Goal: Entertainment & Leisure: Consume media (video, audio)

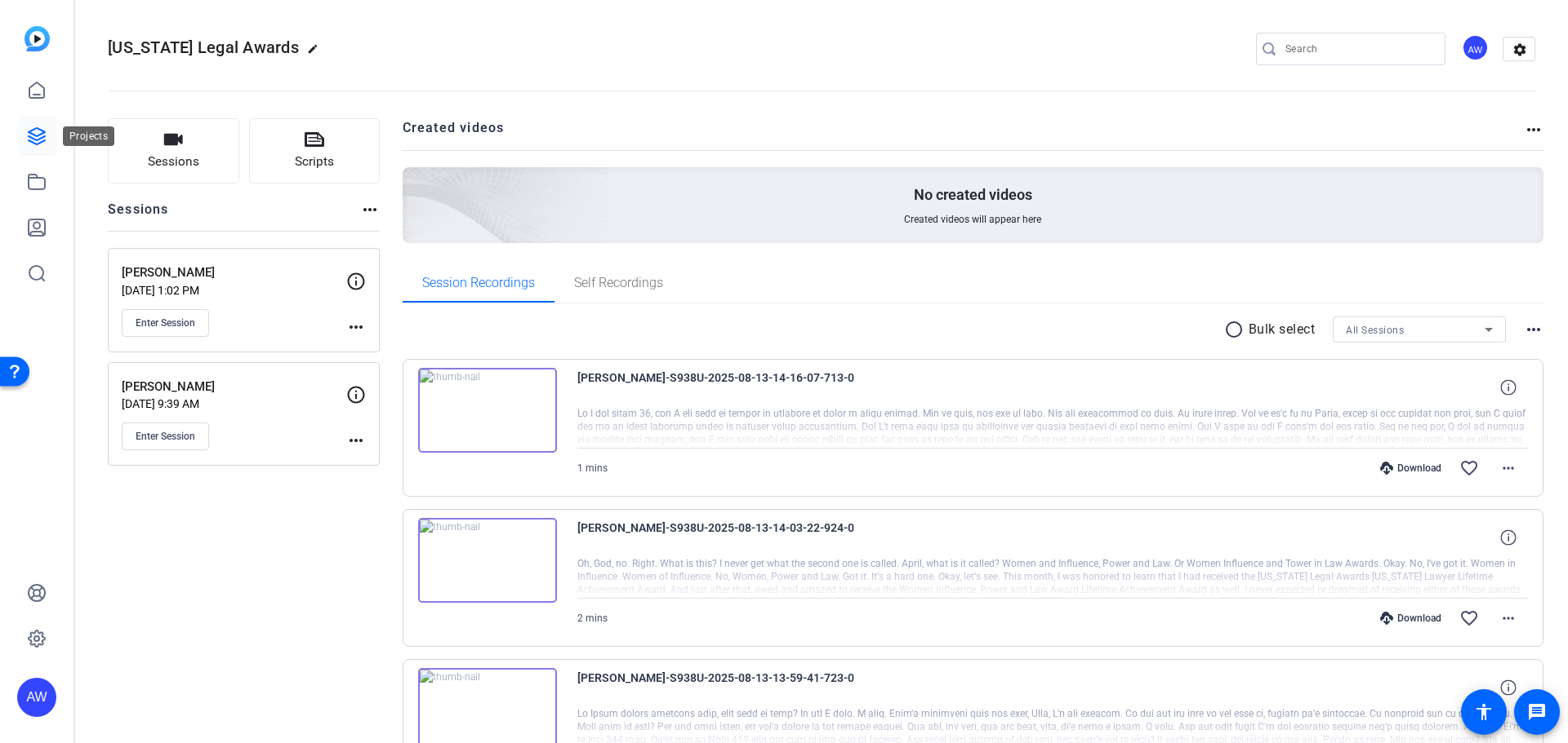
click at [27, 139] on icon at bounding box center [37, 136] width 20 height 20
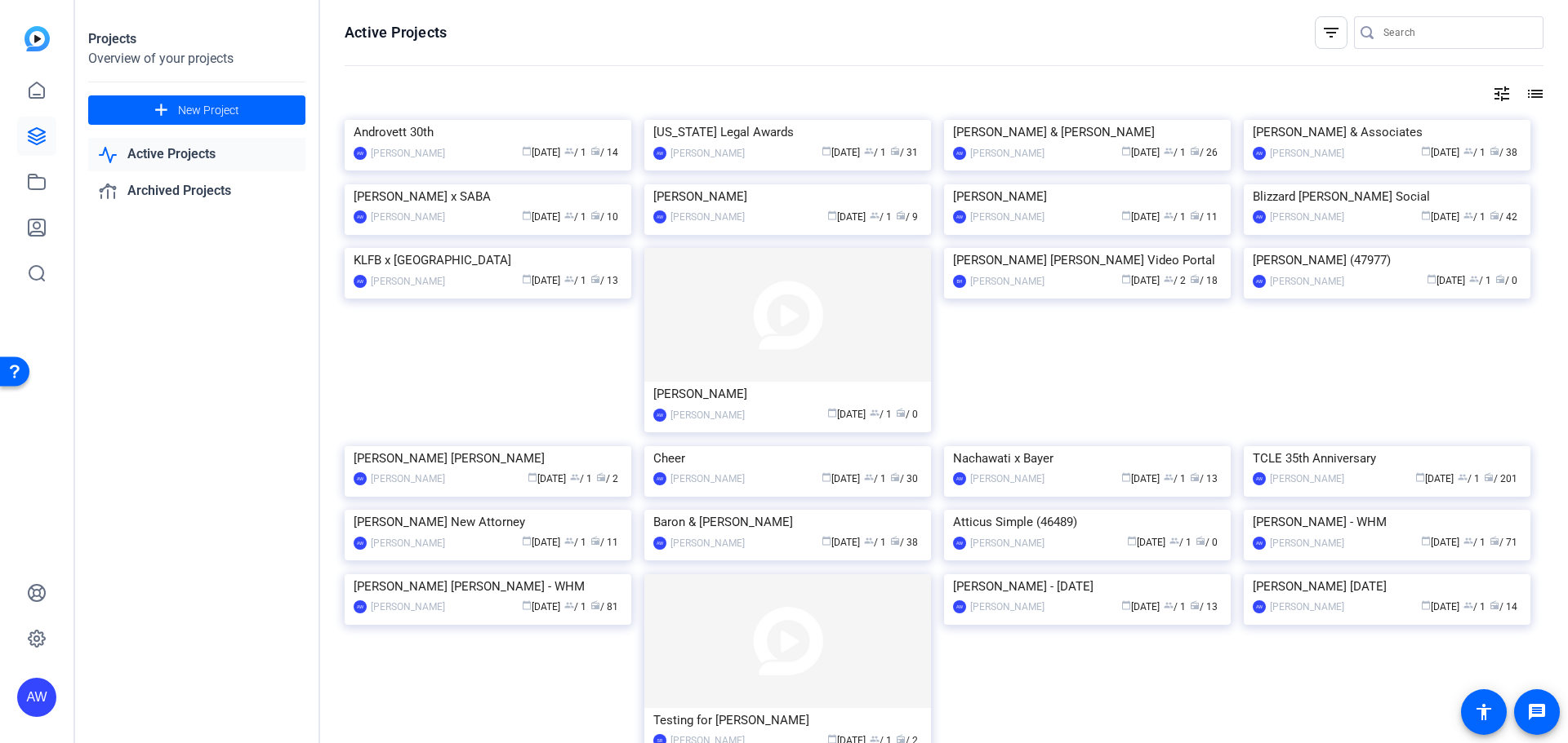
click at [235, 472] on div "Projects Overview of your projects add New Project Active Projects Archived Pro…" at bounding box center [197, 371] width 245 height 743
click at [175, 509] on div "Projects Overview of your projects add New Project Active Projects Archived Pro…" at bounding box center [197, 371] width 245 height 743
click at [440, 120] on img at bounding box center [487, 120] width 286 height 0
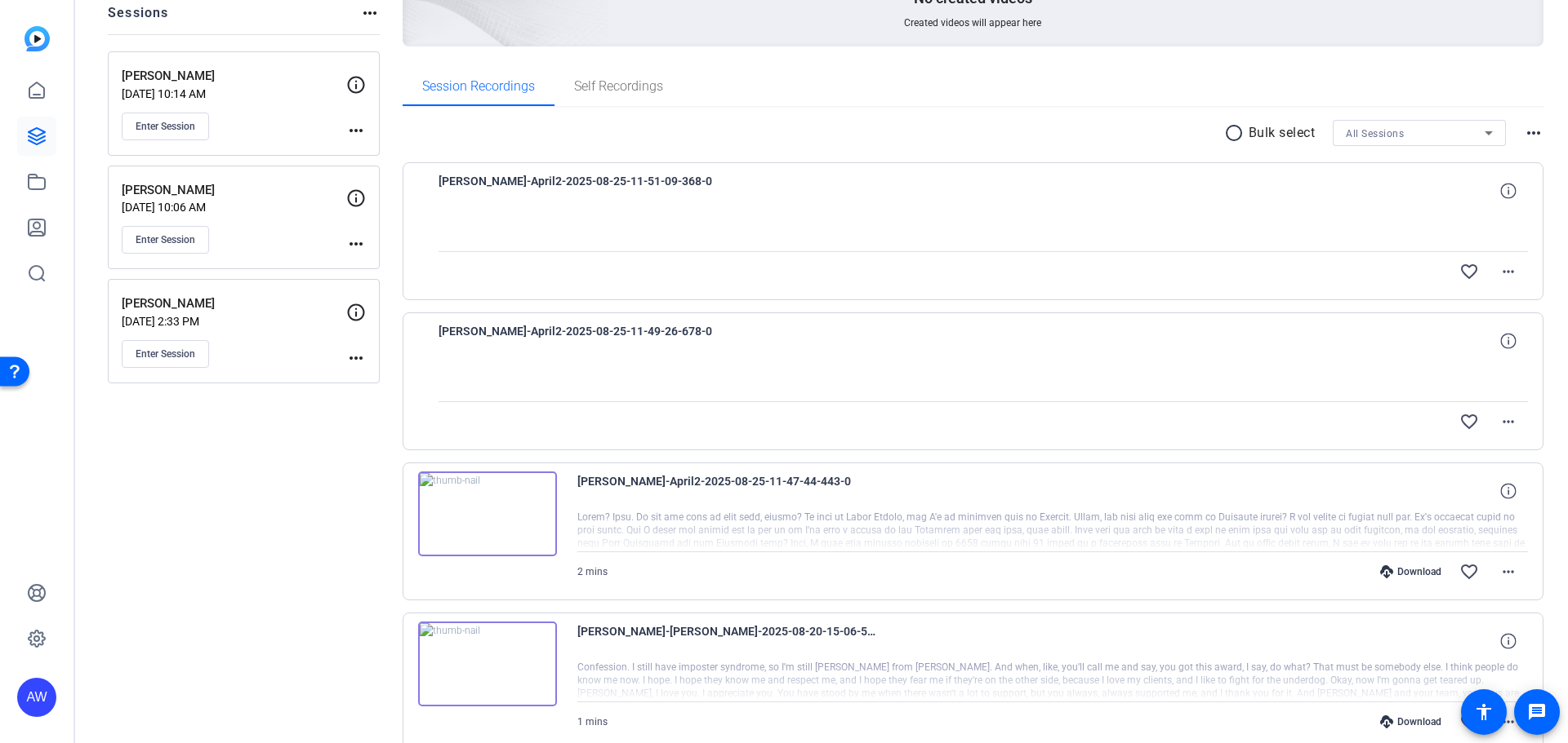
scroll to position [99, 0]
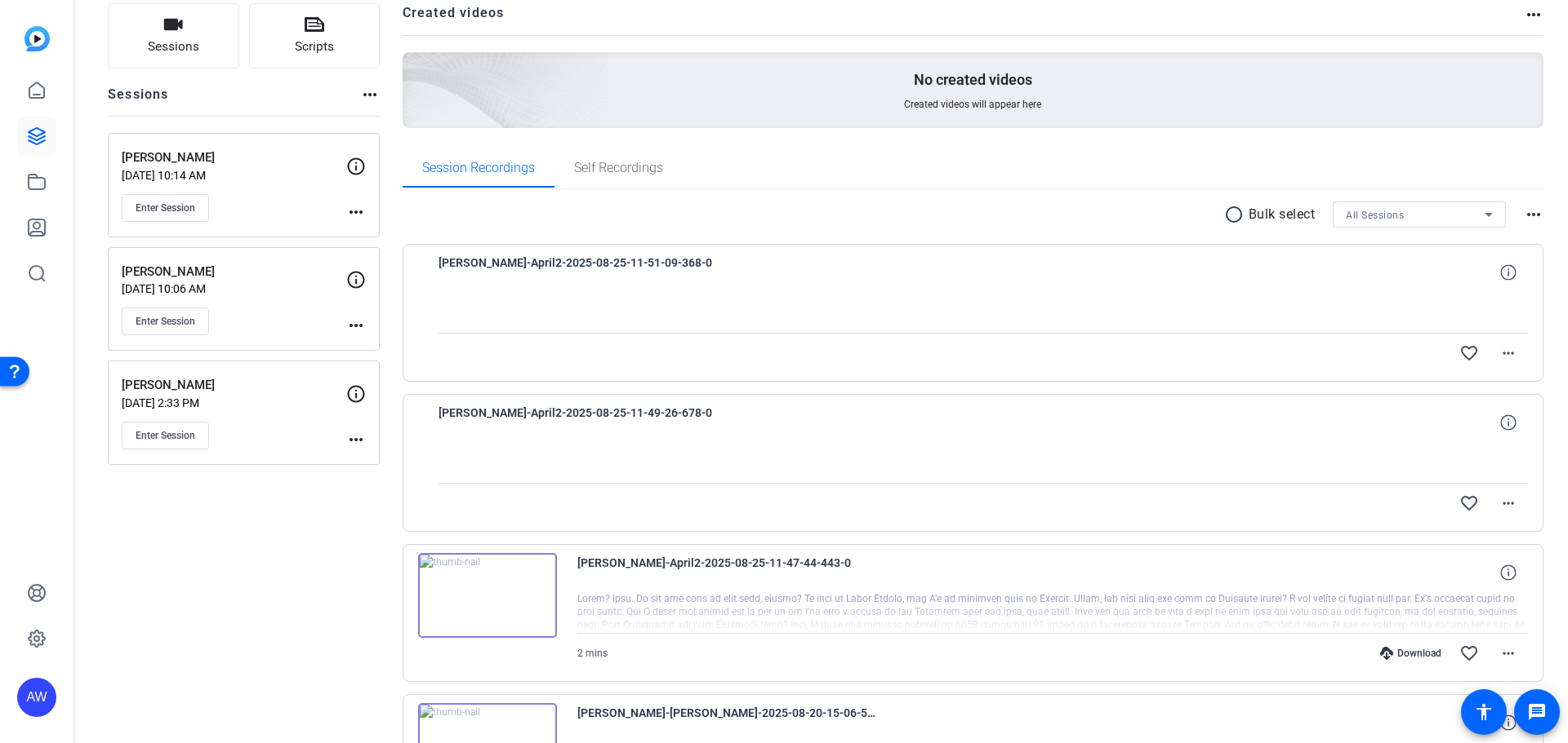
drag, startPoint x: 300, startPoint y: 618, endPoint x: 290, endPoint y: 541, distance: 77.6
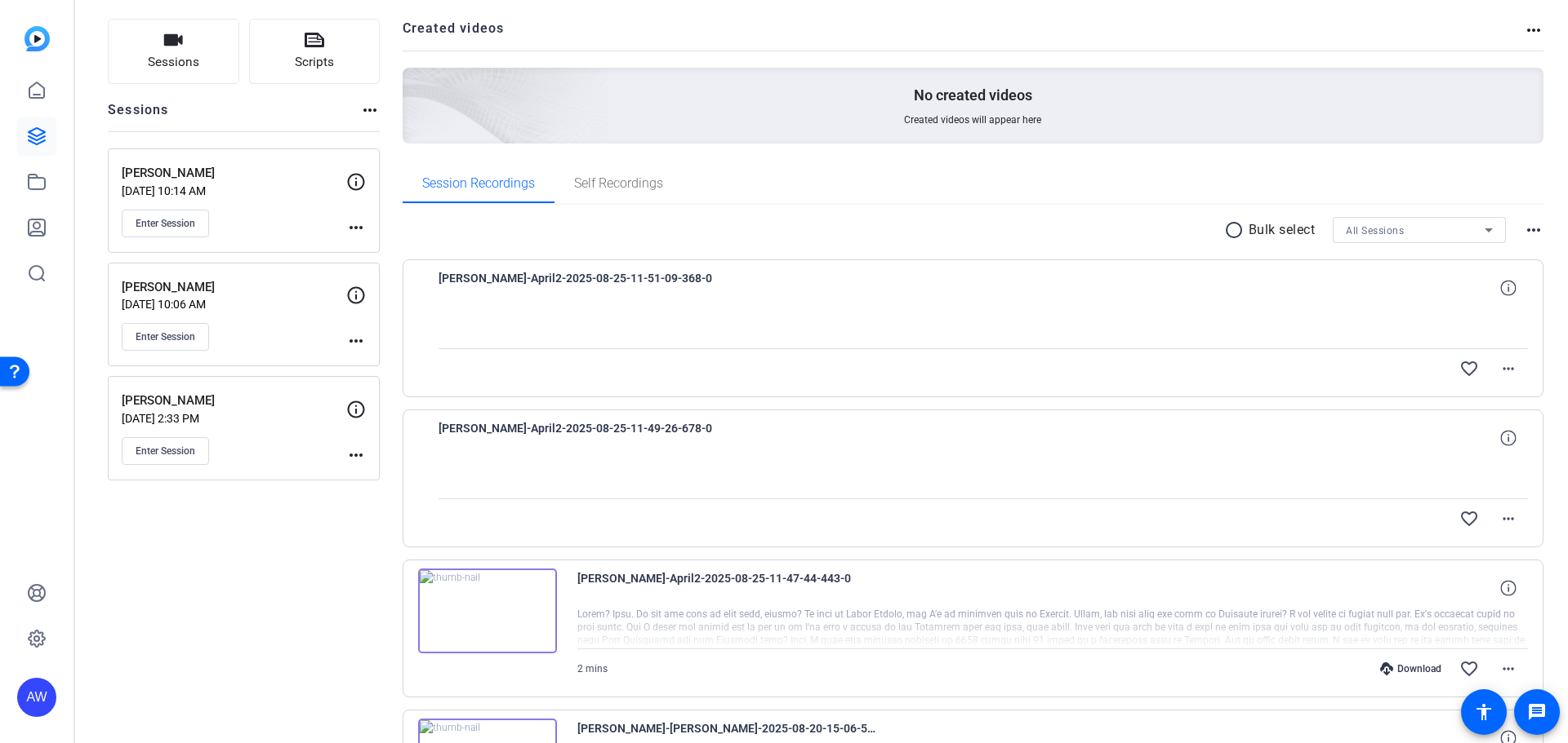
click at [45, 125] on link at bounding box center [36, 136] width 39 height 39
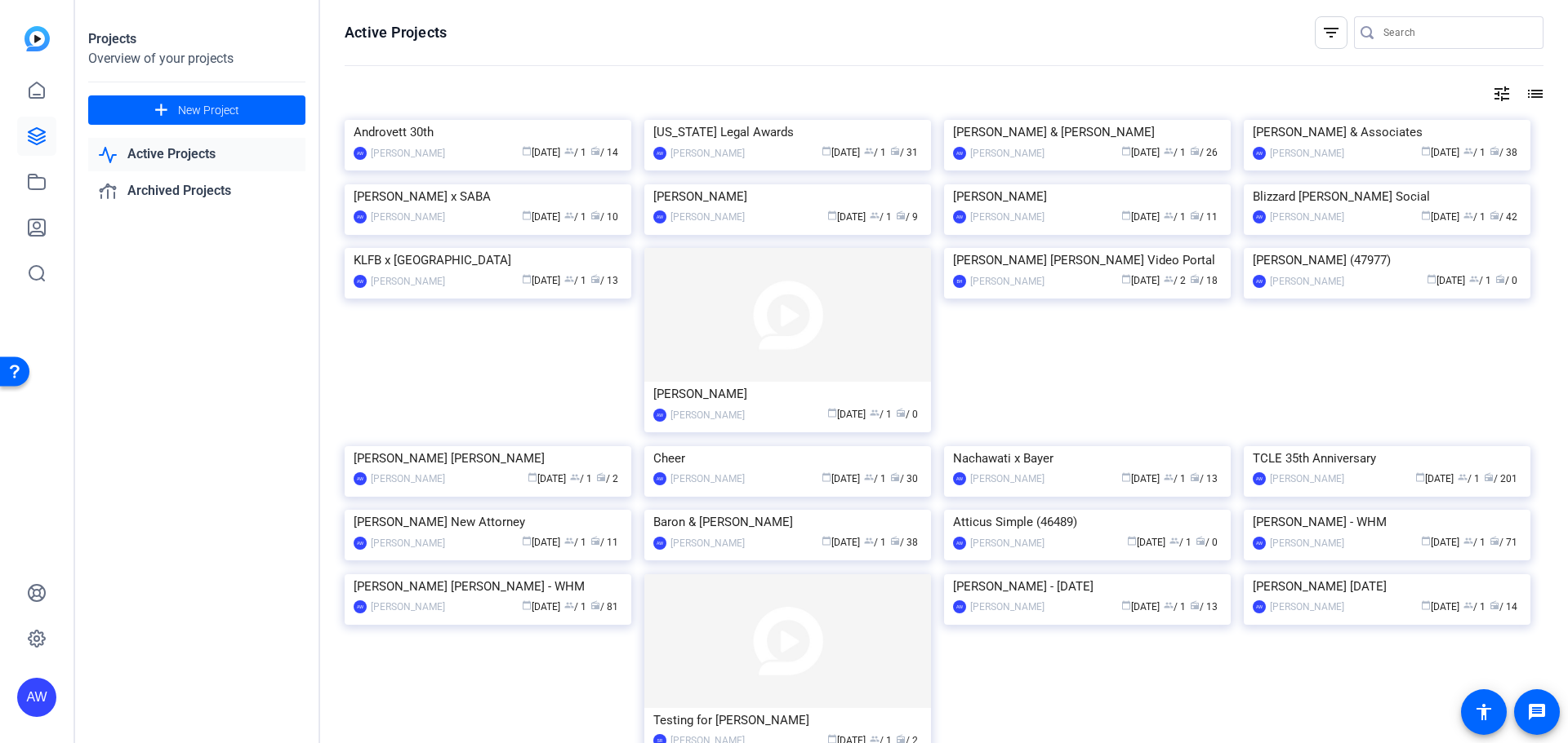
click at [324, 545] on div "Active Projects filter_list tune list Androvett 30th AW Alyssa Woulfe calendar_…" at bounding box center [944, 371] width 1248 height 743
click at [214, 117] on span "New Project" at bounding box center [208, 110] width 61 height 17
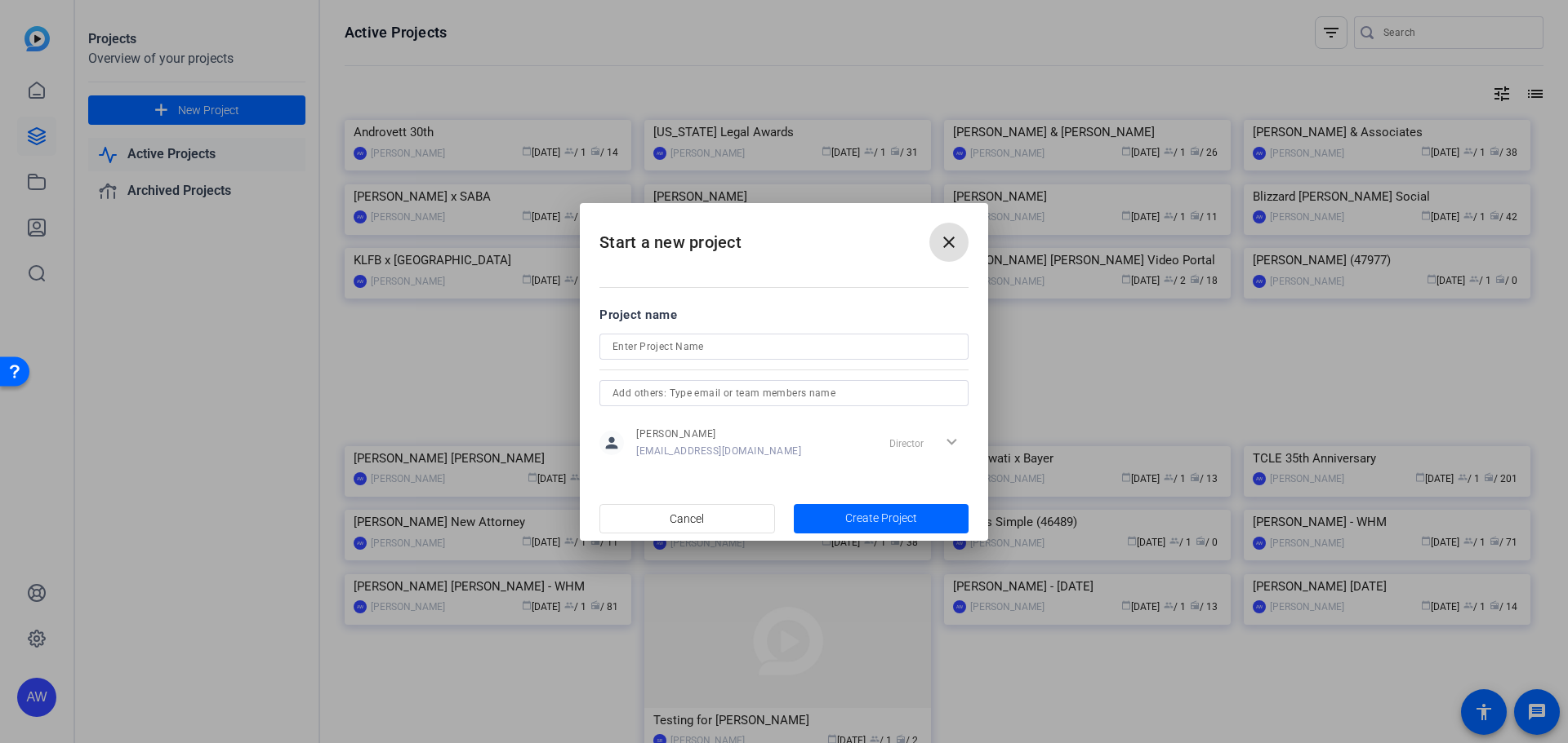
click at [946, 250] on mat-icon "close" at bounding box center [948, 242] width 20 height 20
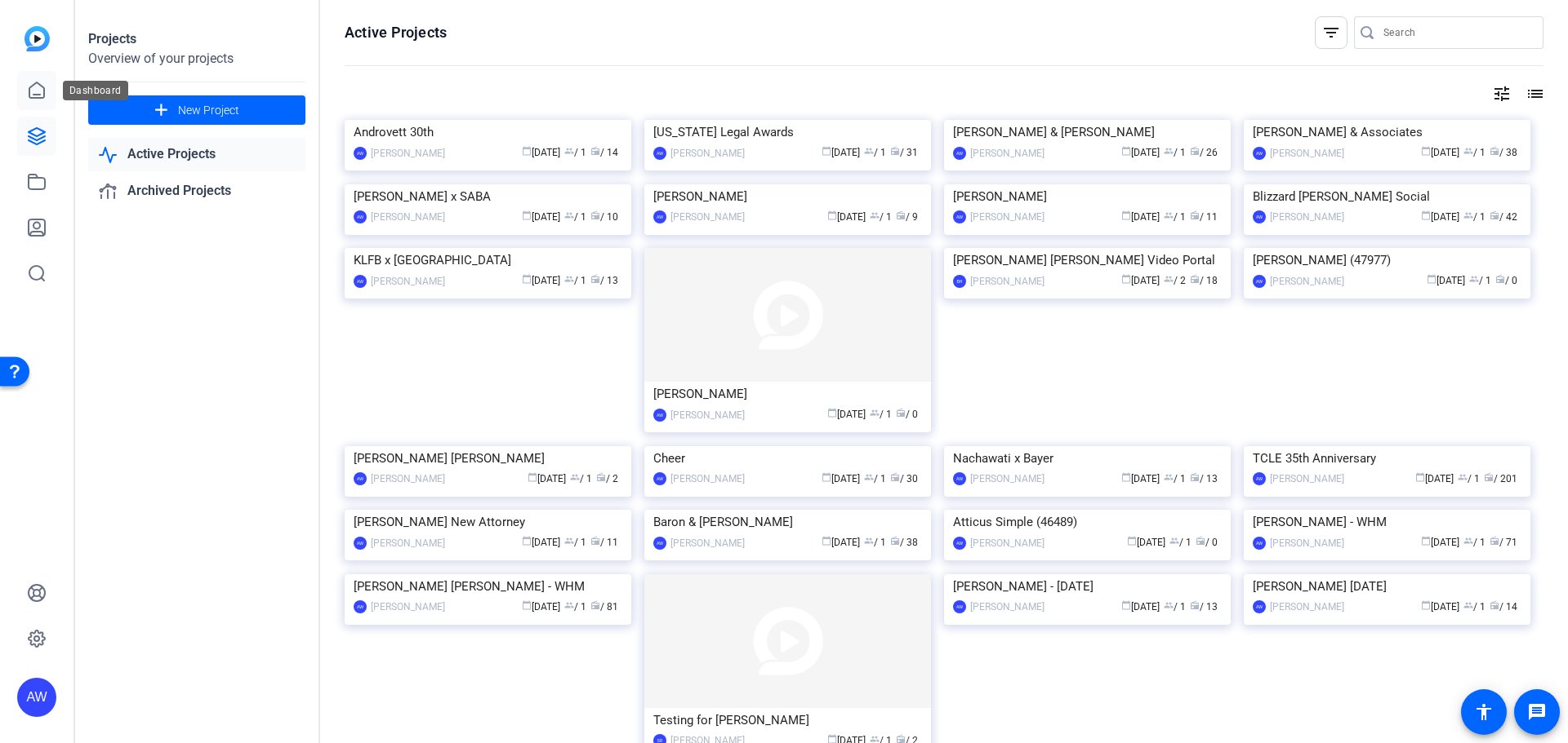
click at [33, 84] on icon at bounding box center [37, 90] width 15 height 15
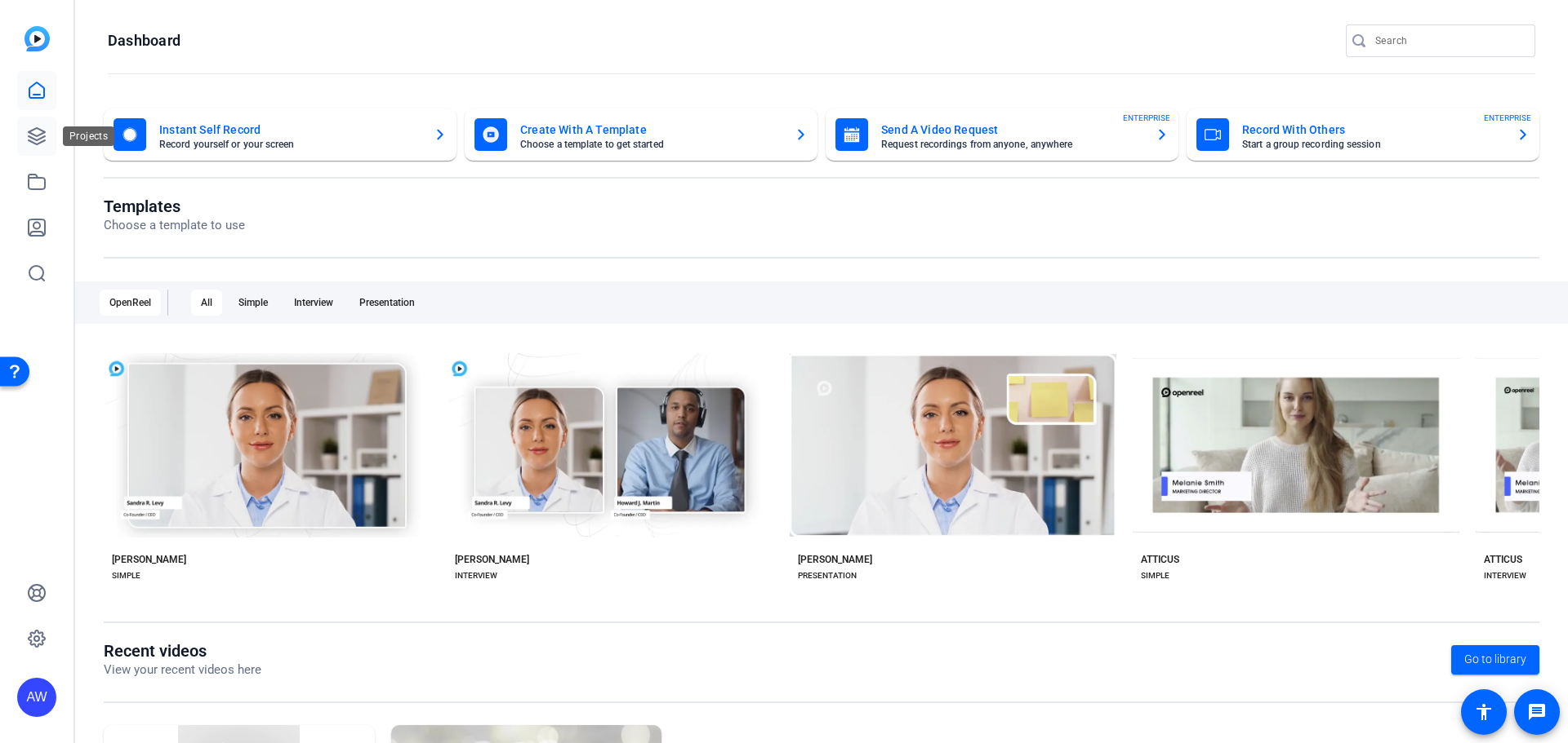
click at [39, 133] on icon at bounding box center [37, 136] width 20 height 20
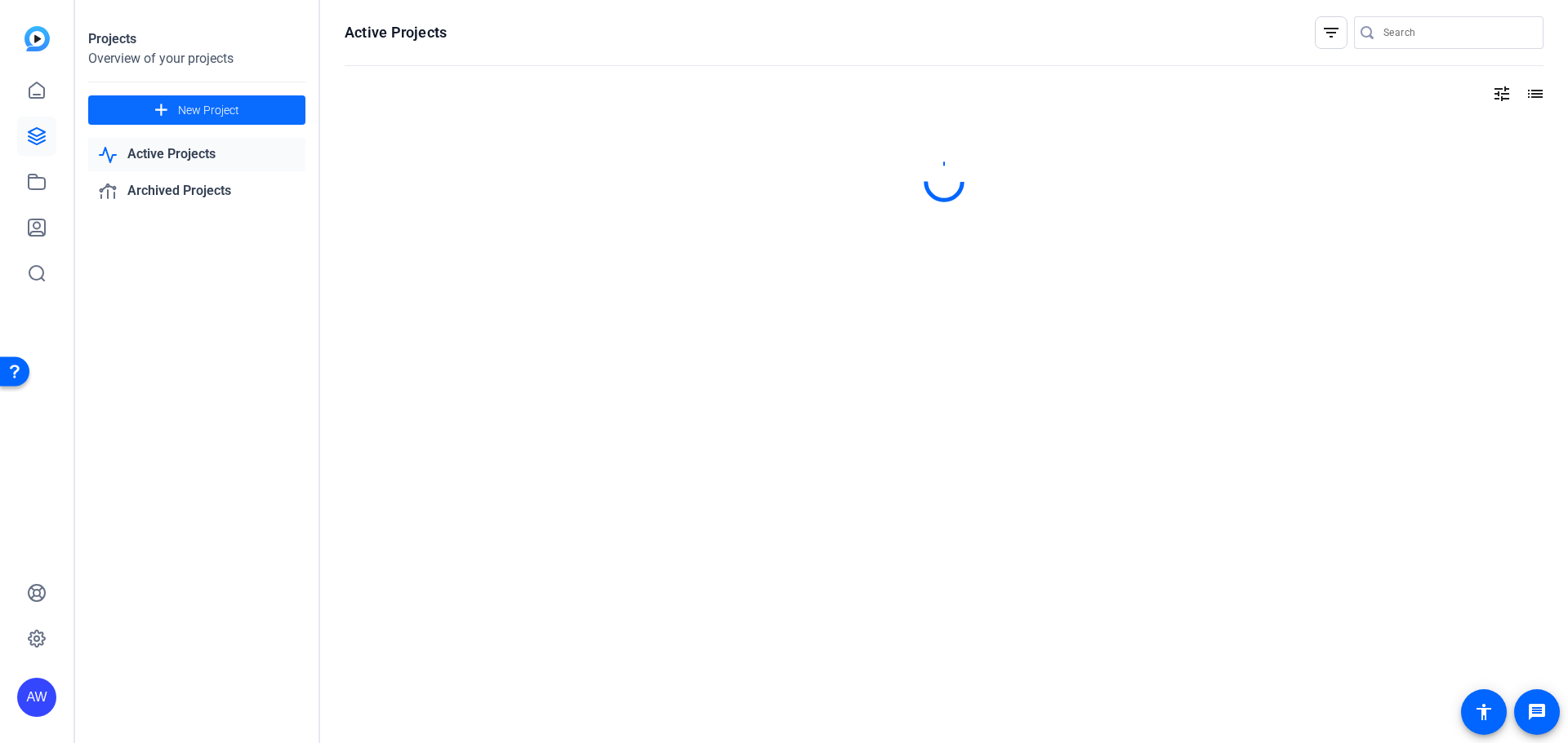
click at [225, 123] on span at bounding box center [196, 110] width 217 height 39
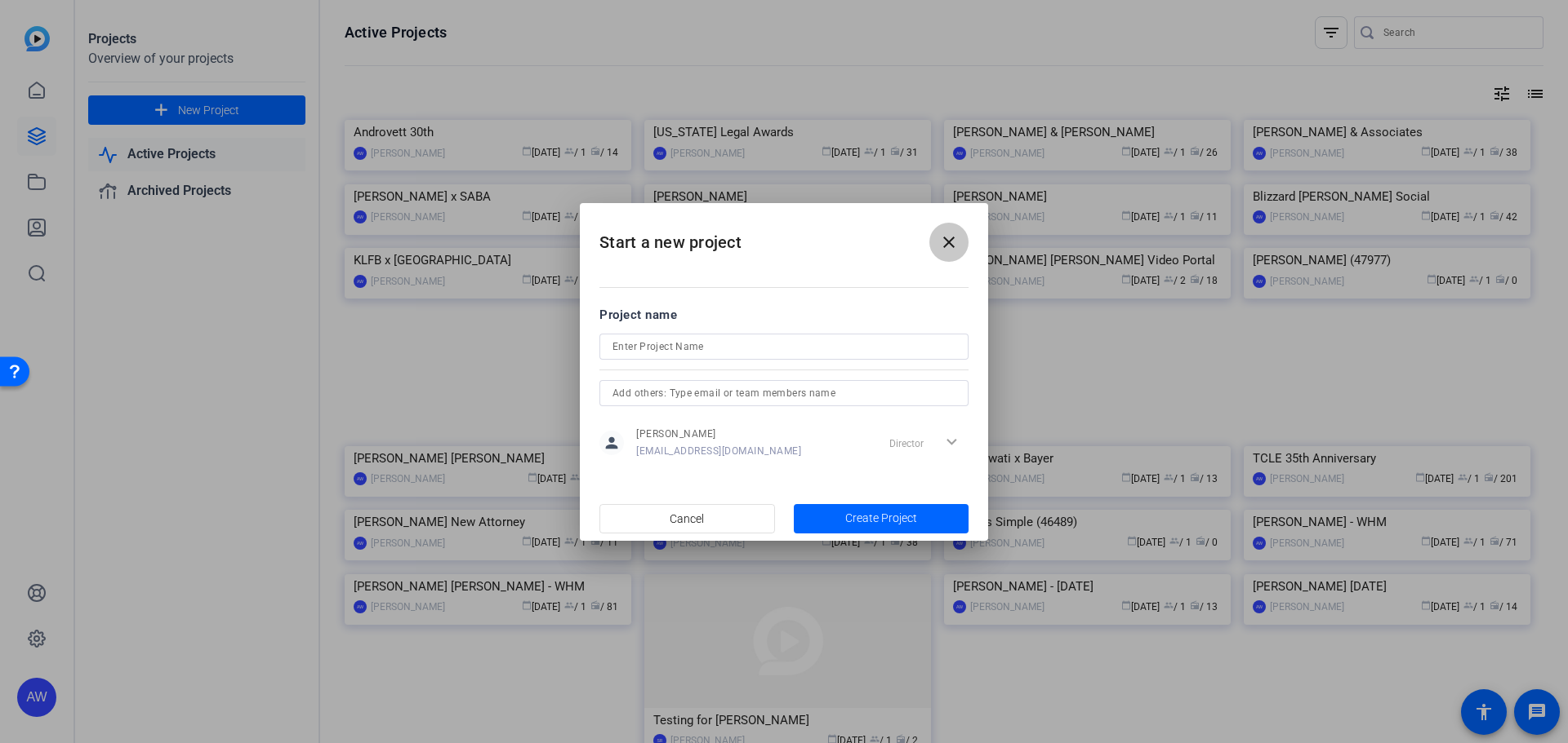
click at [939, 240] on mat-icon "close" at bounding box center [948, 242] width 20 height 20
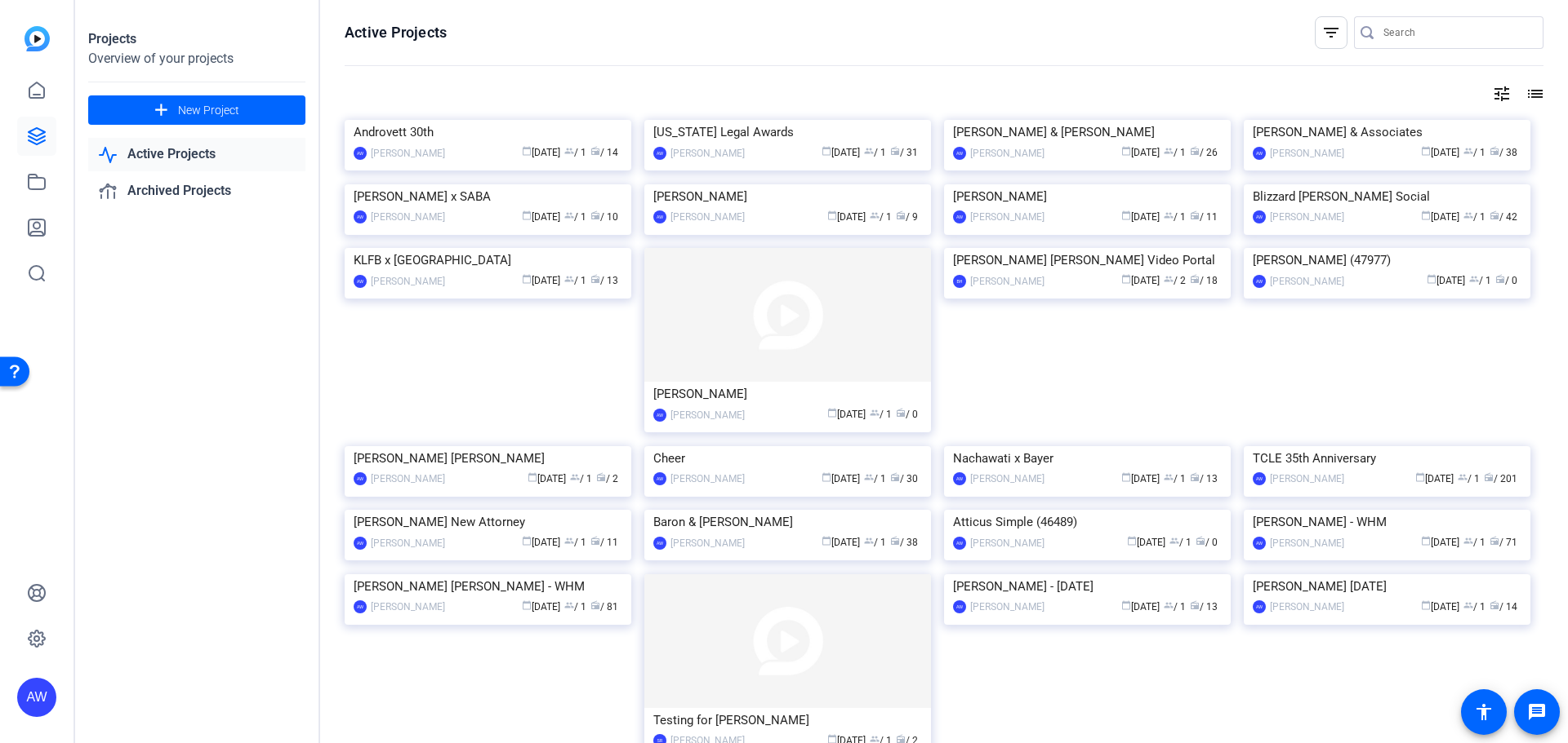
drag, startPoint x: 263, startPoint y: 403, endPoint x: 260, endPoint y: 394, distance: 9.5
click at [262, 403] on div "Projects Overview of your projects add New Project Active Projects Archived Pro…" at bounding box center [197, 371] width 245 height 743
click at [247, 398] on div "Projects Overview of your projects add New Project Active Projects Archived Pro…" at bounding box center [197, 371] width 245 height 743
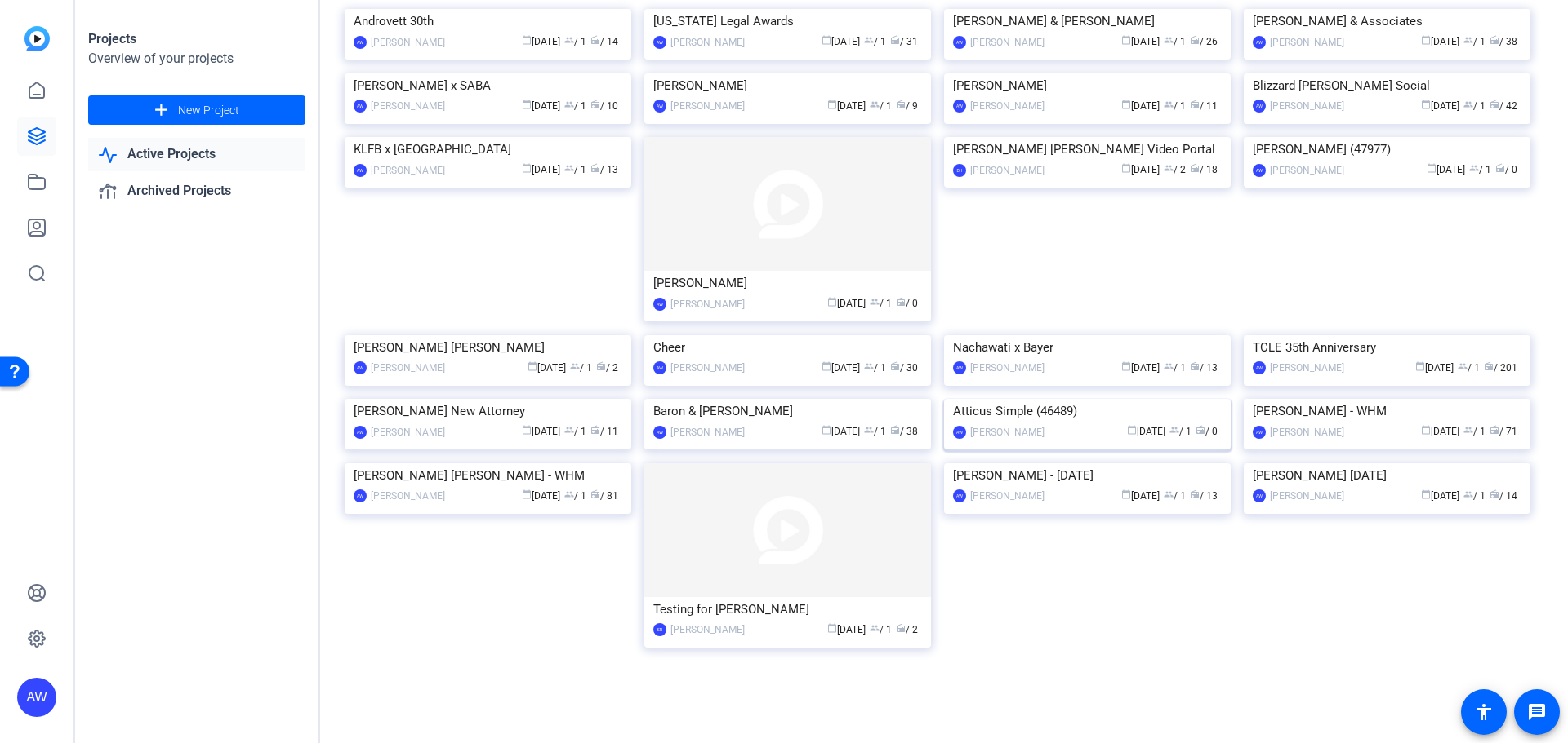
scroll to position [490, 0]
click at [745, 399] on img at bounding box center [787, 399] width 286 height 0
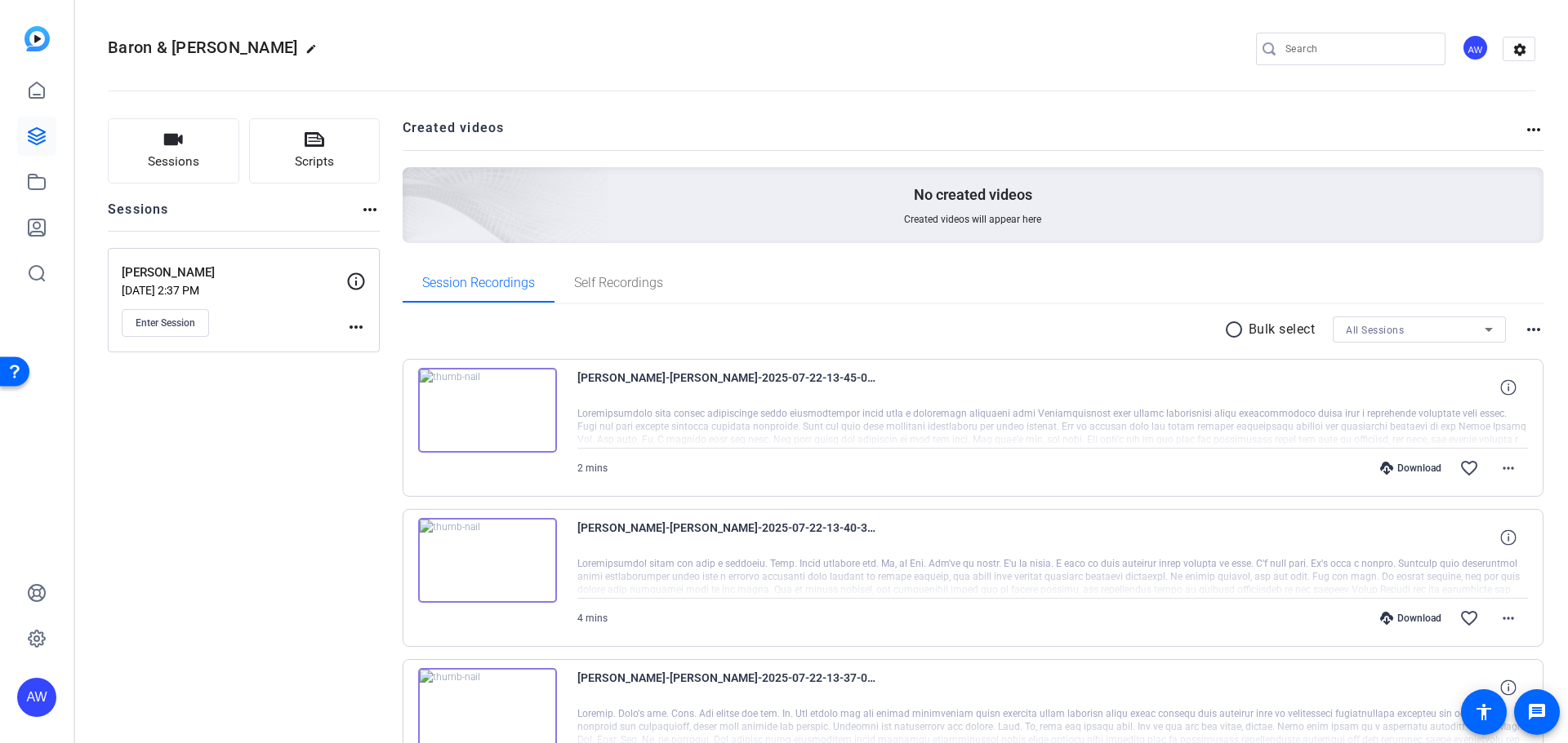
click at [163, 328] on span "Enter Session" at bounding box center [164, 323] width 60 height 13
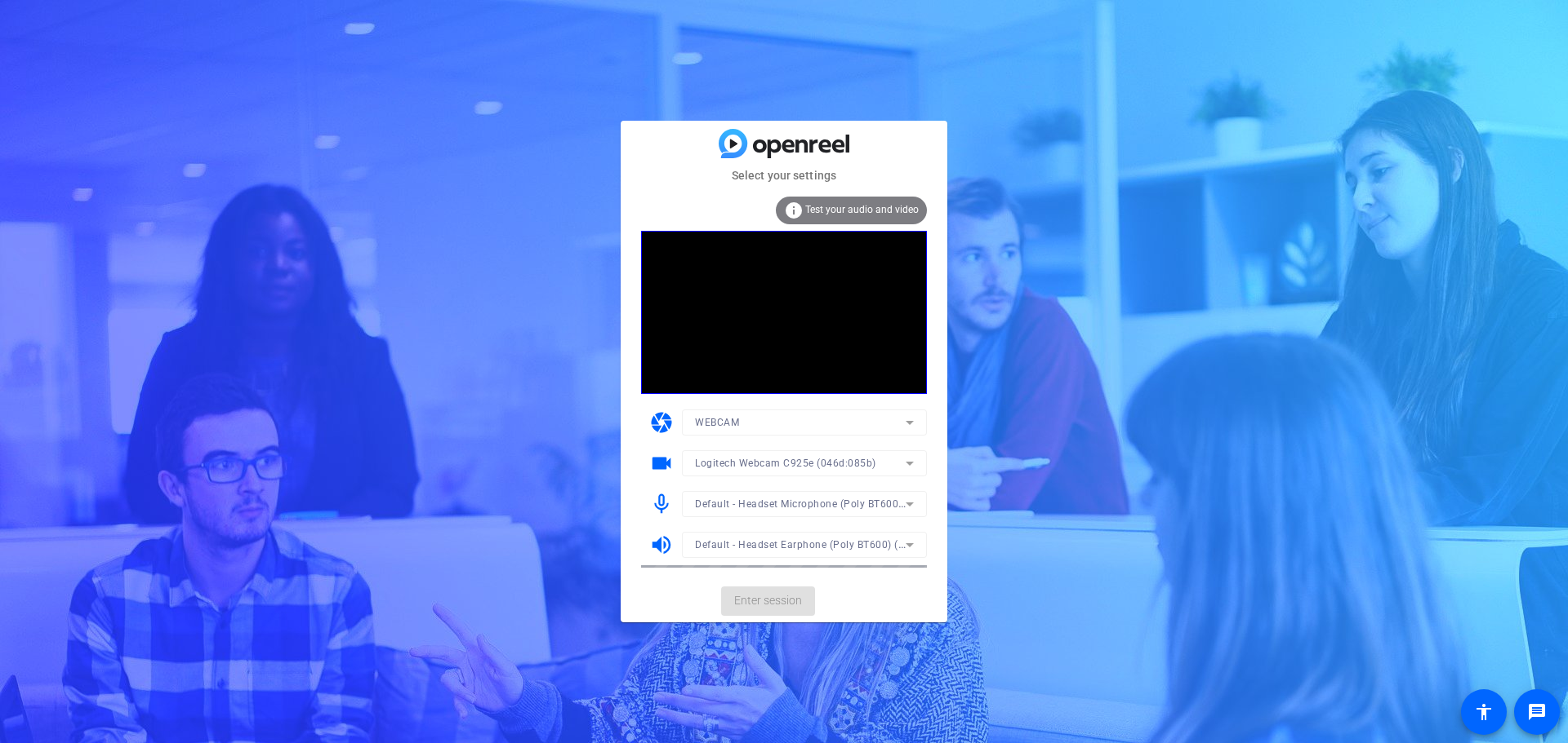
click at [882, 603] on mat-card-actions "Enter session" at bounding box center [784, 601] width 327 height 42
click at [776, 599] on span "Enter session" at bounding box center [768, 601] width 68 height 17
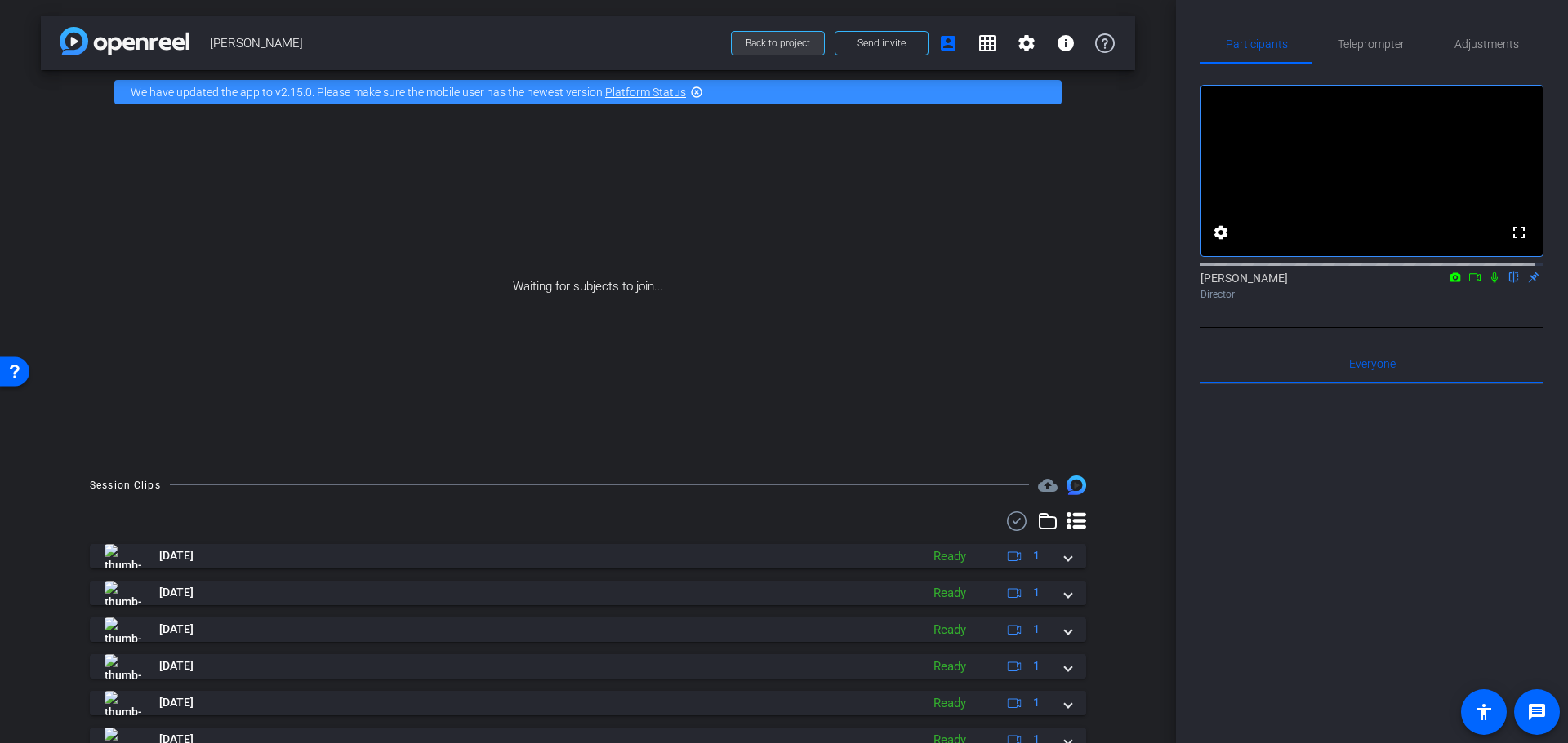
click at [785, 44] on span "Back to project" at bounding box center [777, 43] width 64 height 11
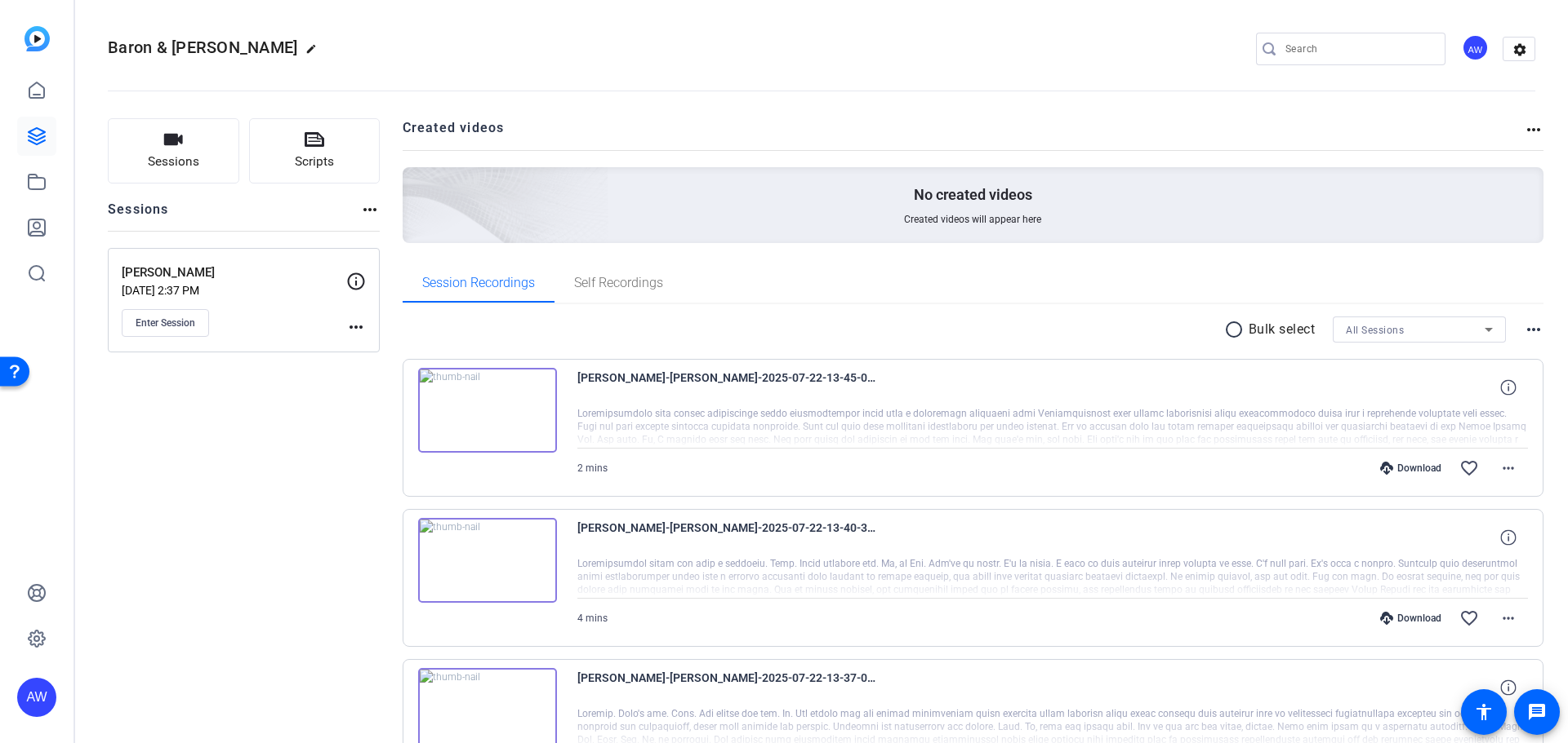
click at [37, 136] on icon at bounding box center [36, 136] width 16 height 16
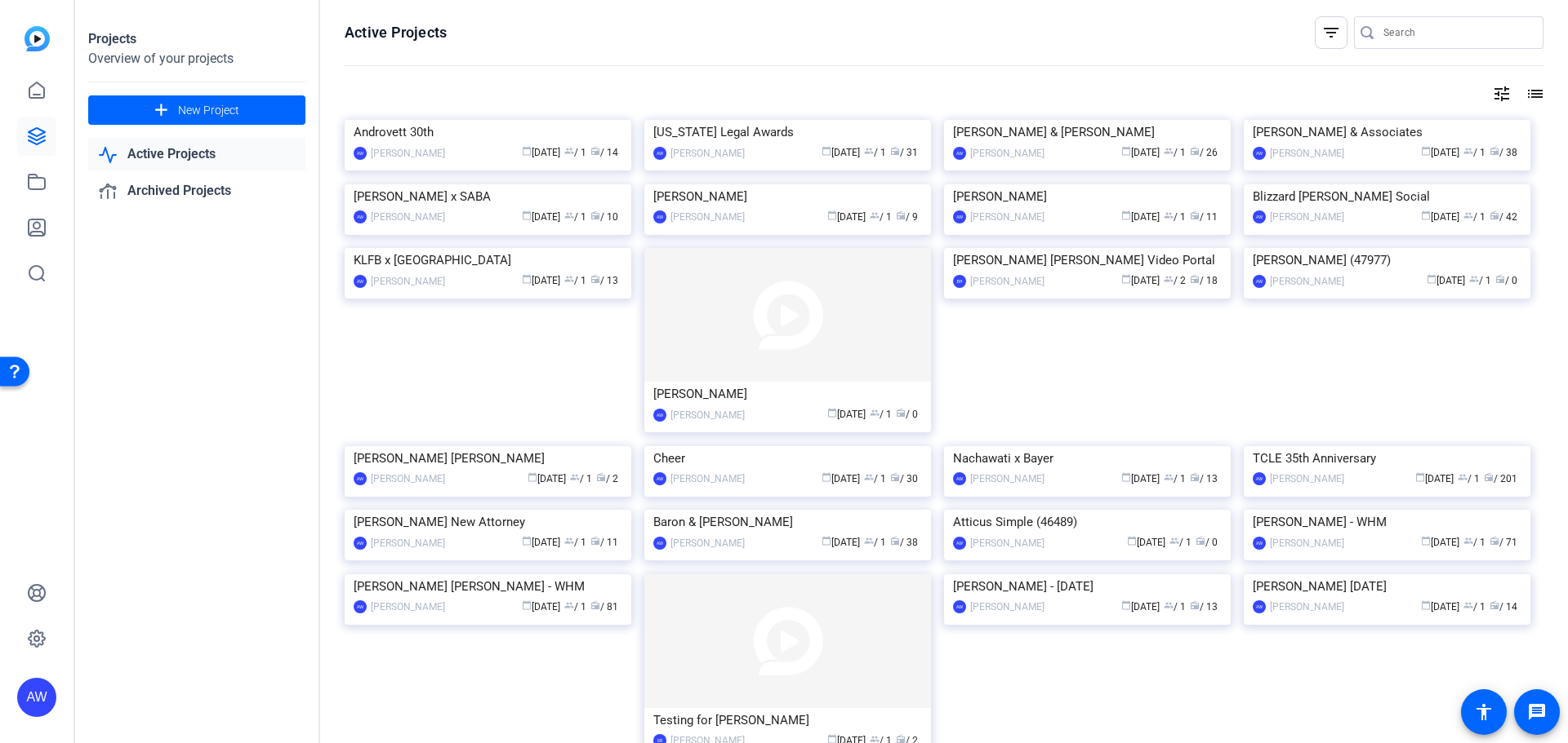
click at [325, 475] on div "Active Projects filter_list tune list Androvett 30th AW Alyssa Woulfe calendar_…" at bounding box center [944, 371] width 1248 height 743
click at [169, 455] on div "Projects Overview of your projects add New Project Active Projects Archived Pro…" at bounding box center [197, 371] width 245 height 743
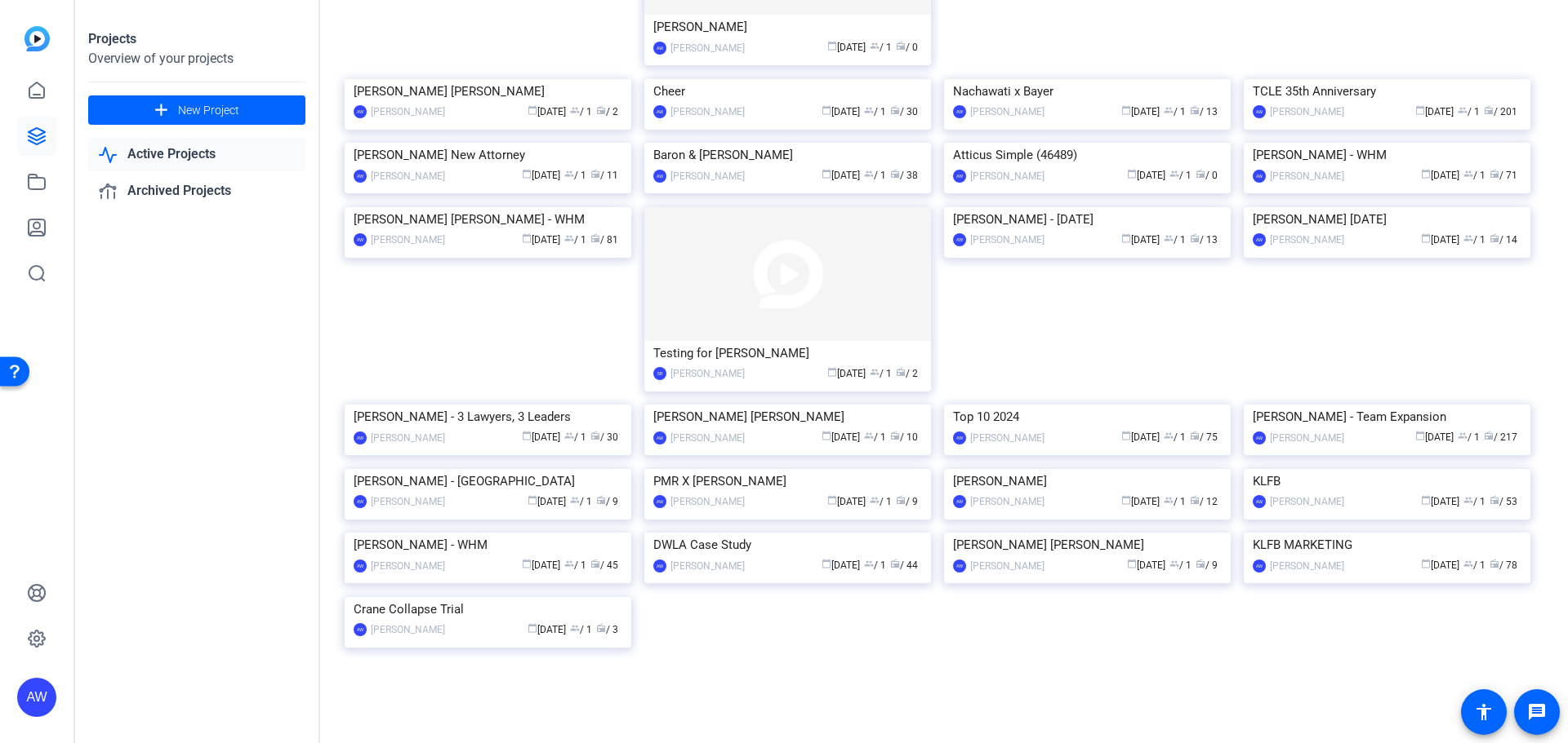
scroll to position [565, 0]
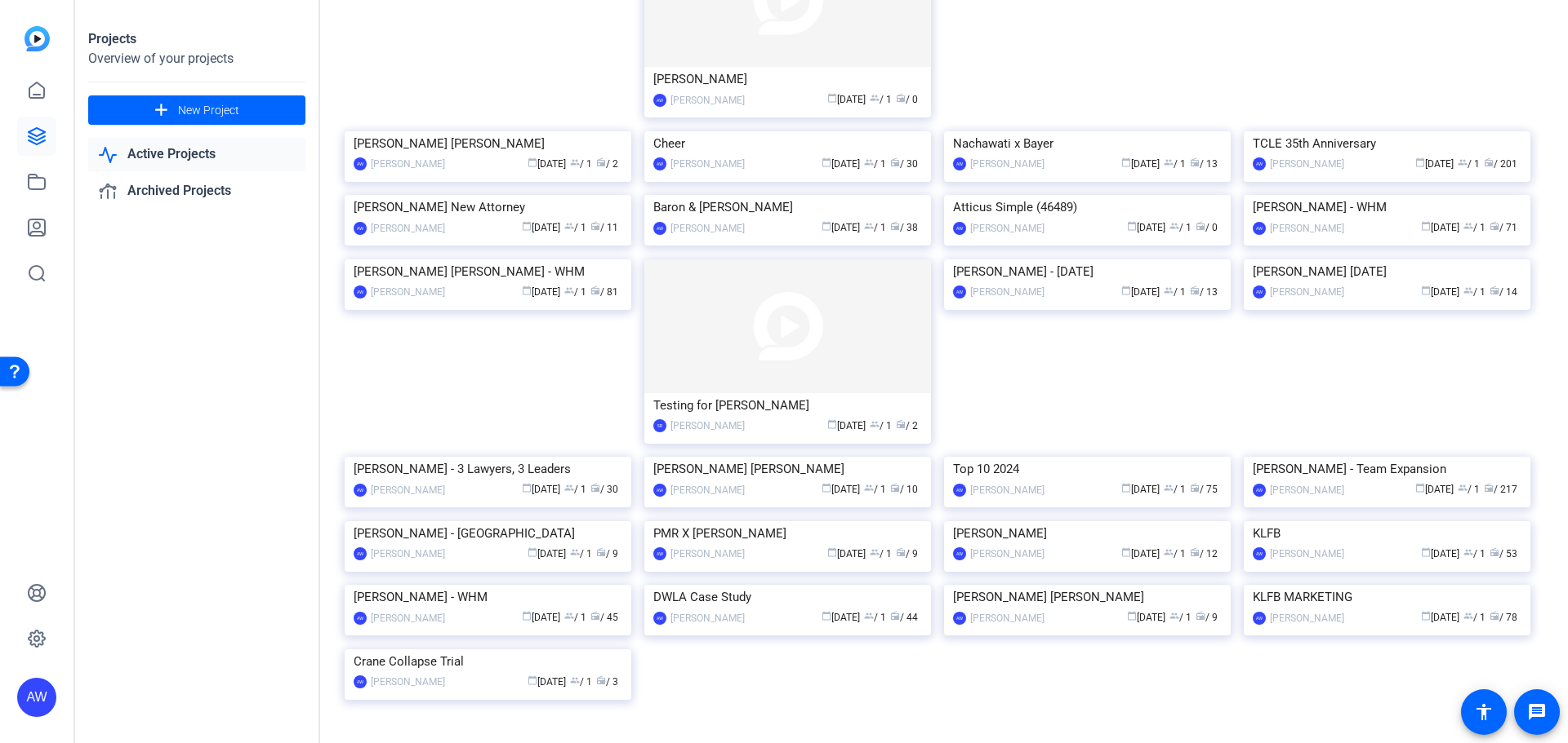
drag, startPoint x: 328, startPoint y: 544, endPoint x: 326, endPoint y: 460, distance: 84.0
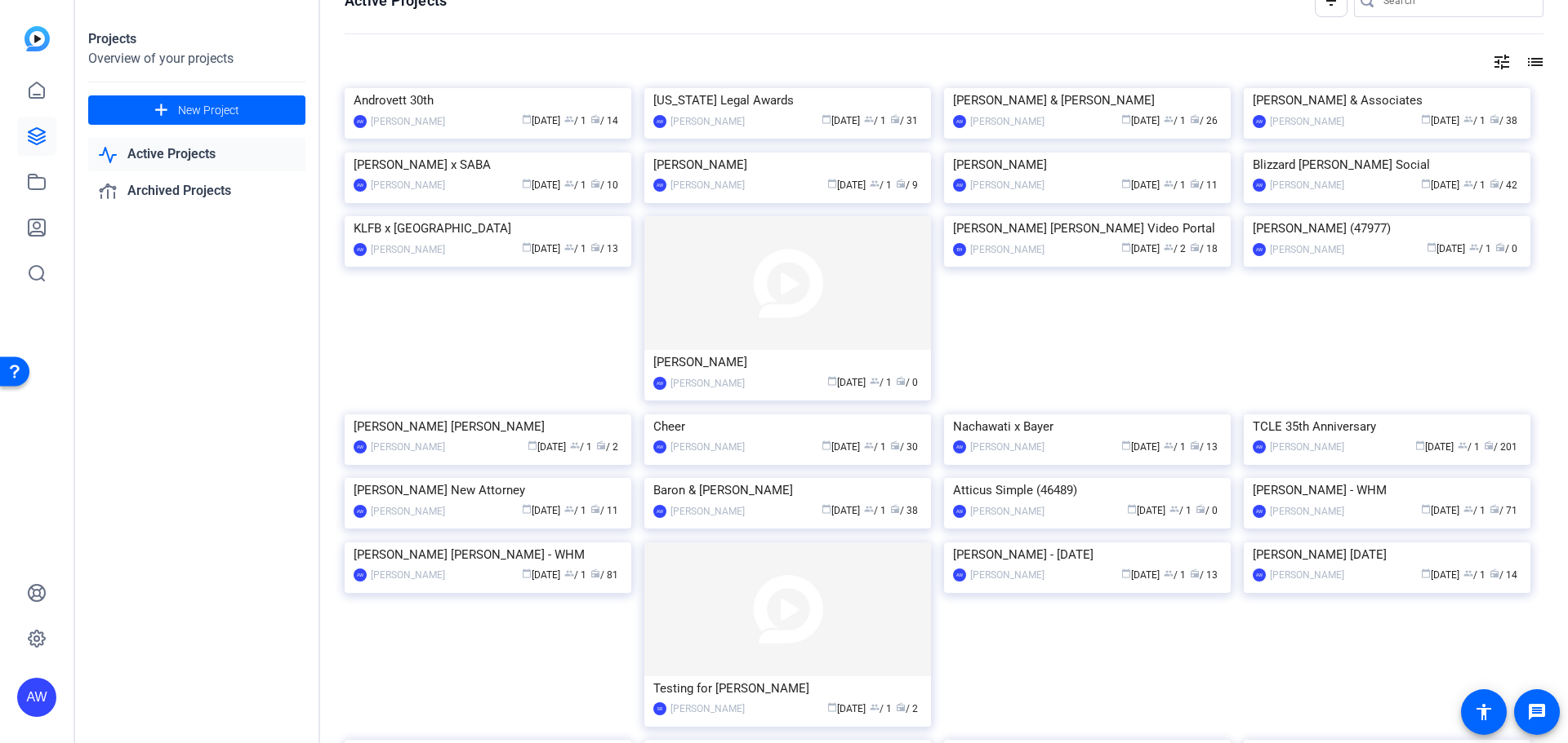
scroll to position [0, 0]
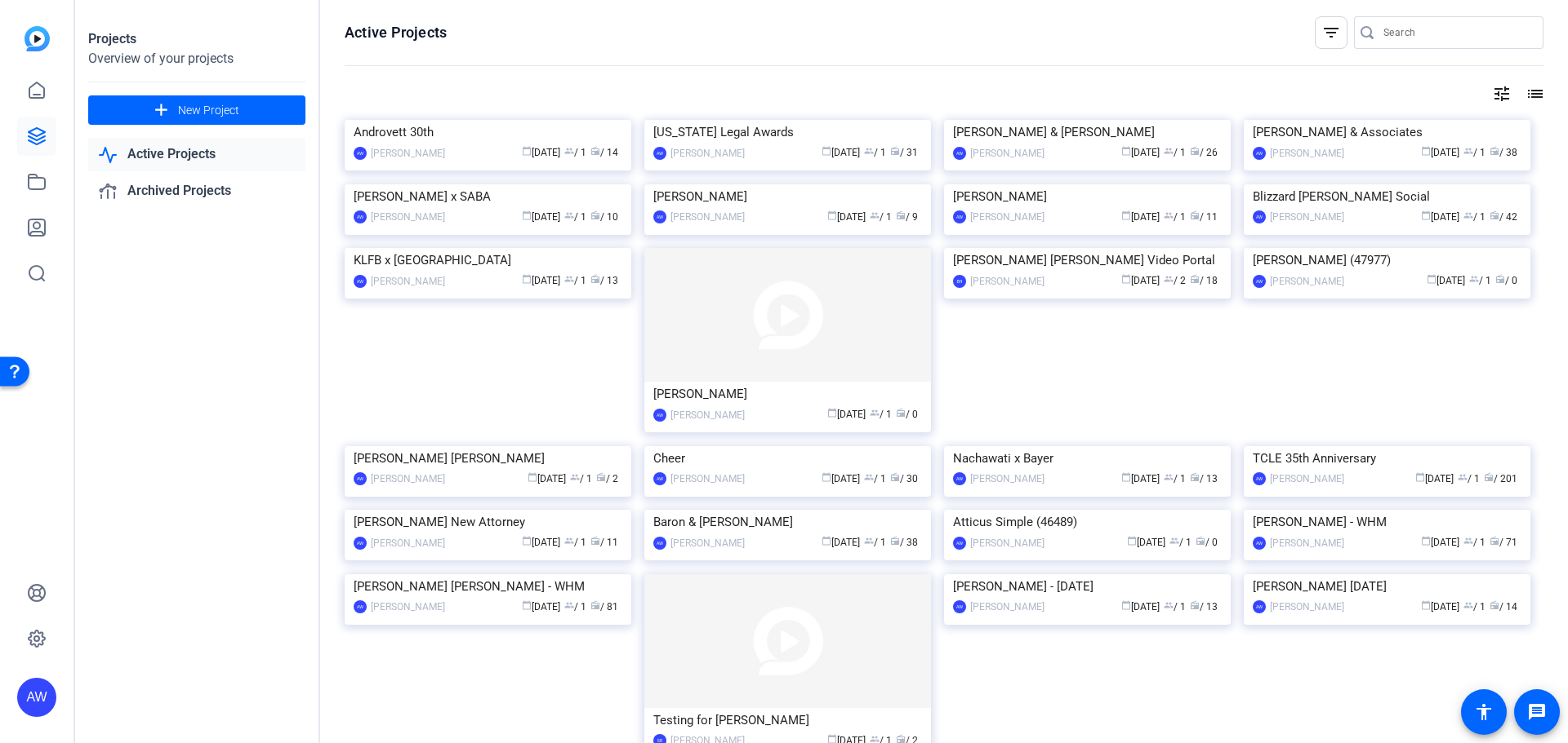
drag, startPoint x: 325, startPoint y: 534, endPoint x: 325, endPoint y: 504, distance: 30.0
drag, startPoint x: 325, startPoint y: 504, endPoint x: 329, endPoint y: 406, distance: 98.1
click at [321, 404] on div "Active Projects filter_list tune list Androvett 30th AW Alyssa Woulfe calendar_…" at bounding box center [944, 371] width 1248 height 743
click at [320, 394] on div "Active Projects filter_list tune list Androvett 30th AW Alyssa Woulfe calendar_…" at bounding box center [944, 371] width 1248 height 743
click at [273, 599] on div "Projects Overview of your projects add New Project Active Projects Archived Pro…" at bounding box center [197, 371] width 245 height 743
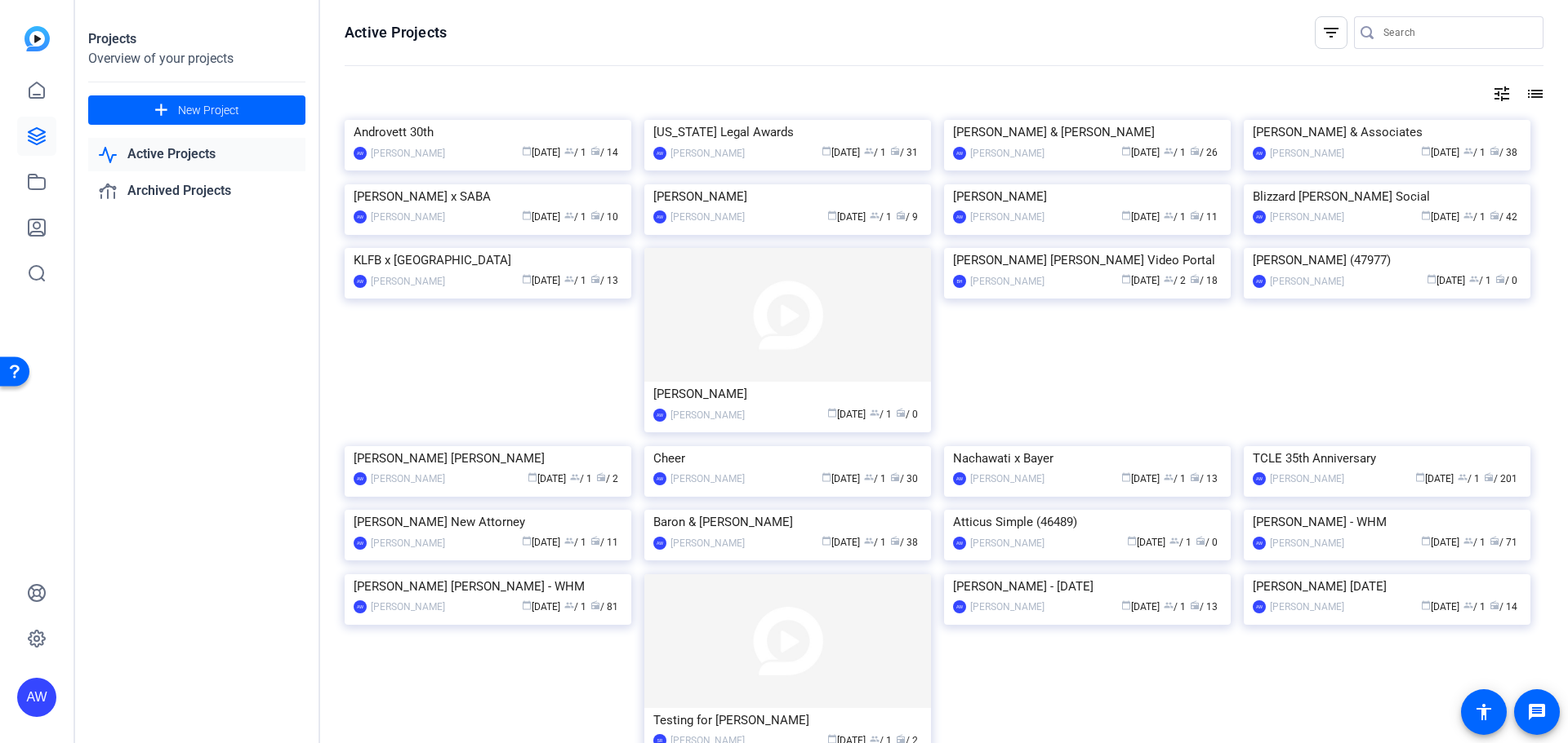
click at [325, 447] on div "Active Projects filter_list tune list Androvett 30th AW Alyssa Woulfe calendar_…" at bounding box center [944, 371] width 1248 height 743
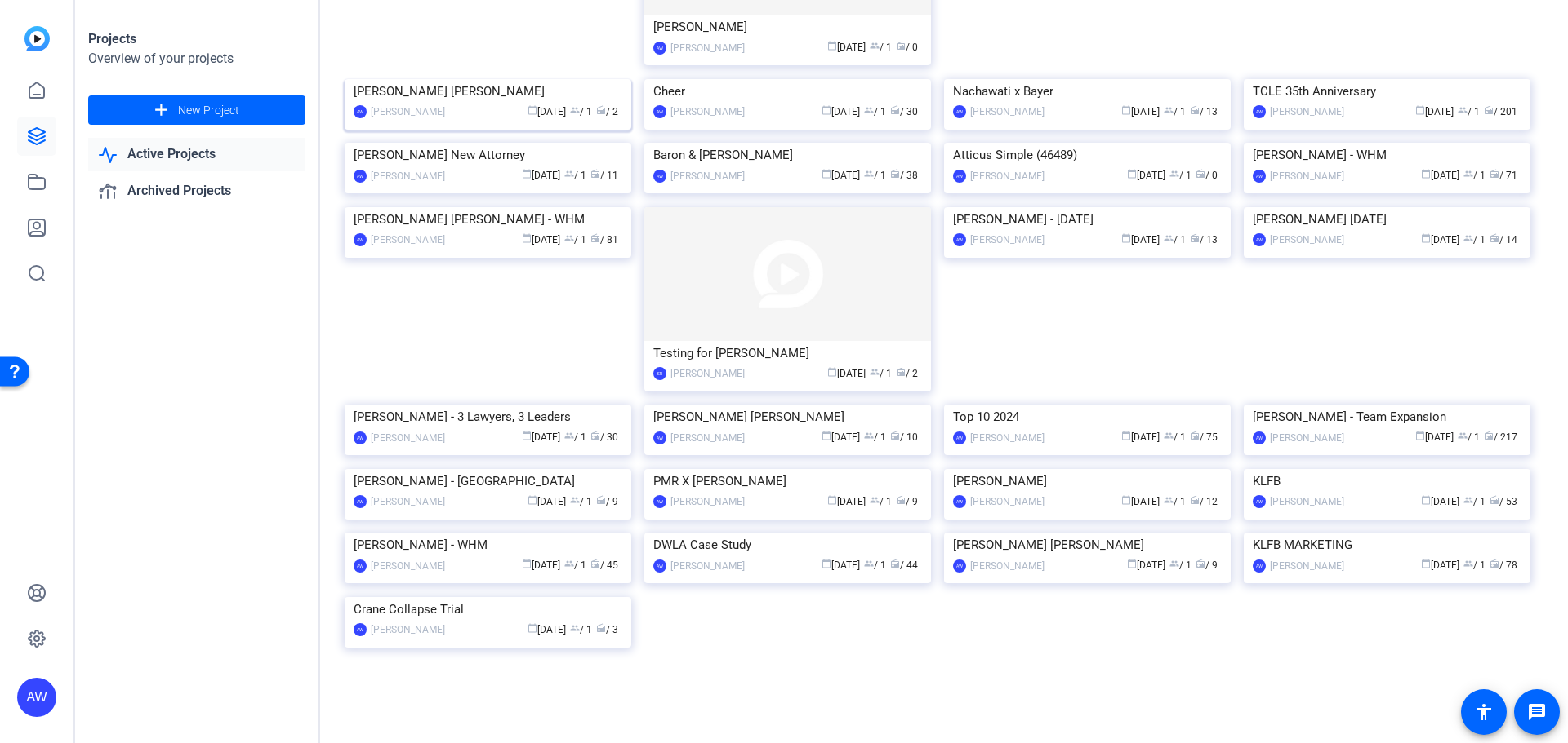
scroll to position [1061, 0]
click at [322, 448] on div "Active Projects filter_list tune list Androvett 30th AW Alyssa Woulfe calendar_…" at bounding box center [944, 371] width 1248 height 743
drag, startPoint x: 322, startPoint y: 448, endPoint x: 315, endPoint y: 307, distance: 141.2
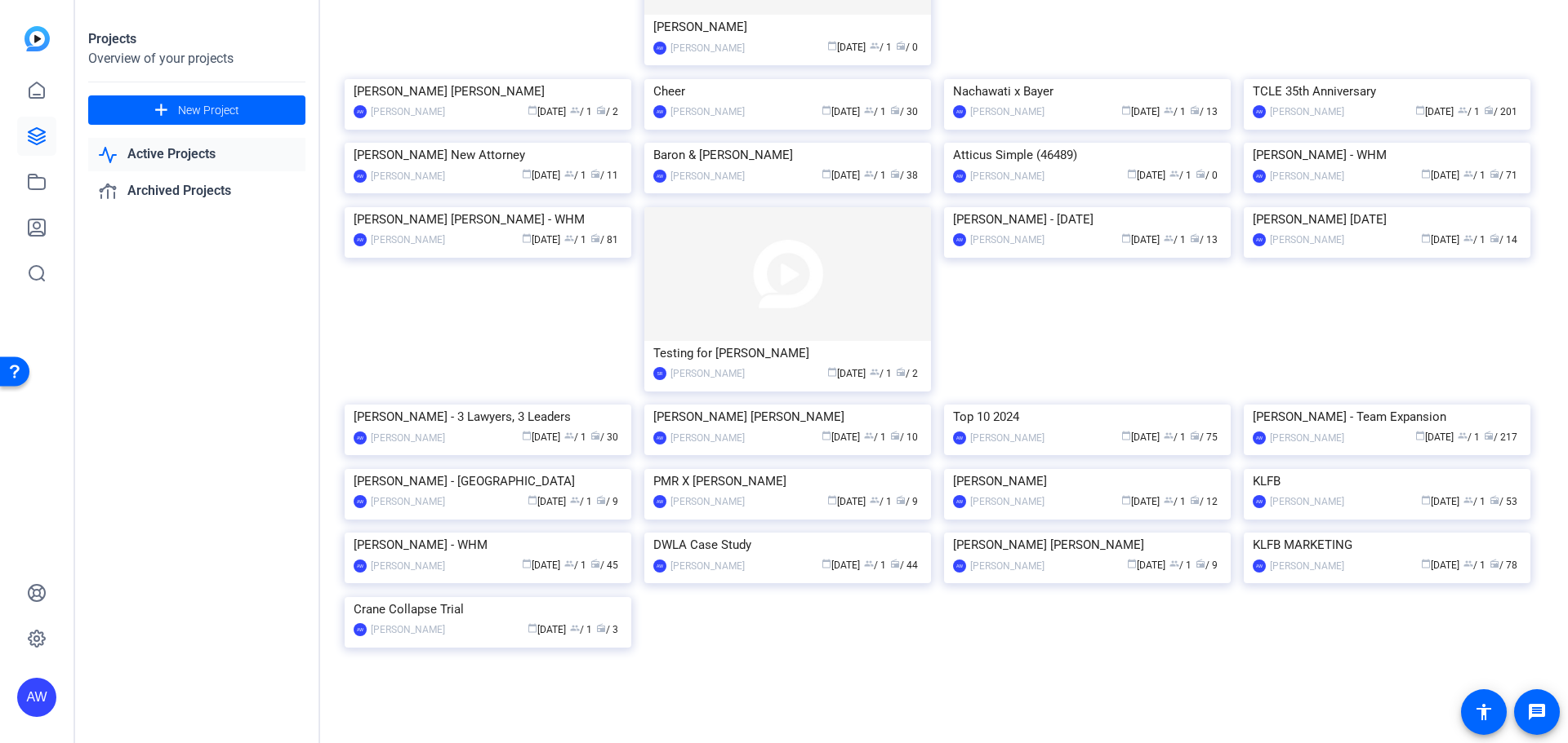
drag, startPoint x: 317, startPoint y: 407, endPoint x: 329, endPoint y: 288, distance: 119.6
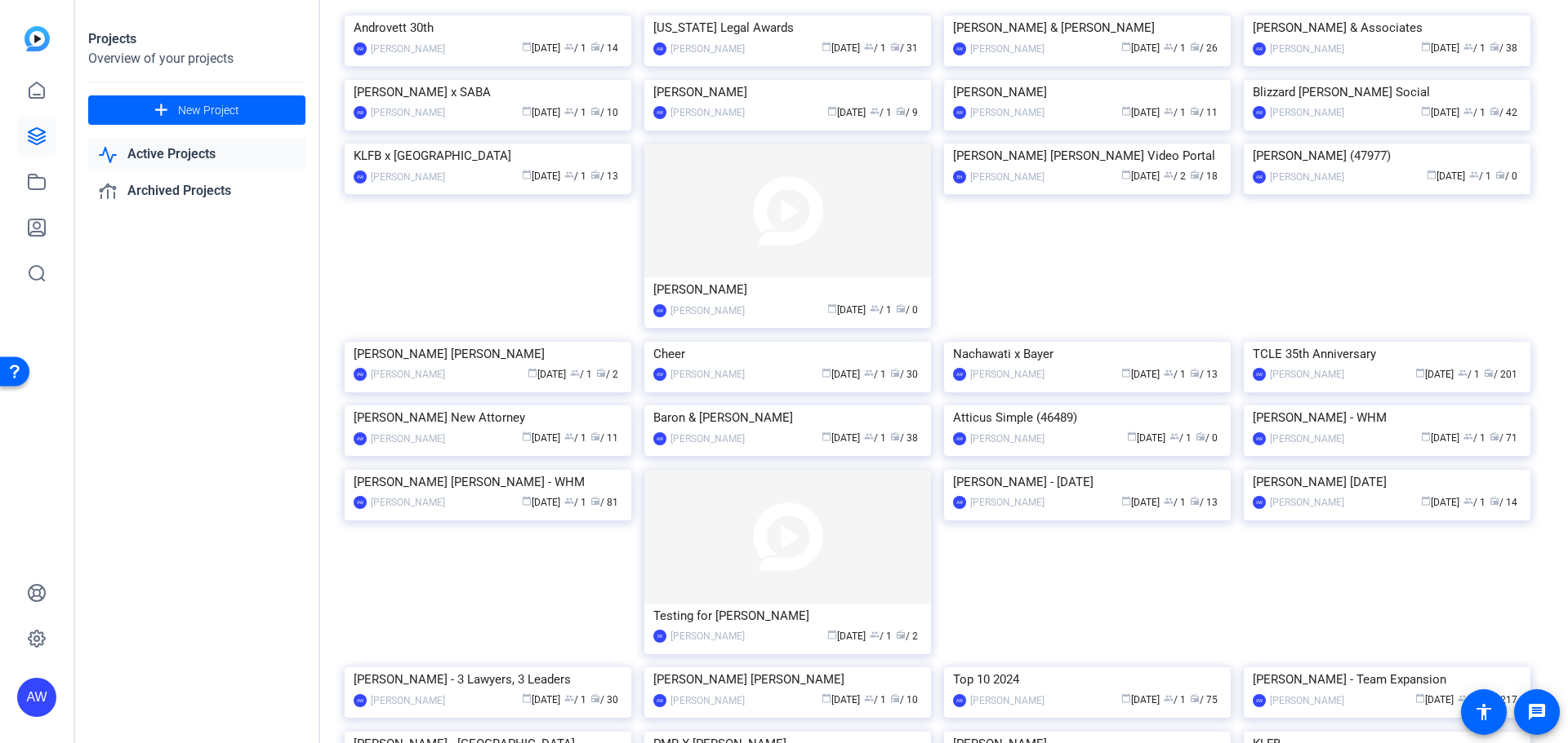
scroll to position [0, 0]
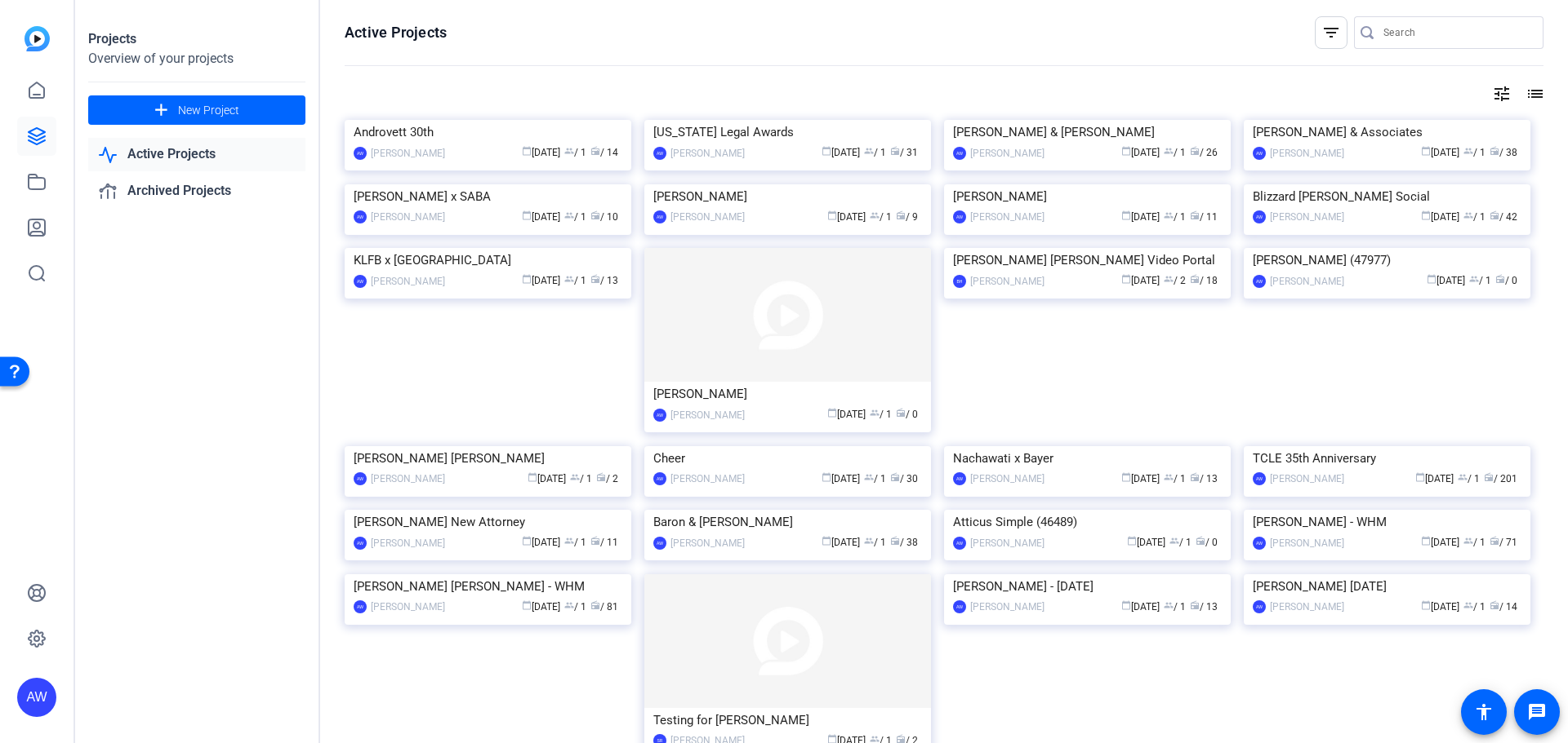
drag, startPoint x: 329, startPoint y: 344, endPoint x: 326, endPoint y: 198, distance: 146.0
drag, startPoint x: 332, startPoint y: 560, endPoint x: 328, endPoint y: 500, distance: 60.1
click at [332, 499] on div "Active Projects filter_list tune list Androvett 30th AW Alyssa Woulfe calendar_…" at bounding box center [944, 371] width 1248 height 743
click at [324, 470] on div "Active Projects filter_list tune list Androvett 30th AW Alyssa Woulfe calendar_…" at bounding box center [944, 371] width 1248 height 743
drag, startPoint x: 324, startPoint y: 470, endPoint x: 328, endPoint y: 447, distance: 23.3
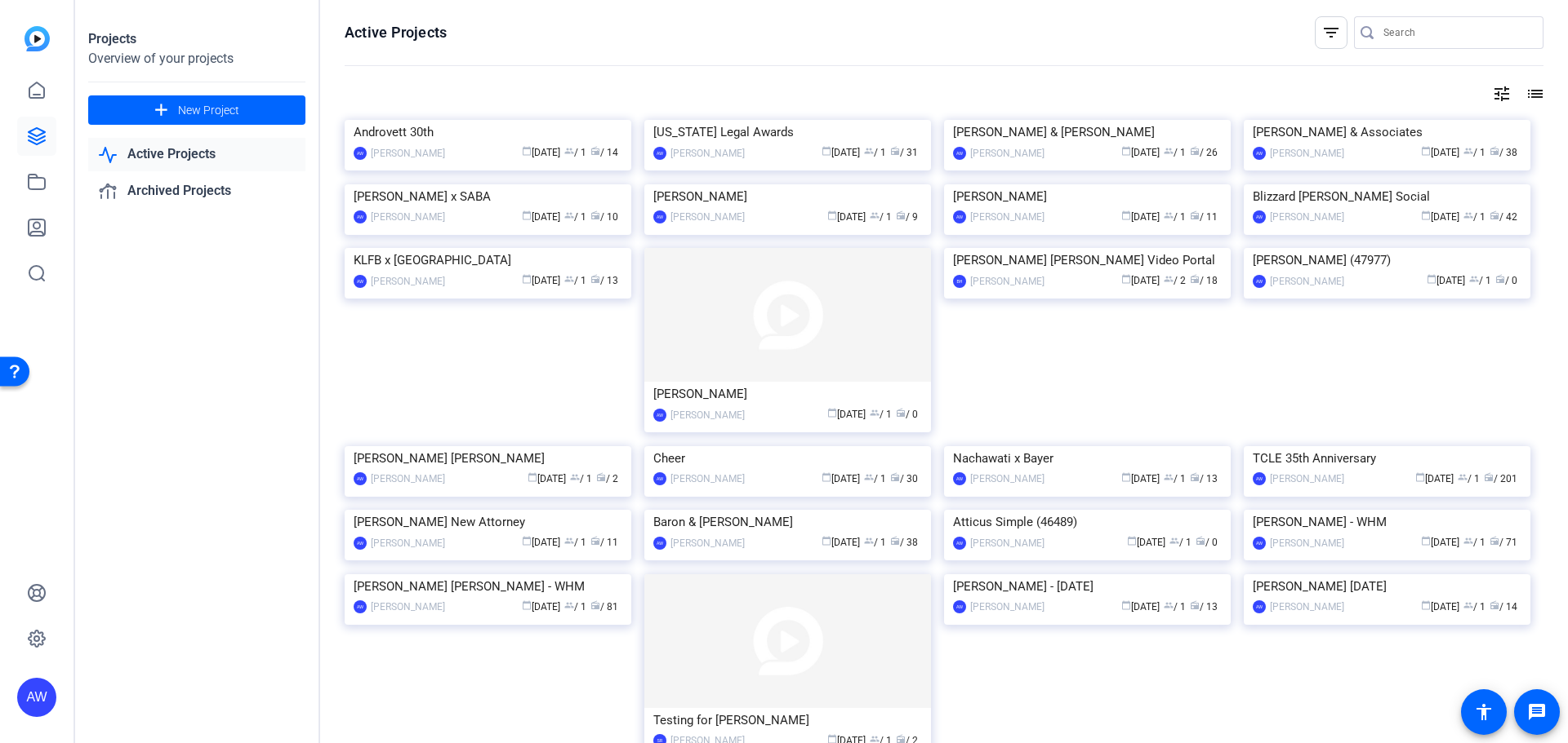
drag, startPoint x: 328, startPoint y: 447, endPoint x: 329, endPoint y: 434, distance: 13.0
click at [274, 400] on div "Projects Overview of your projects add New Project Active Projects Archived Pro…" at bounding box center [197, 371] width 245 height 743
click at [238, 484] on div "Projects Overview of your projects add New Project Active Projects Archived Pro…" at bounding box center [197, 371] width 245 height 743
drag, startPoint x: 244, startPoint y: 549, endPoint x: 224, endPoint y: 386, distance: 164.2
click at [223, 405] on div "Projects Overview of your projects add New Project Active Projects Archived Pro…" at bounding box center [197, 371] width 245 height 743
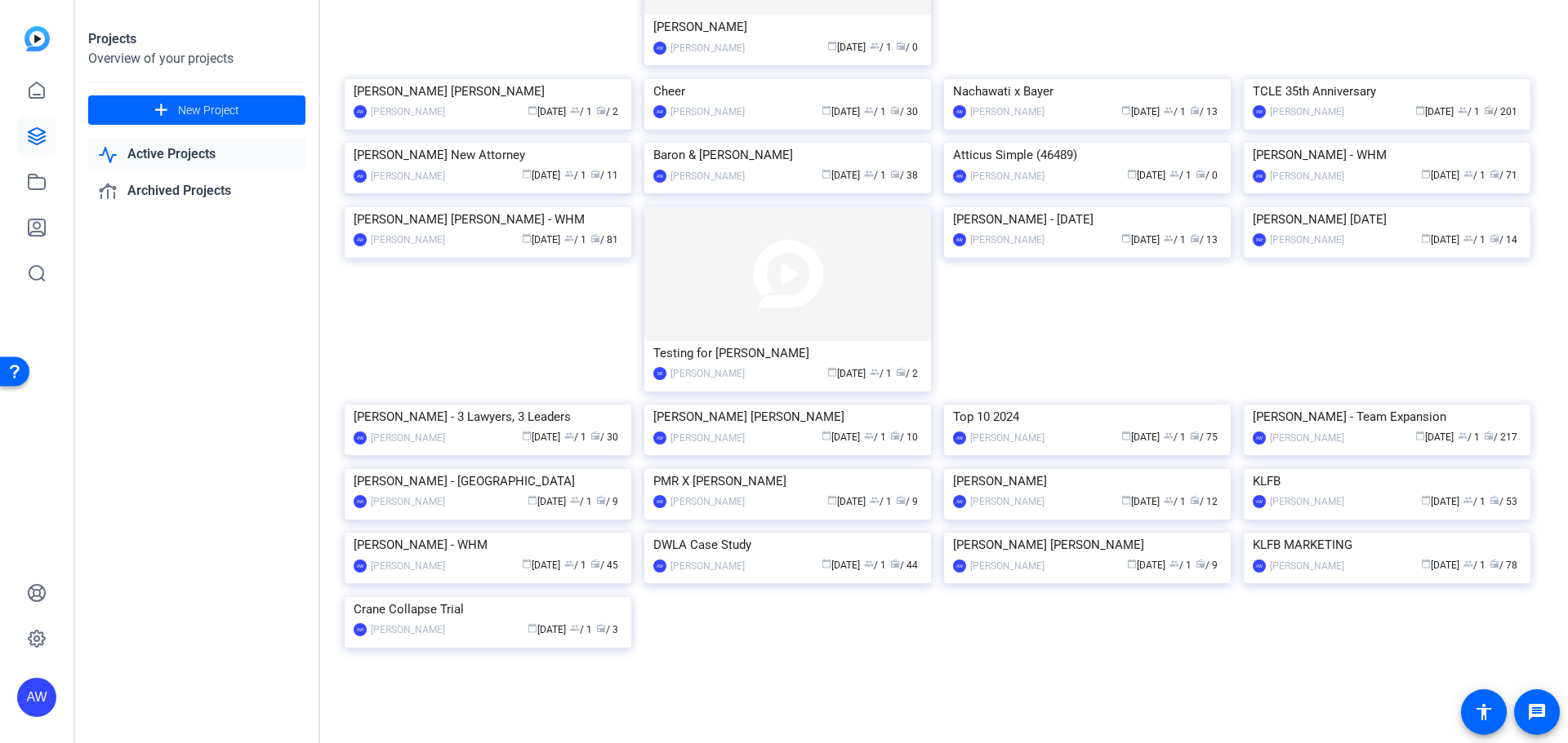
drag, startPoint x: 322, startPoint y: 423, endPoint x: 340, endPoint y: 555, distance: 133.2
drag, startPoint x: 334, startPoint y: 556, endPoint x: 326, endPoint y: 510, distance: 46.7
click at [326, 510] on div "Active Projects filter_list tune list Androvett 30th AW Alyssa Woulfe calendar_…" at bounding box center [944, 371] width 1248 height 743
drag, startPoint x: 324, startPoint y: 509, endPoint x: 317, endPoint y: 464, distance: 45.5
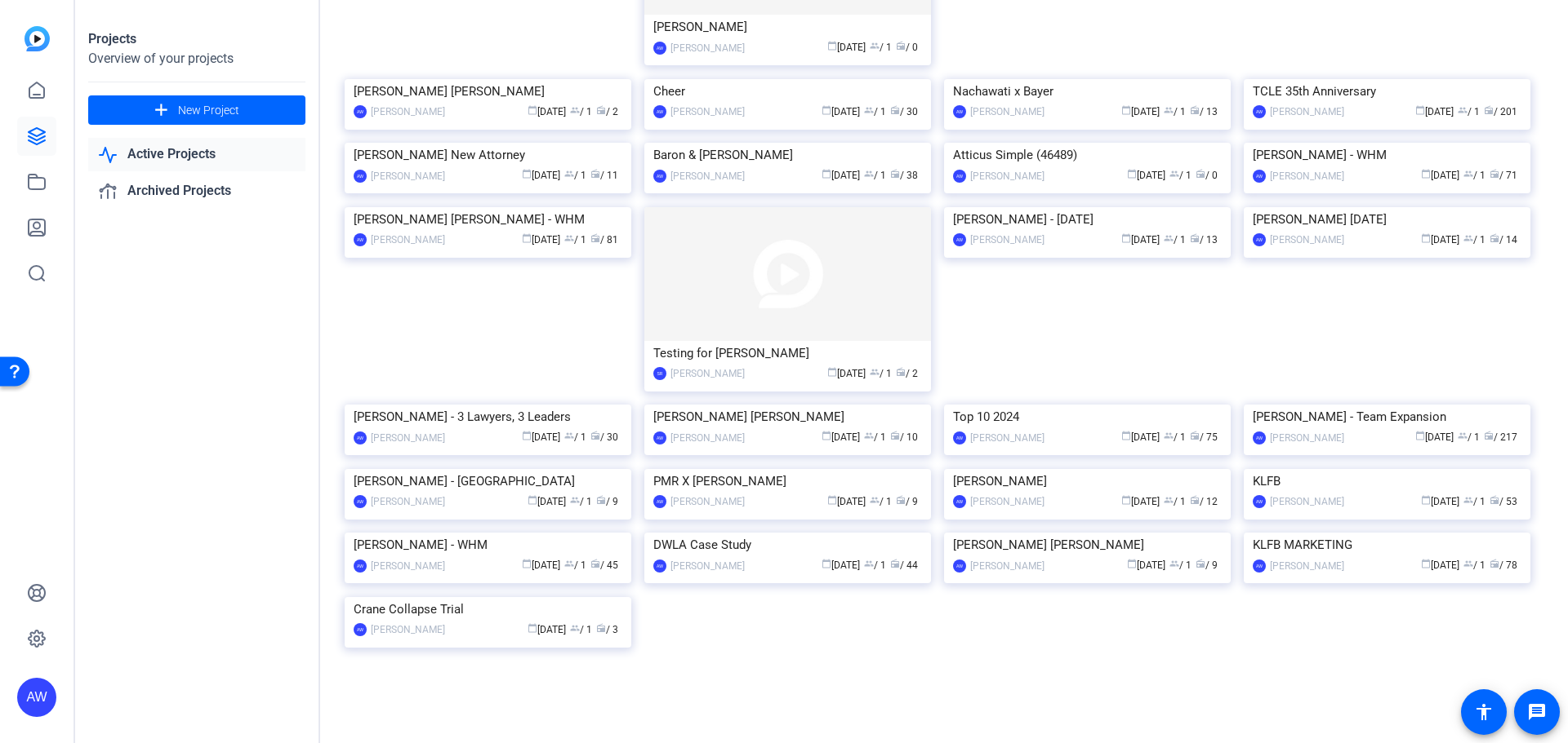
scroll to position [411, 0]
drag, startPoint x: 317, startPoint y: 464, endPoint x: 305, endPoint y: 376, distance: 88.8
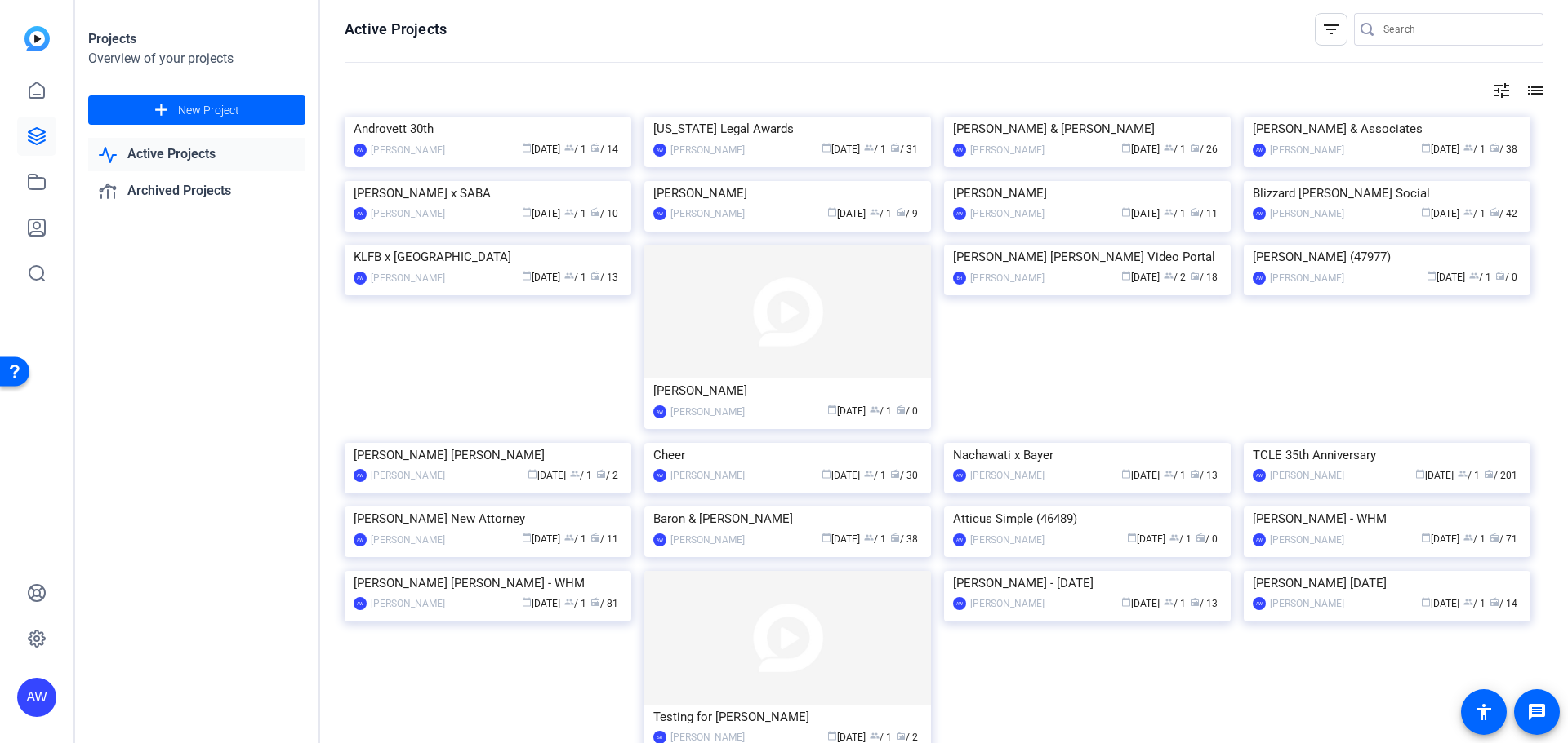
scroll to position [0, 0]
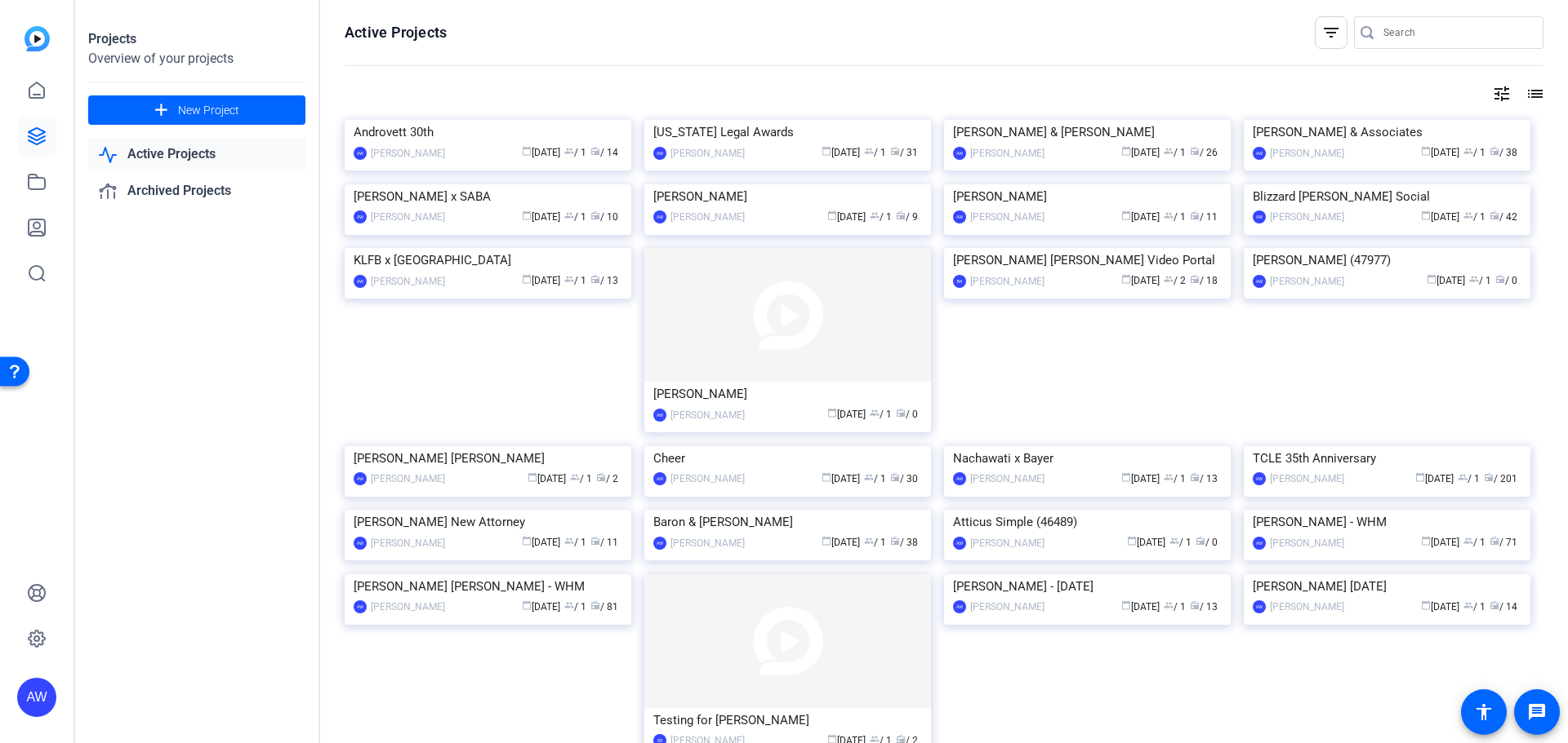
drag, startPoint x: 321, startPoint y: 487, endPoint x: 321, endPoint y: 393, distance: 94.0
click at [324, 386] on div "Active Projects filter_list tune list Androvett 30th AW Alyssa Woulfe calendar_…" at bounding box center [944, 371] width 1248 height 743
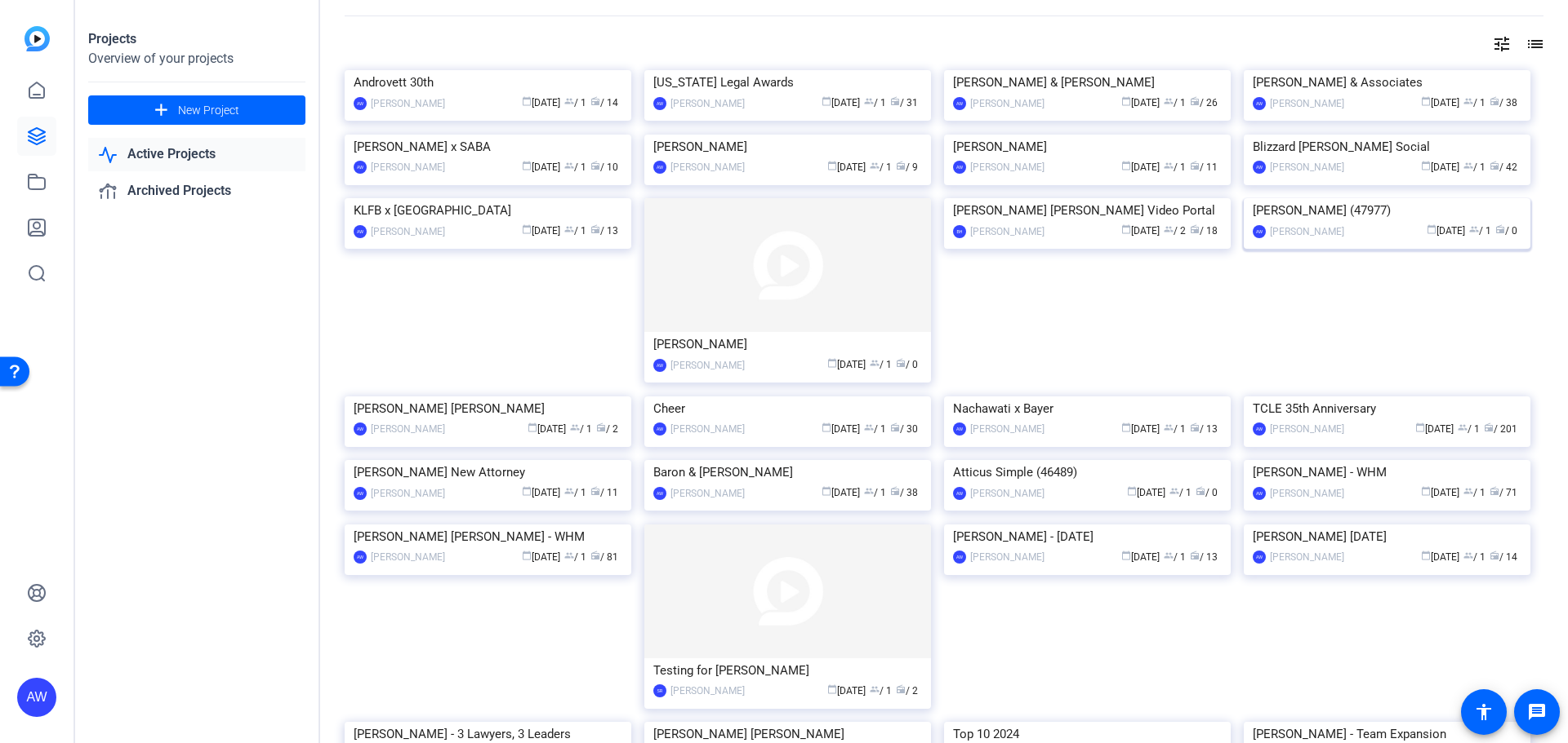
scroll to position [81, 0]
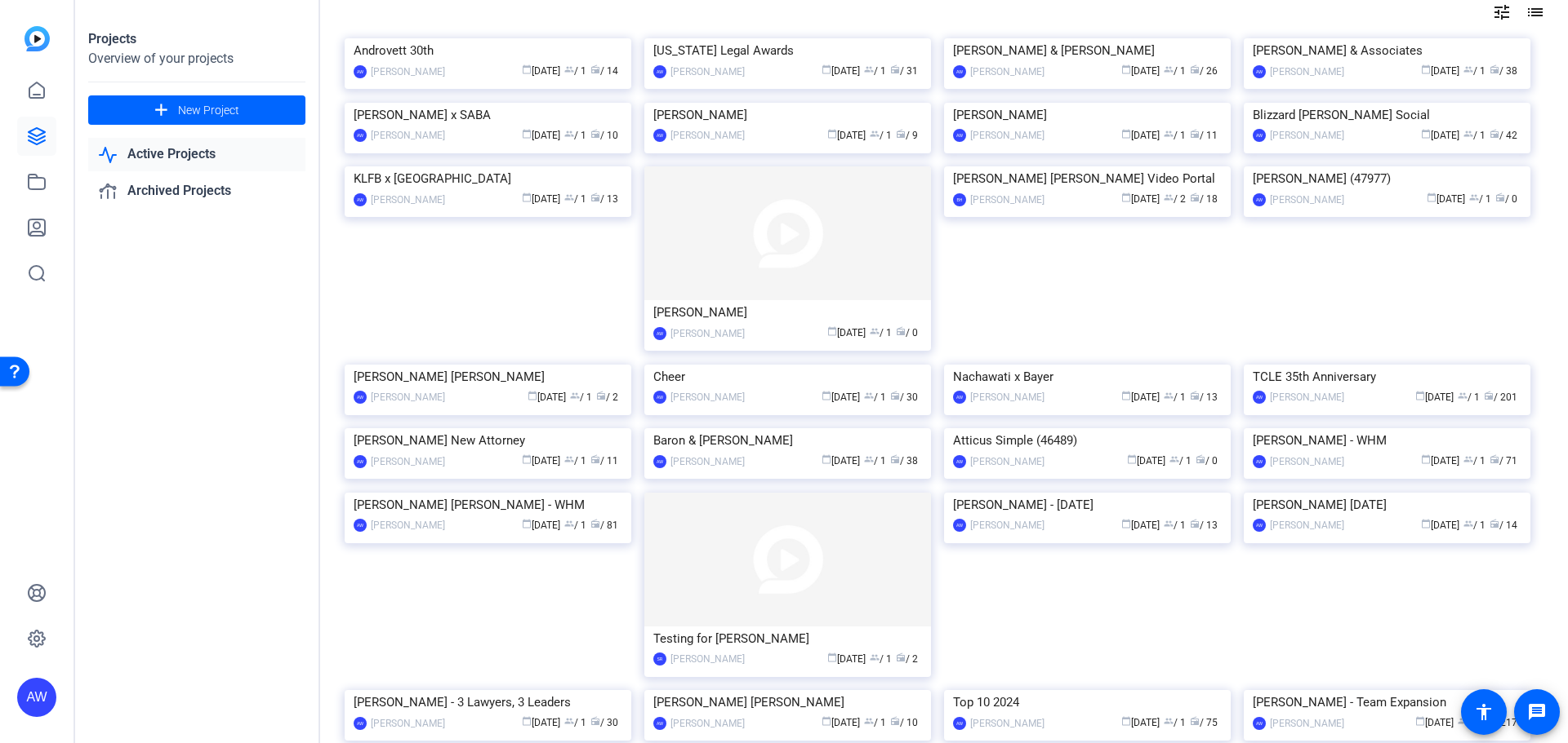
drag, startPoint x: 282, startPoint y: 659, endPoint x: 304, endPoint y: 504, distance: 156.6
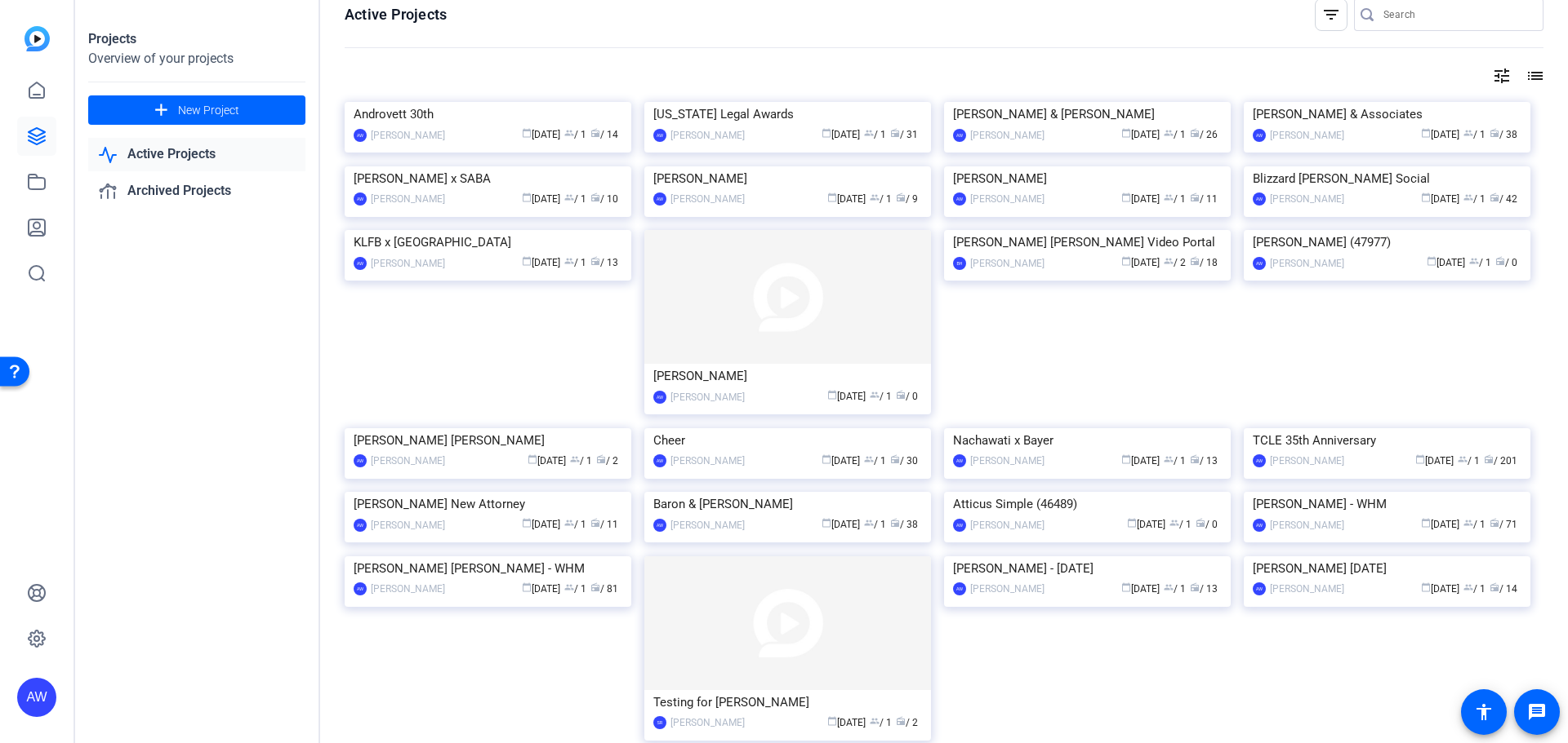
scroll to position [0, 0]
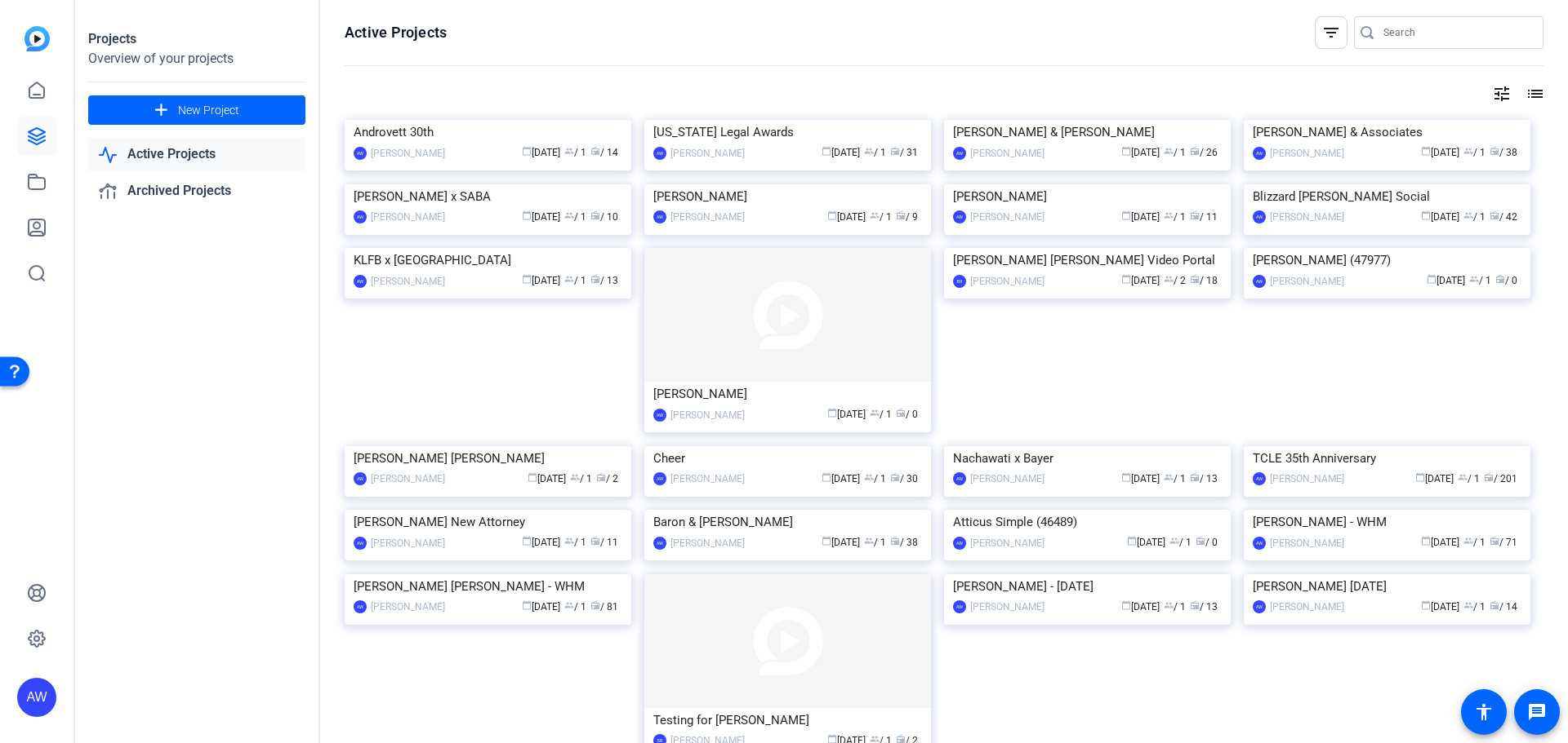
drag, startPoint x: 334, startPoint y: 547, endPoint x: 332, endPoint y: 445, distance: 102.0
drag, startPoint x: 329, startPoint y: 446, endPoint x: 330, endPoint y: 386, distance: 60.0
click at [330, 386] on div "Active Projects filter_list tune list Androvett 30th AW Alyssa Woulfe calendar_…" at bounding box center [944, 371] width 1248 height 743
click at [1394, 120] on img at bounding box center [1386, 120] width 286 height 0
click at [321, 442] on div "Active Projects filter_list tune list Androvett 30th AW Alyssa Woulfe calendar_…" at bounding box center [944, 371] width 1248 height 743
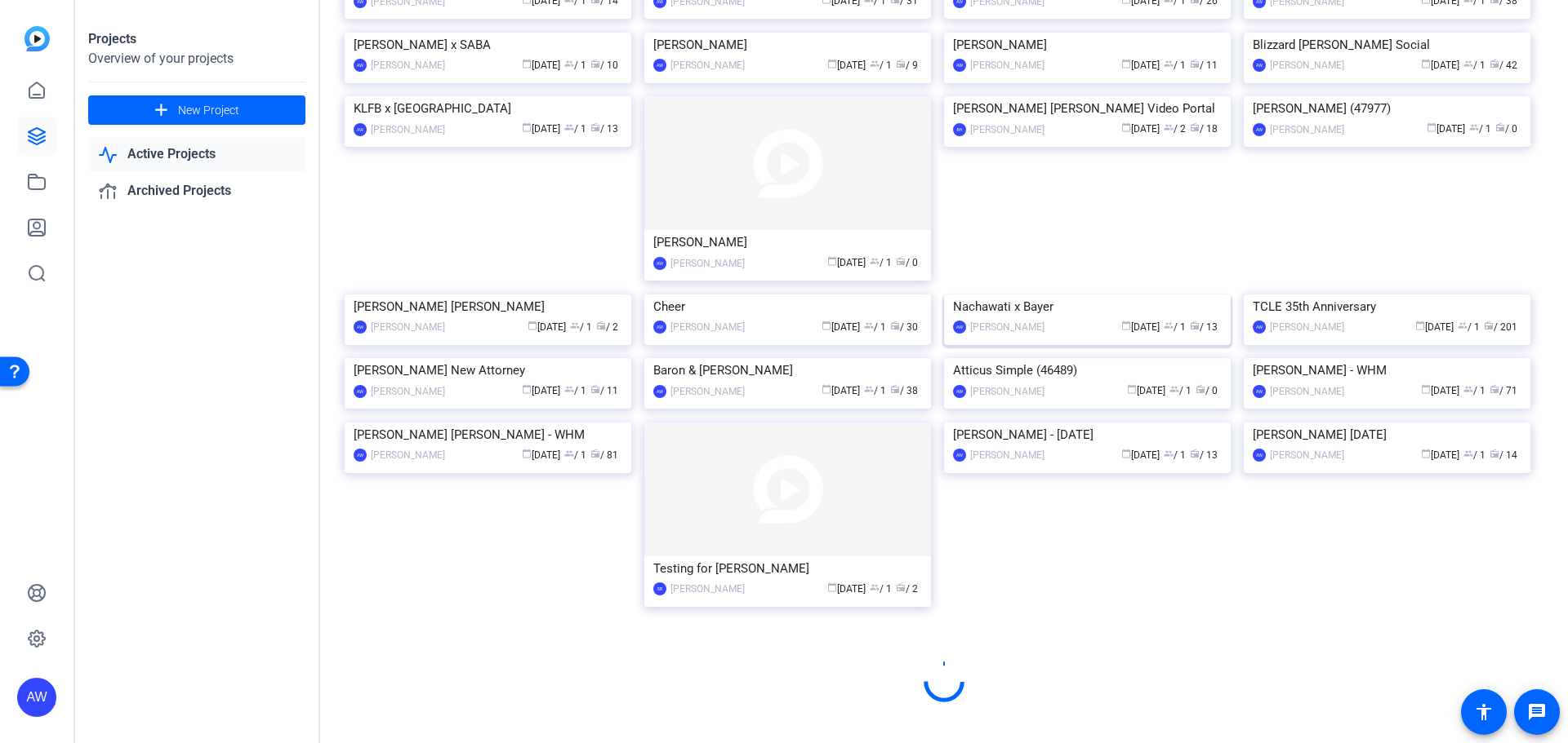
scroll to position [647, 0]
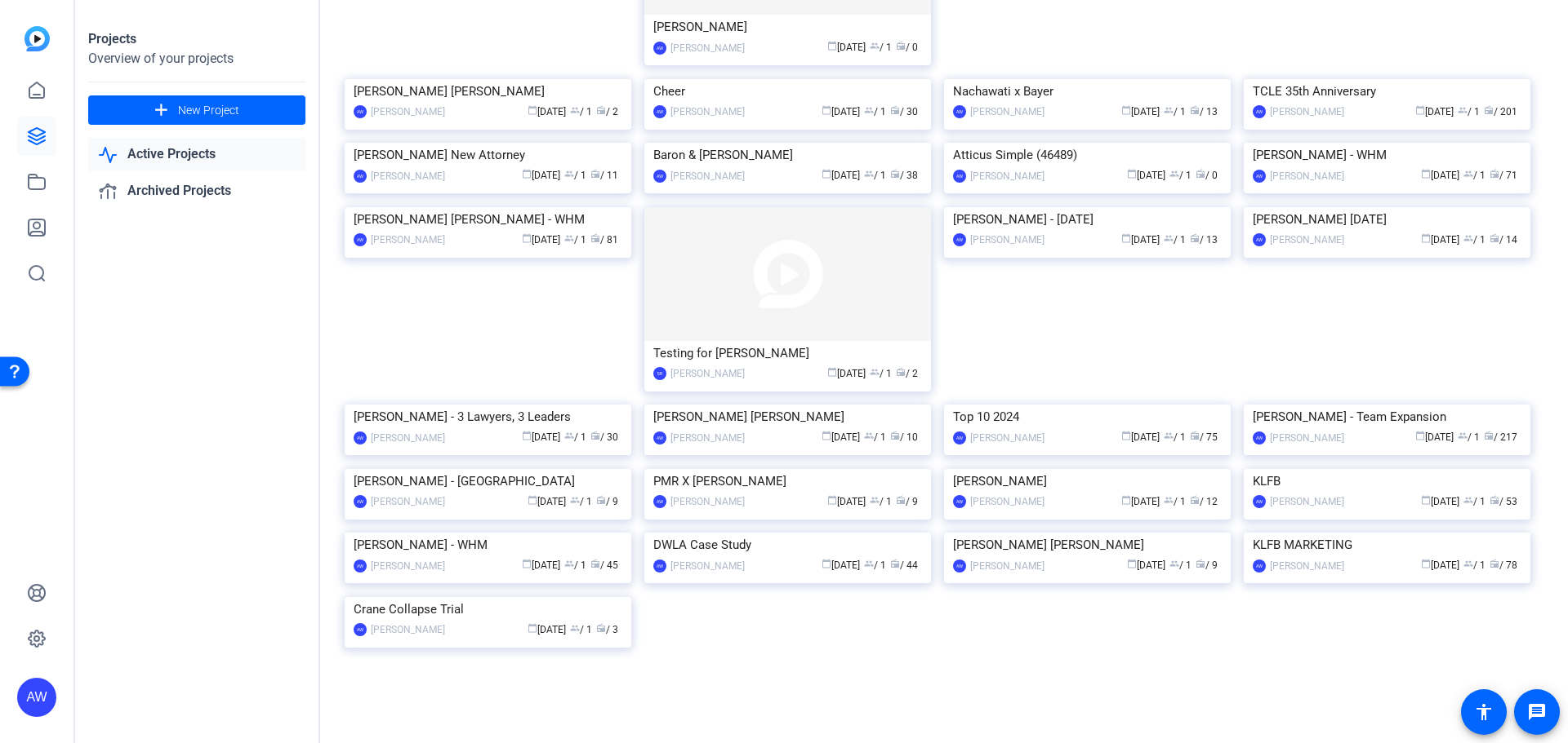
click at [74, 532] on mat-sidenav "AW" at bounding box center [38, 371] width 76 height 743
drag, startPoint x: 230, startPoint y: 554, endPoint x: 338, endPoint y: 277, distance: 297.3
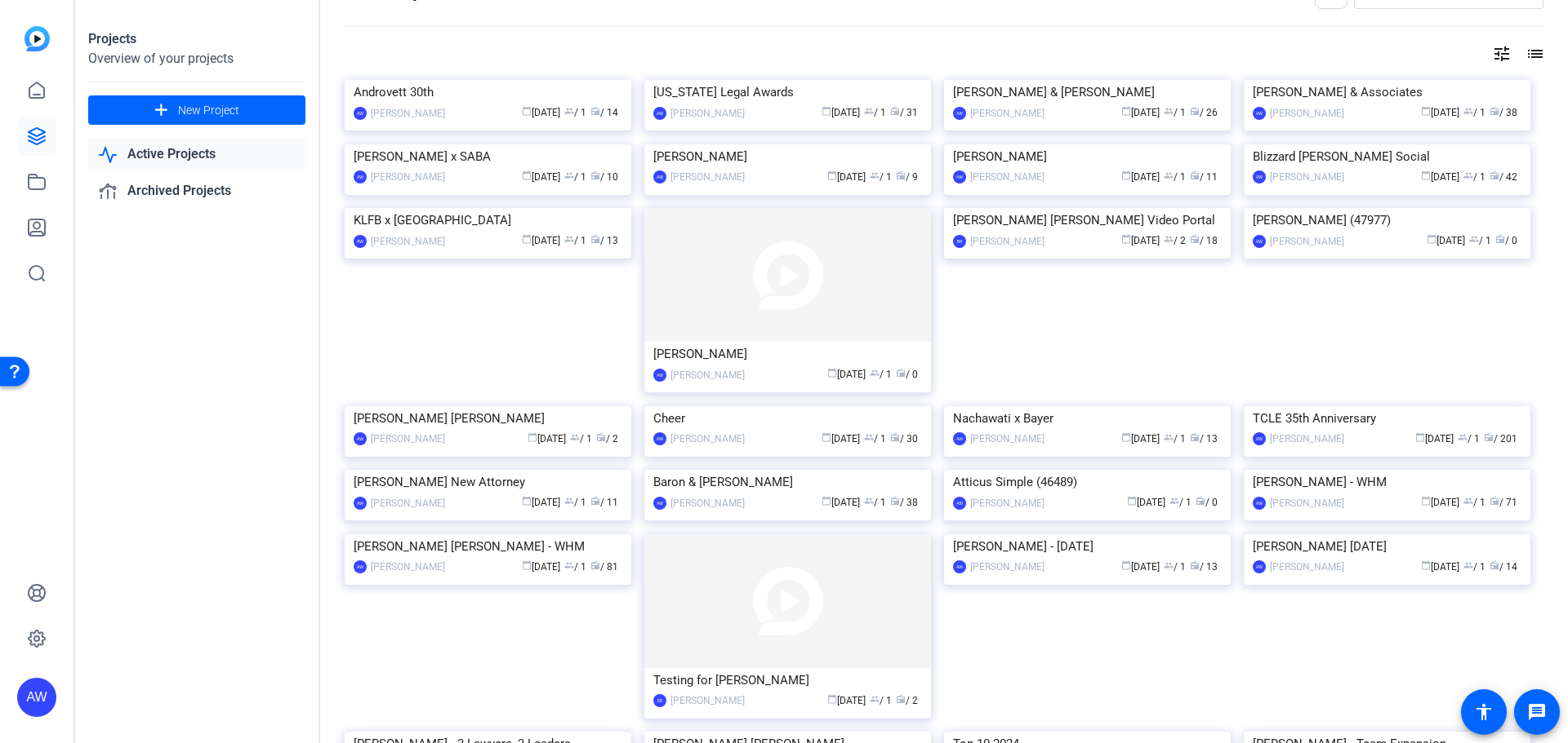
scroll to position [0, 0]
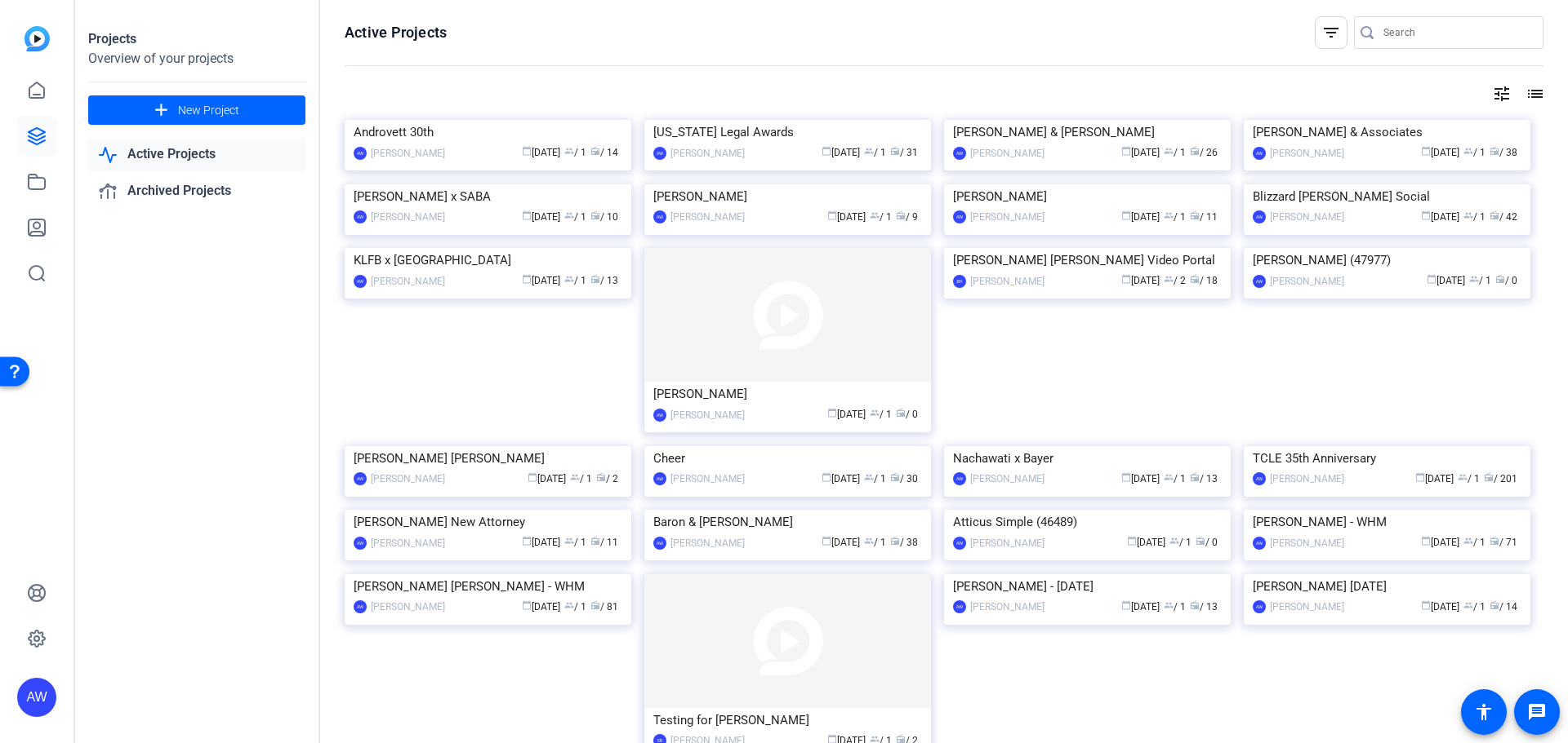
drag, startPoint x: 332, startPoint y: 352, endPoint x: 340, endPoint y: 76, distance: 276.1
click at [332, 154] on div "Active Projects filter_list tune list Androvett 30th AW Alyssa Woulfe calendar_…" at bounding box center [944, 371] width 1248 height 743
click at [392, 59] on openreel-divider-bar at bounding box center [944, 66] width 1199 height 35
click at [33, 127] on icon at bounding box center [37, 136] width 20 height 20
click at [32, 79] on link at bounding box center [36, 90] width 39 height 39
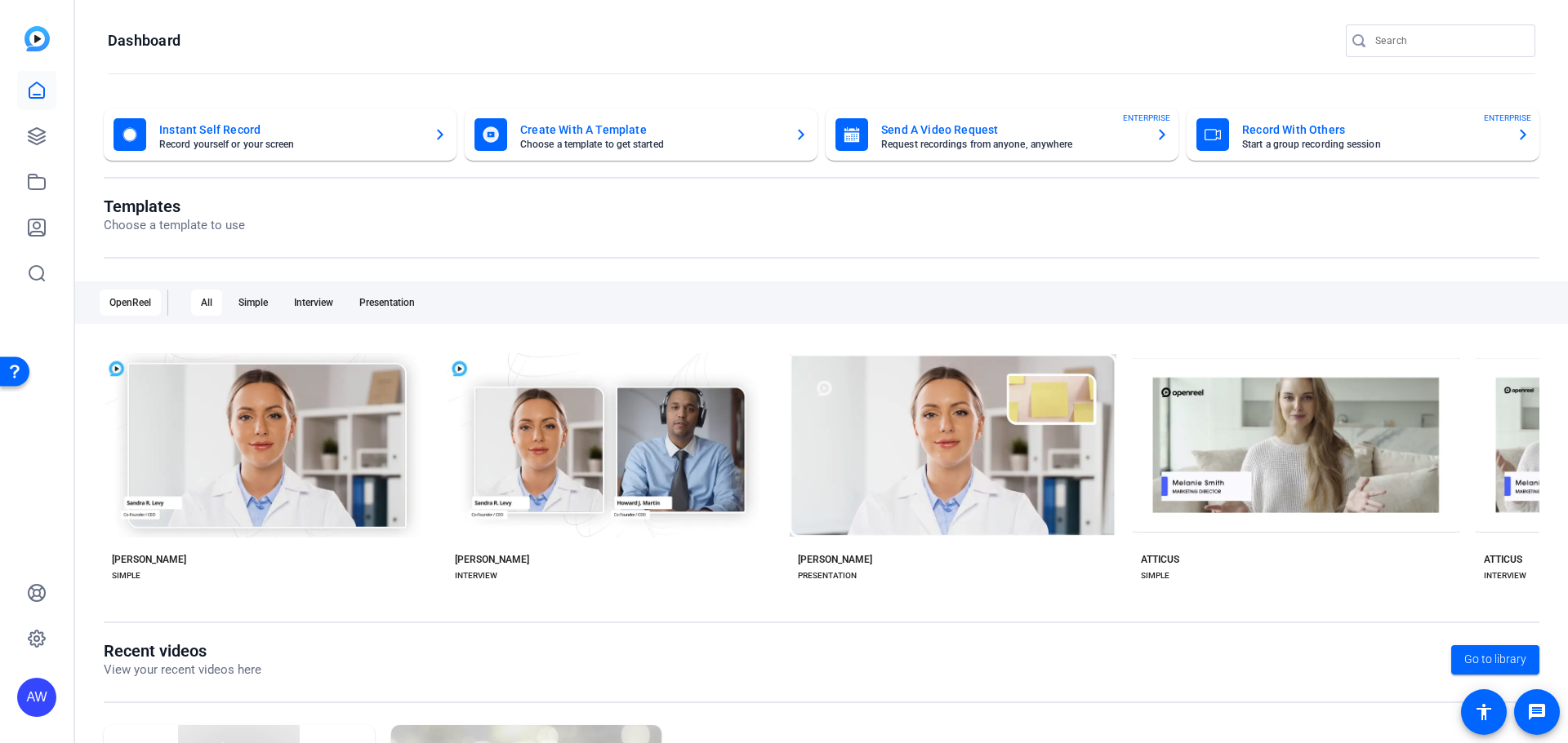
drag, startPoint x: 794, startPoint y: 400, endPoint x: 785, endPoint y: 356, distance: 44.9
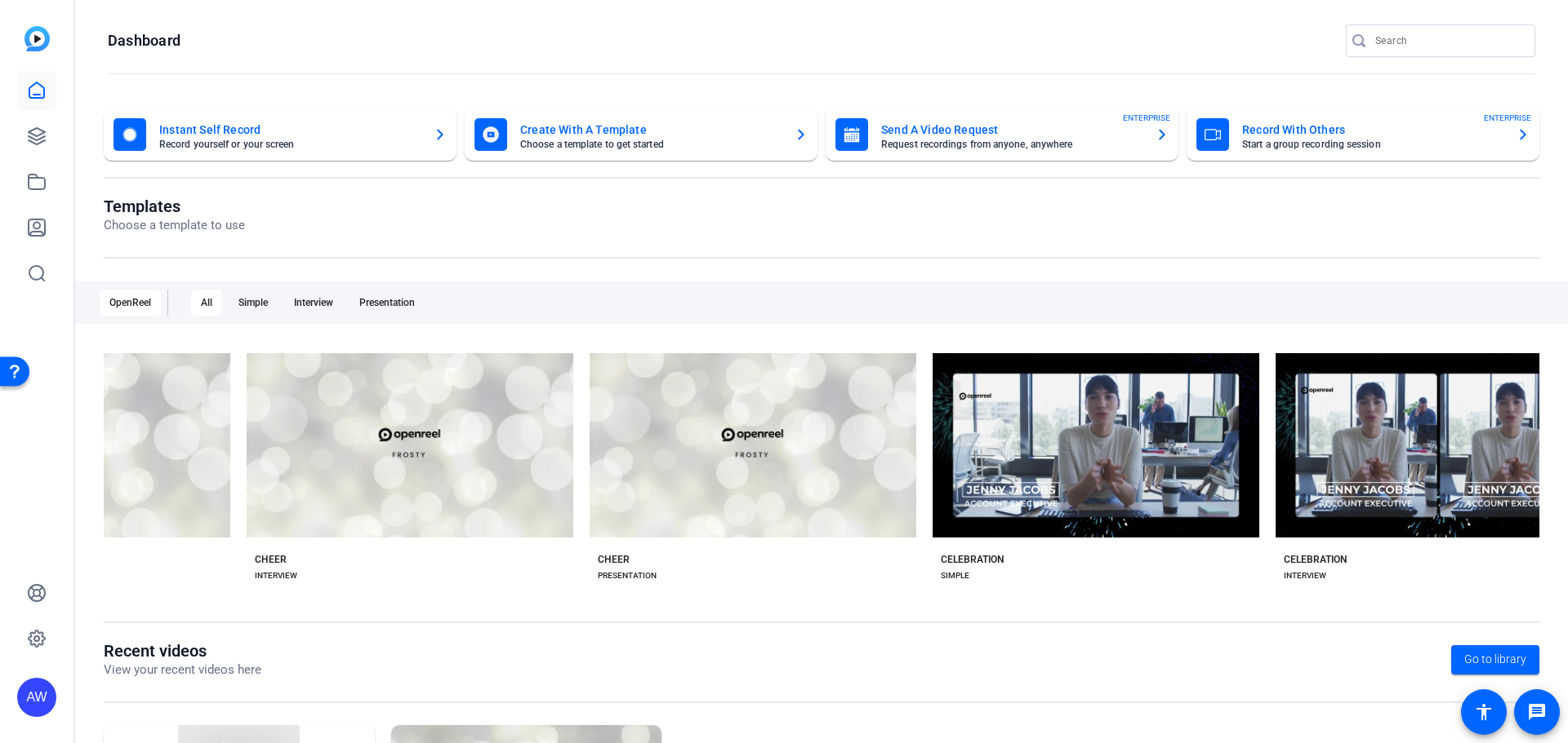
scroll to position [0, 6092]
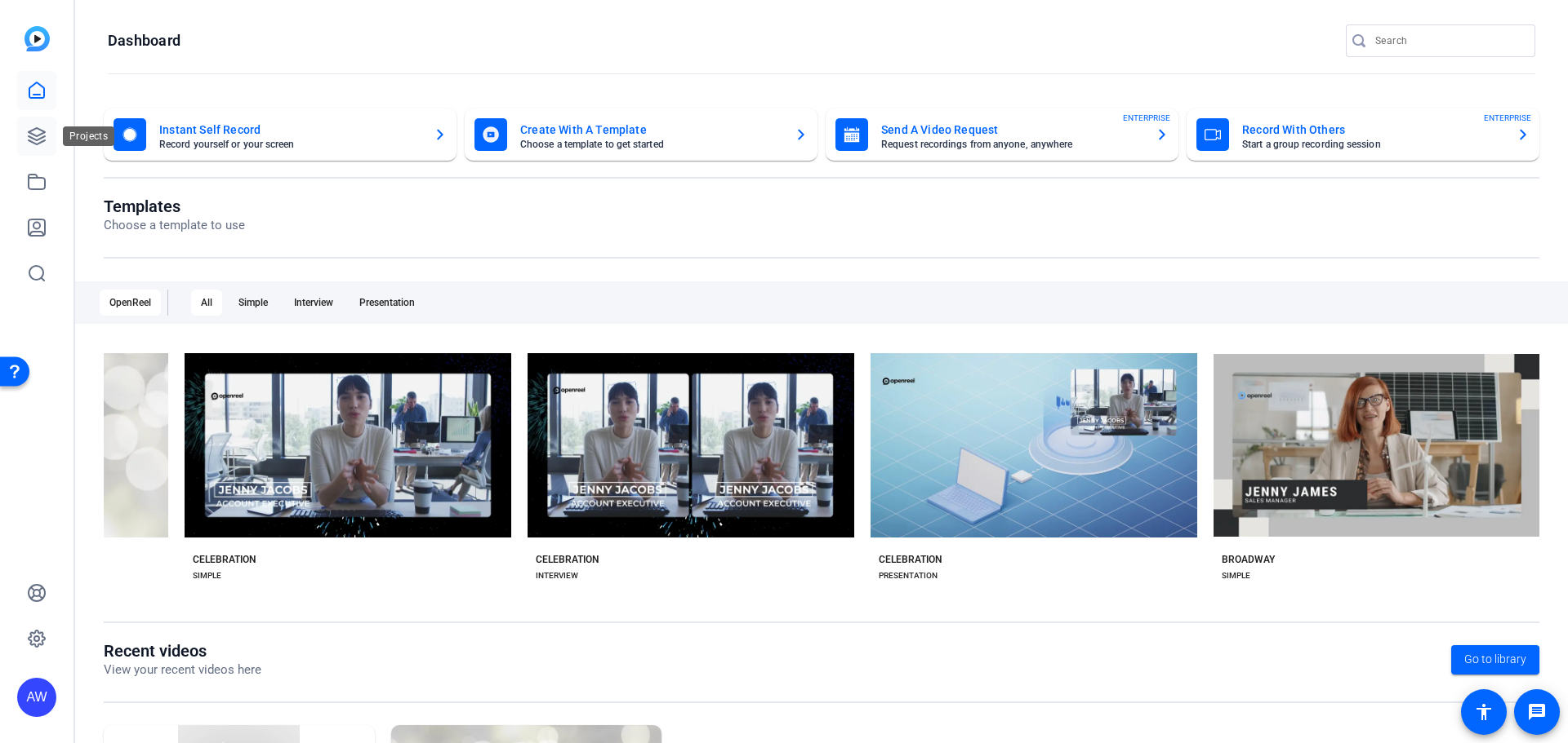
click at [39, 135] on icon at bounding box center [36, 136] width 16 height 16
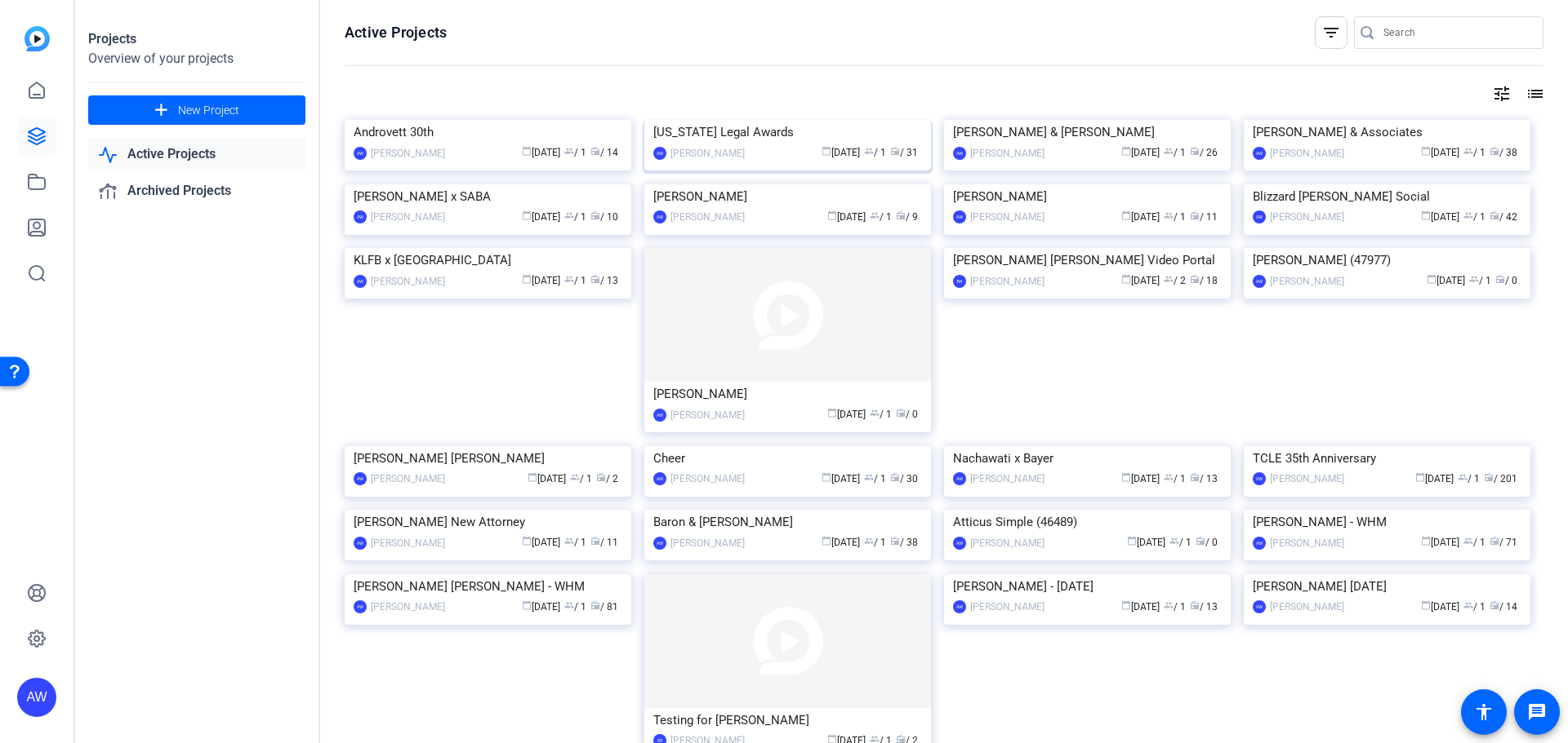
click at [695, 120] on img at bounding box center [787, 120] width 286 height 0
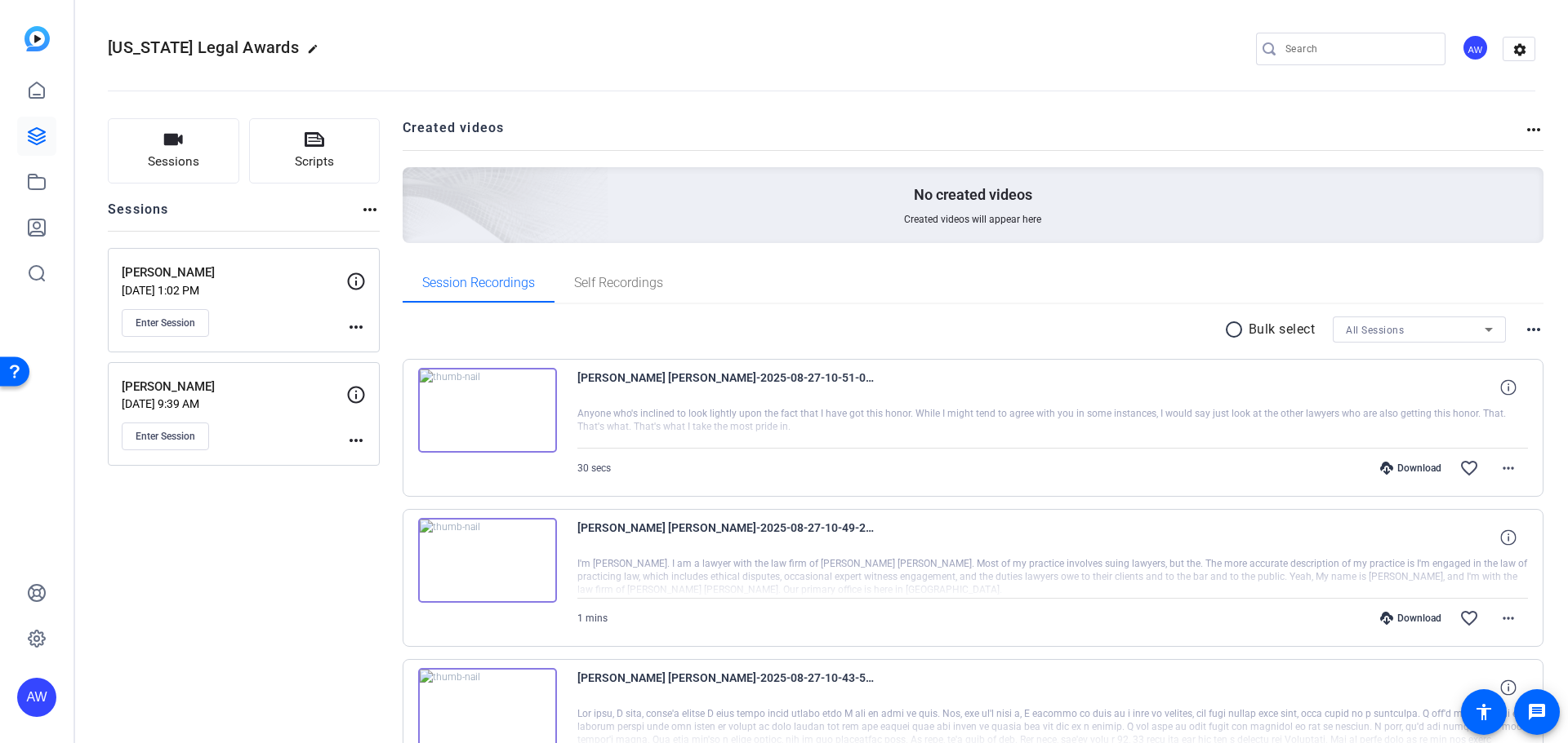
drag, startPoint x: 310, startPoint y: 540, endPoint x: 384, endPoint y: 491, distance: 88.8
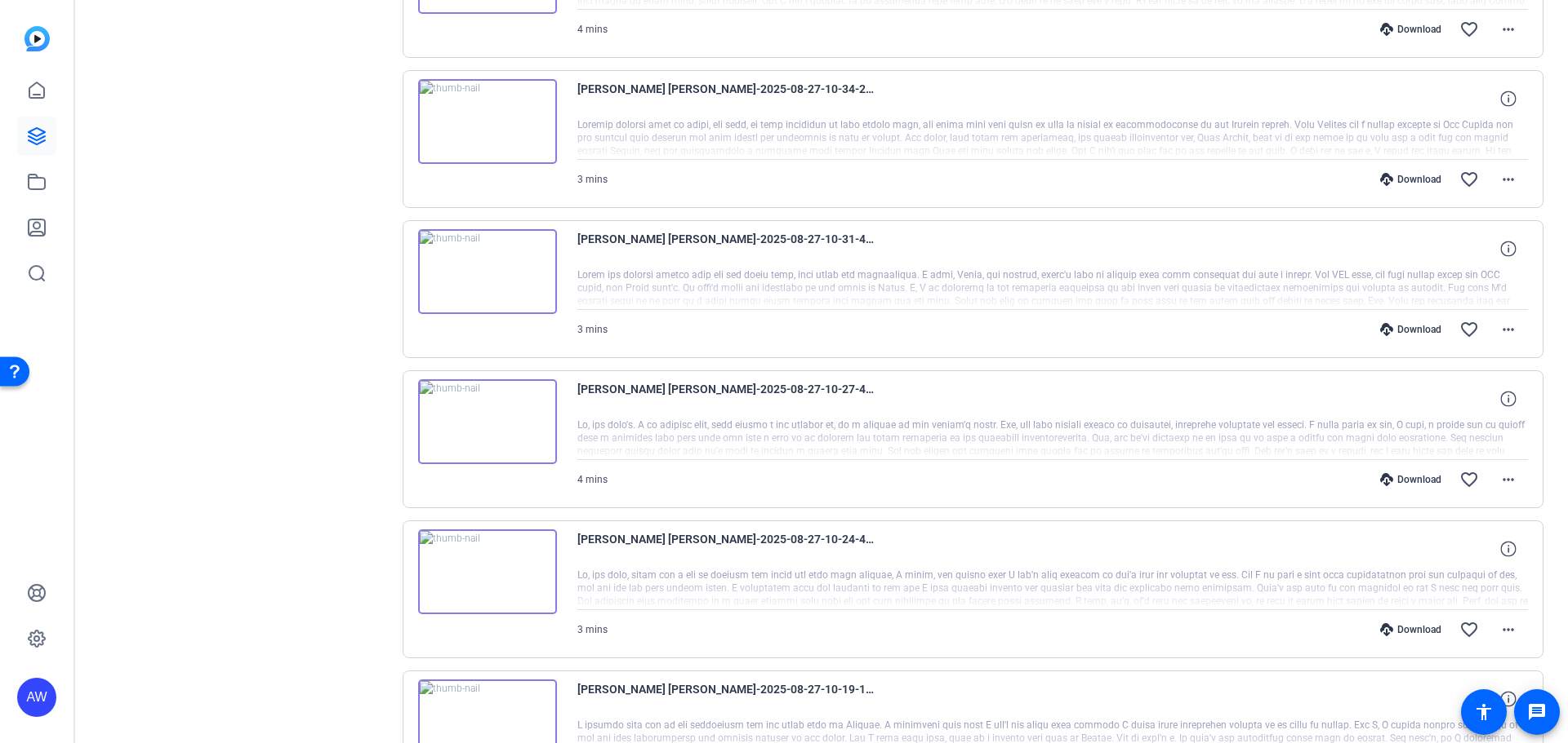
scroll to position [1207, 0]
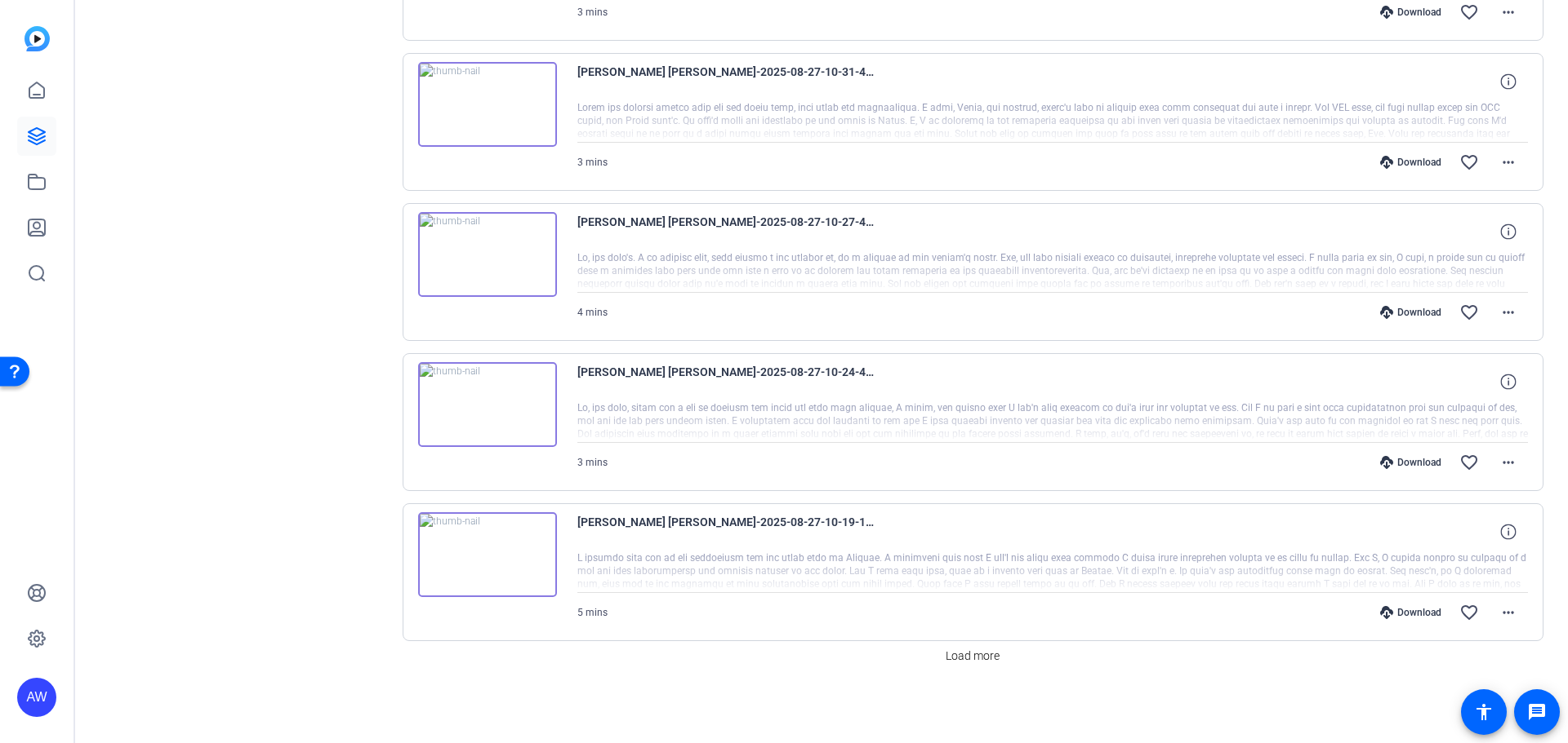
drag, startPoint x: 281, startPoint y: 412, endPoint x: 277, endPoint y: 617, distance: 205.0
click at [970, 663] on span "Load more" at bounding box center [972, 656] width 54 height 17
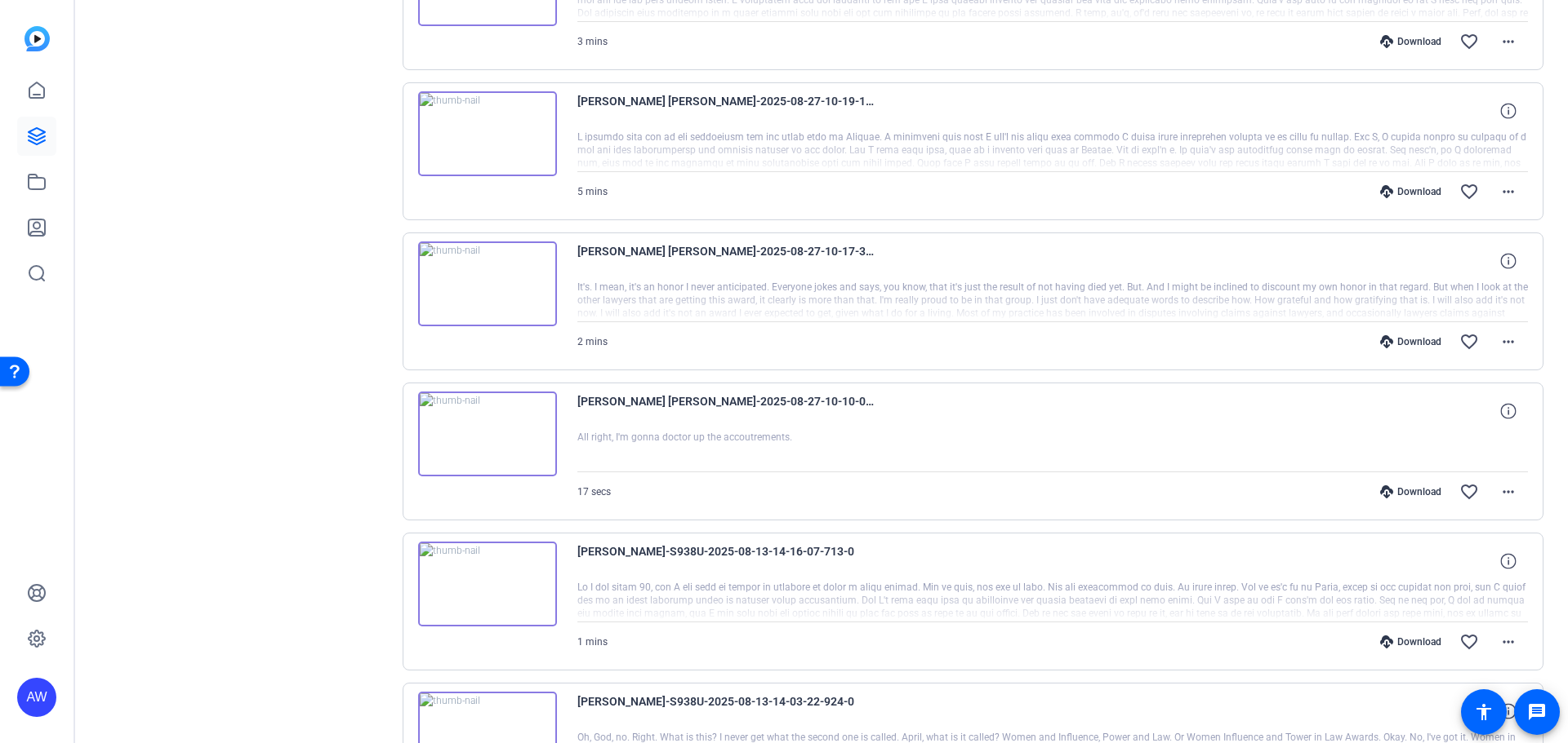
drag, startPoint x: 298, startPoint y: 394, endPoint x: 308, endPoint y: 470, distance: 76.7
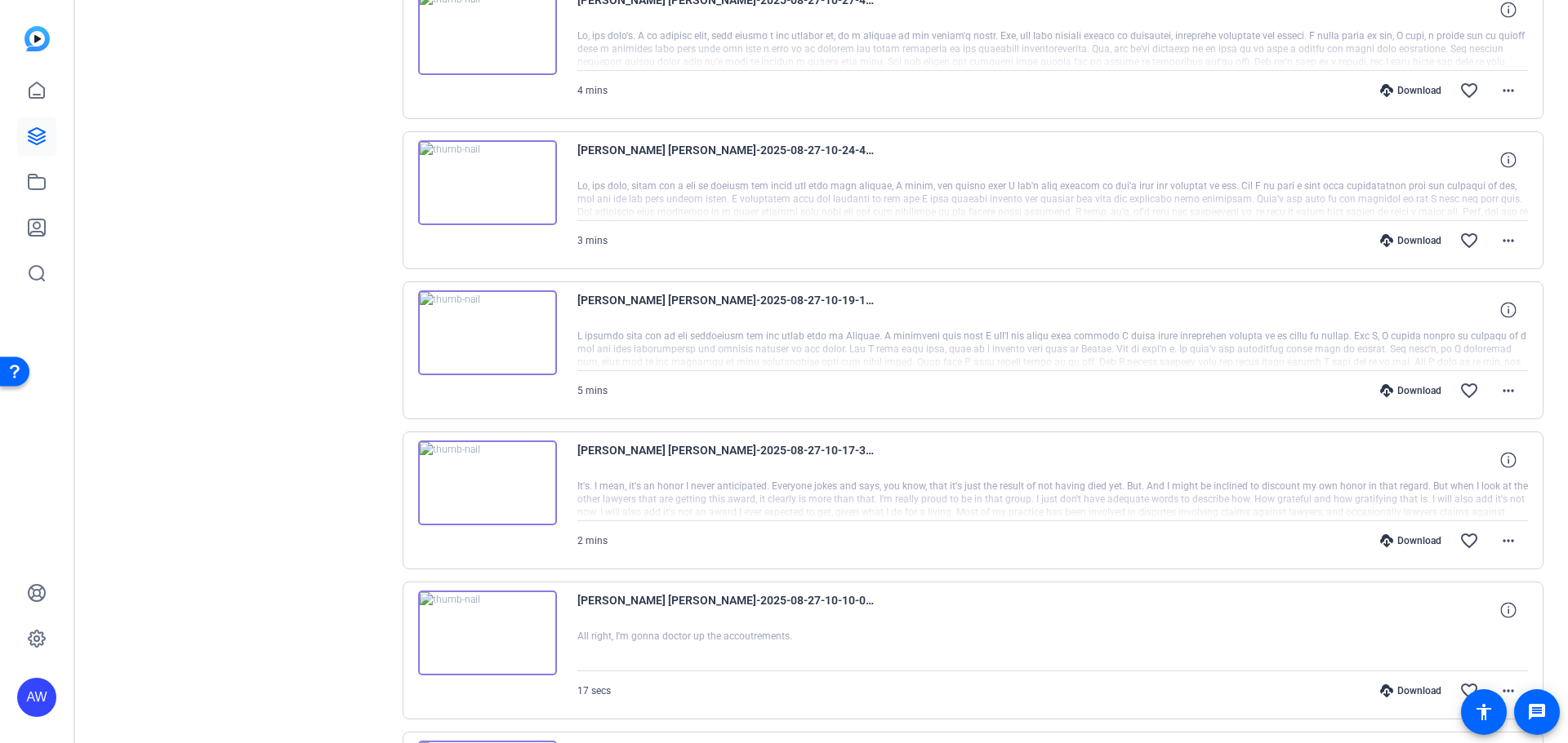
drag, startPoint x: 360, startPoint y: 567, endPoint x: 364, endPoint y: 507, distance: 60.1
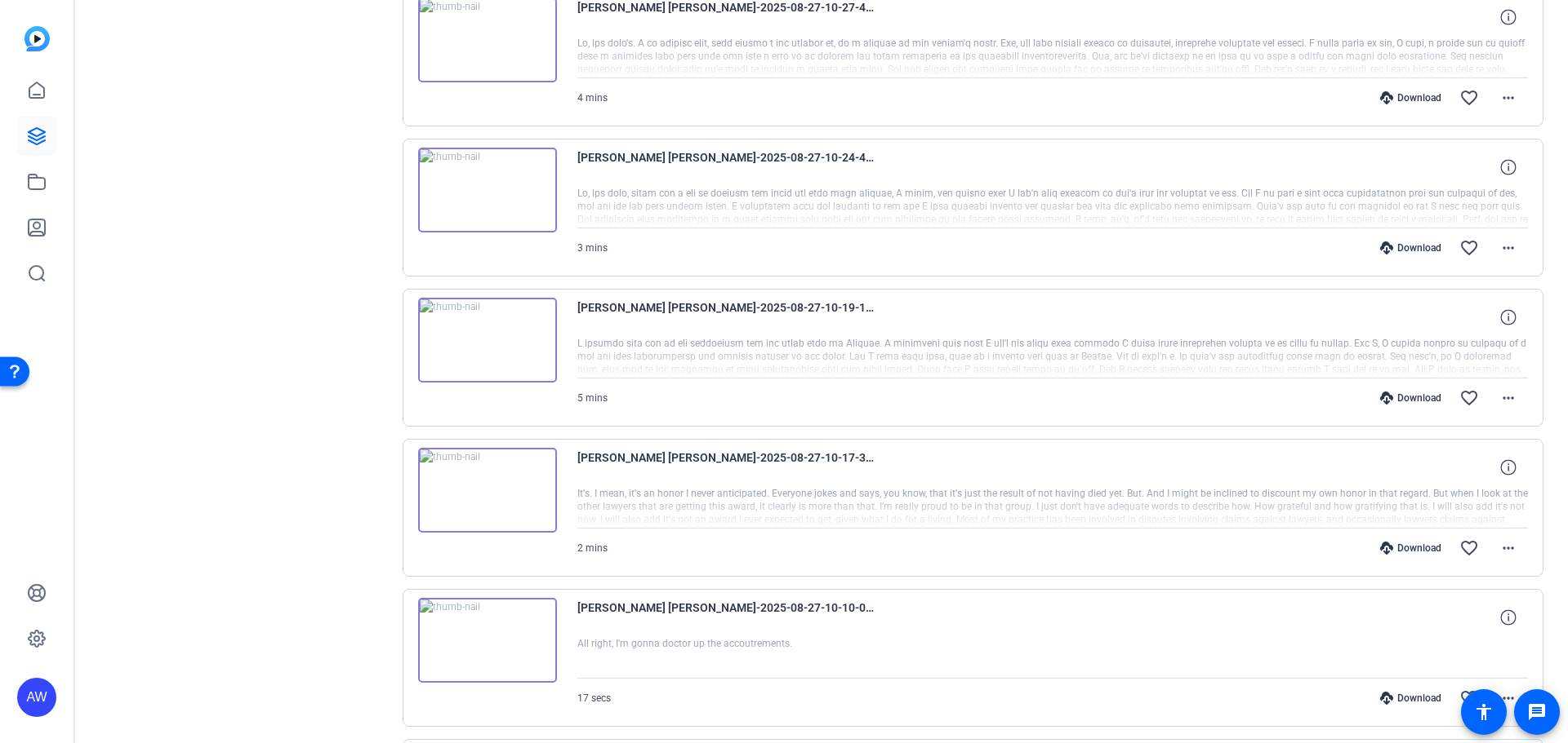
click at [476, 340] on img at bounding box center [487, 341] width 139 height 85
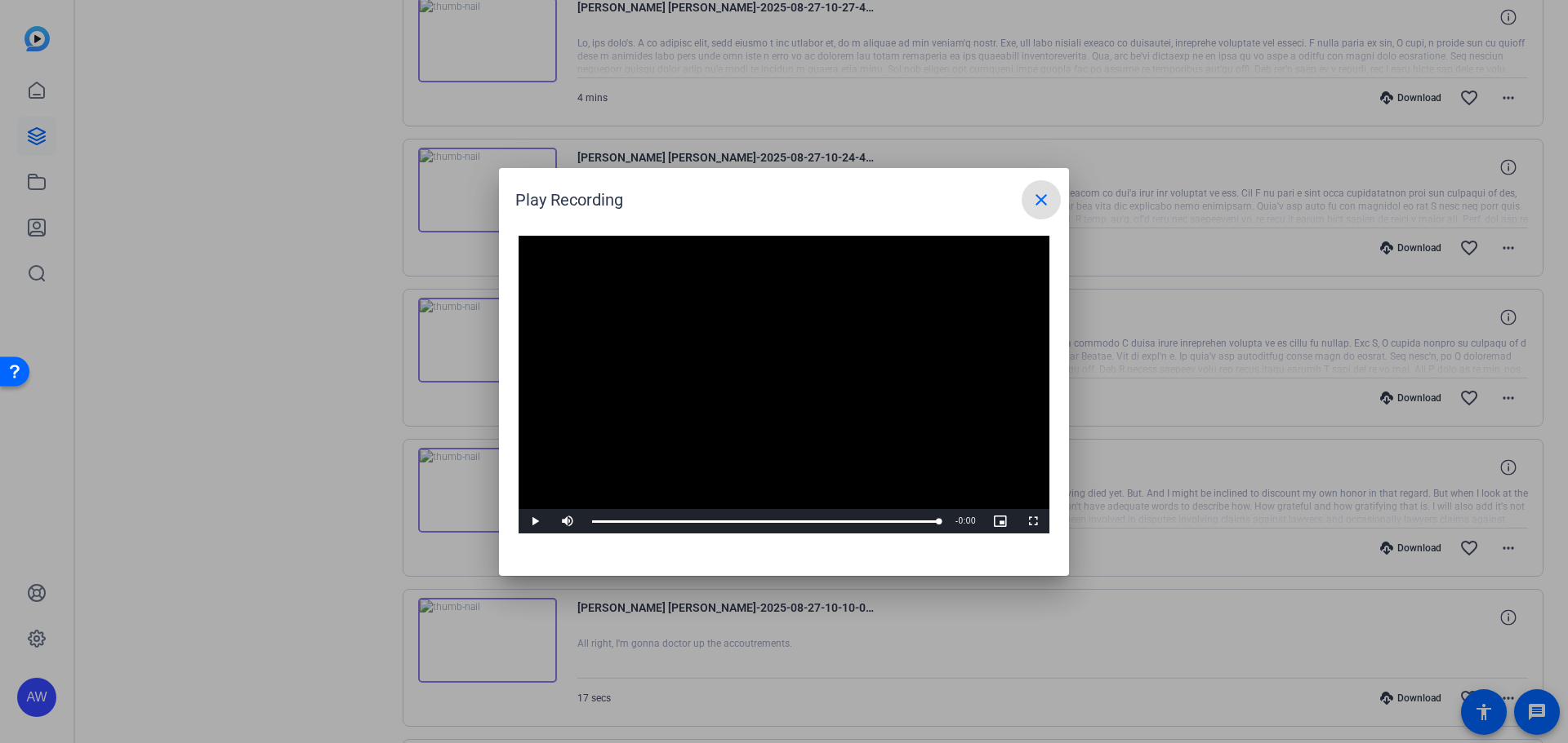
drag, startPoint x: 590, startPoint y: 522, endPoint x: 959, endPoint y: 538, distance: 369.3
click at [959, 538] on div "Video Player is loading. Play Video Play Mute Current Time 5:27 / Duration 5:27…" at bounding box center [783, 398] width 570 height 357
click at [1036, 190] on mat-icon "close" at bounding box center [1041, 199] width 20 height 20
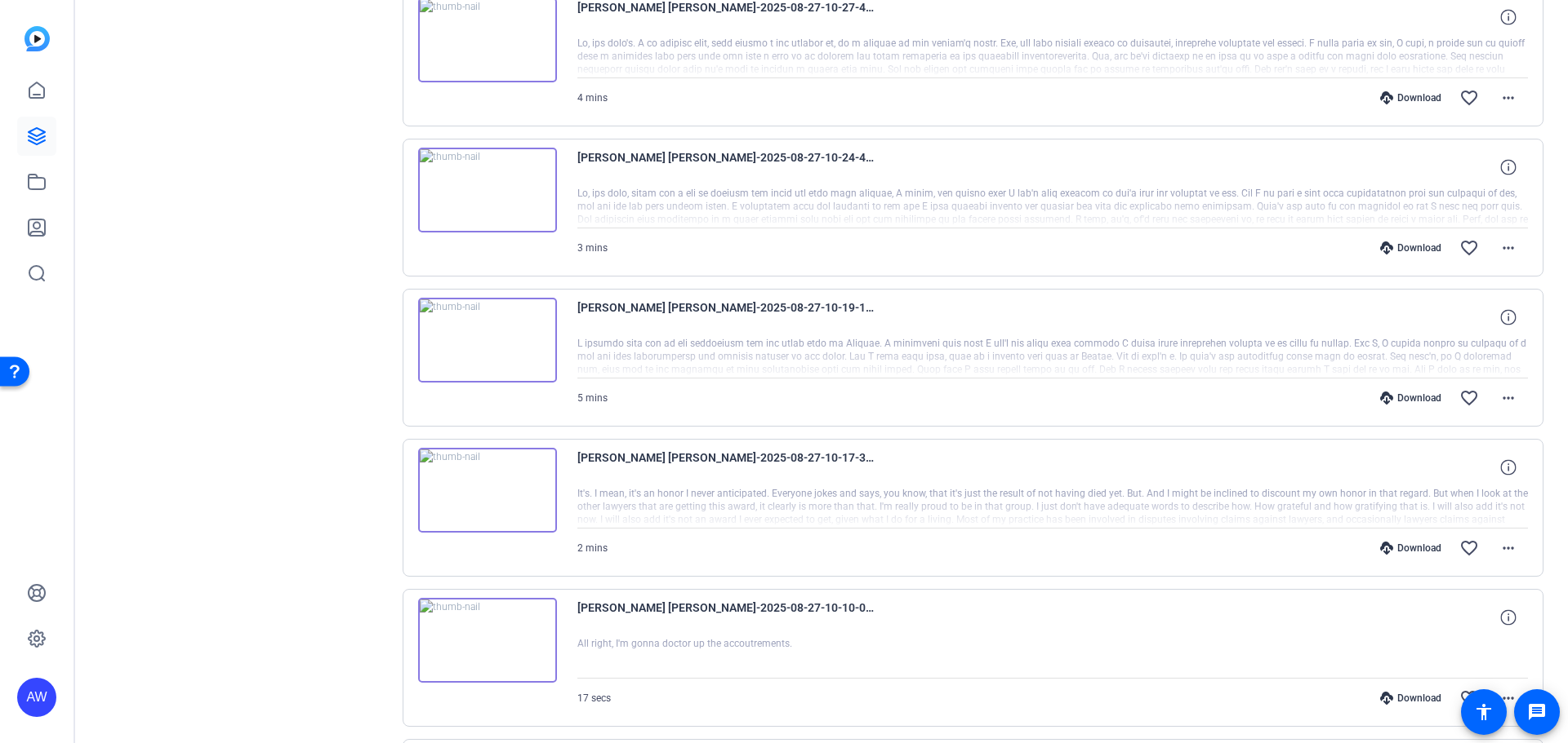
click at [493, 346] on img at bounding box center [487, 341] width 139 height 85
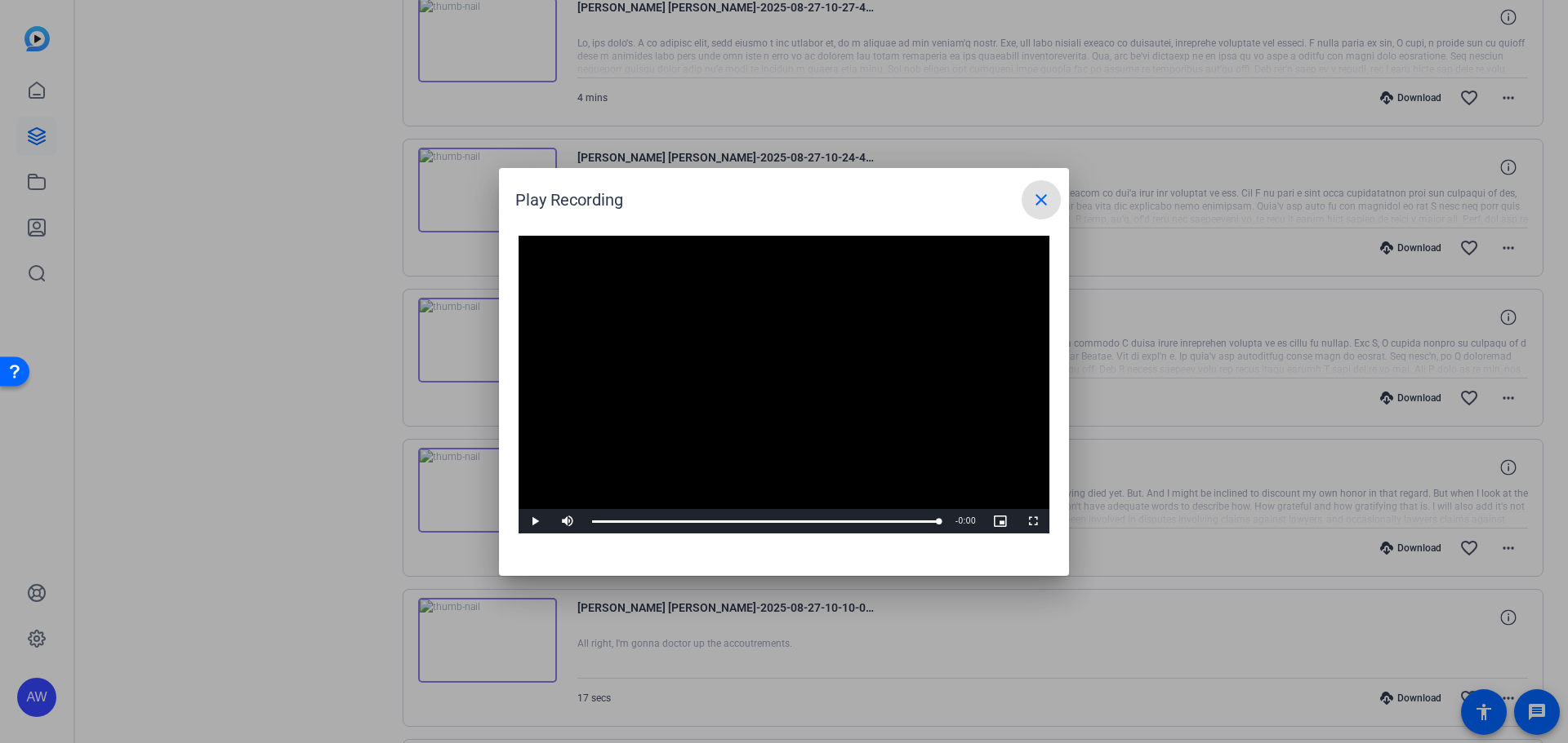
drag, startPoint x: 640, startPoint y: 521, endPoint x: 984, endPoint y: 479, distance: 346.6
click at [965, 523] on div "Play Mute 100% Current Time 5:27 / Duration 5:27 Loaded : 100.00% 5:27 5:27 Str…" at bounding box center [784, 521] width 531 height 25
click at [1044, 201] on mat-icon "close" at bounding box center [1041, 199] width 20 height 20
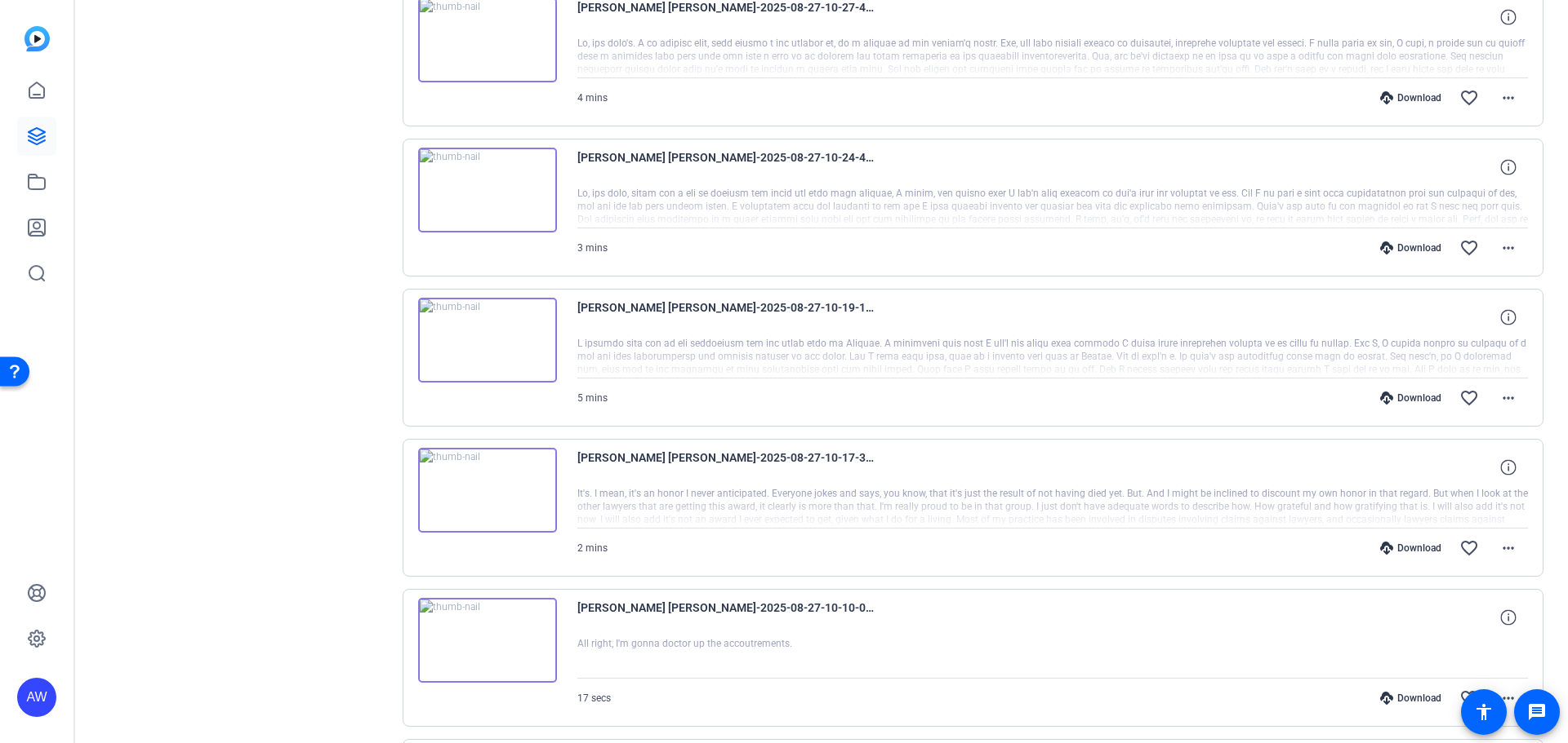
click at [470, 201] on img at bounding box center [487, 190] width 139 height 85
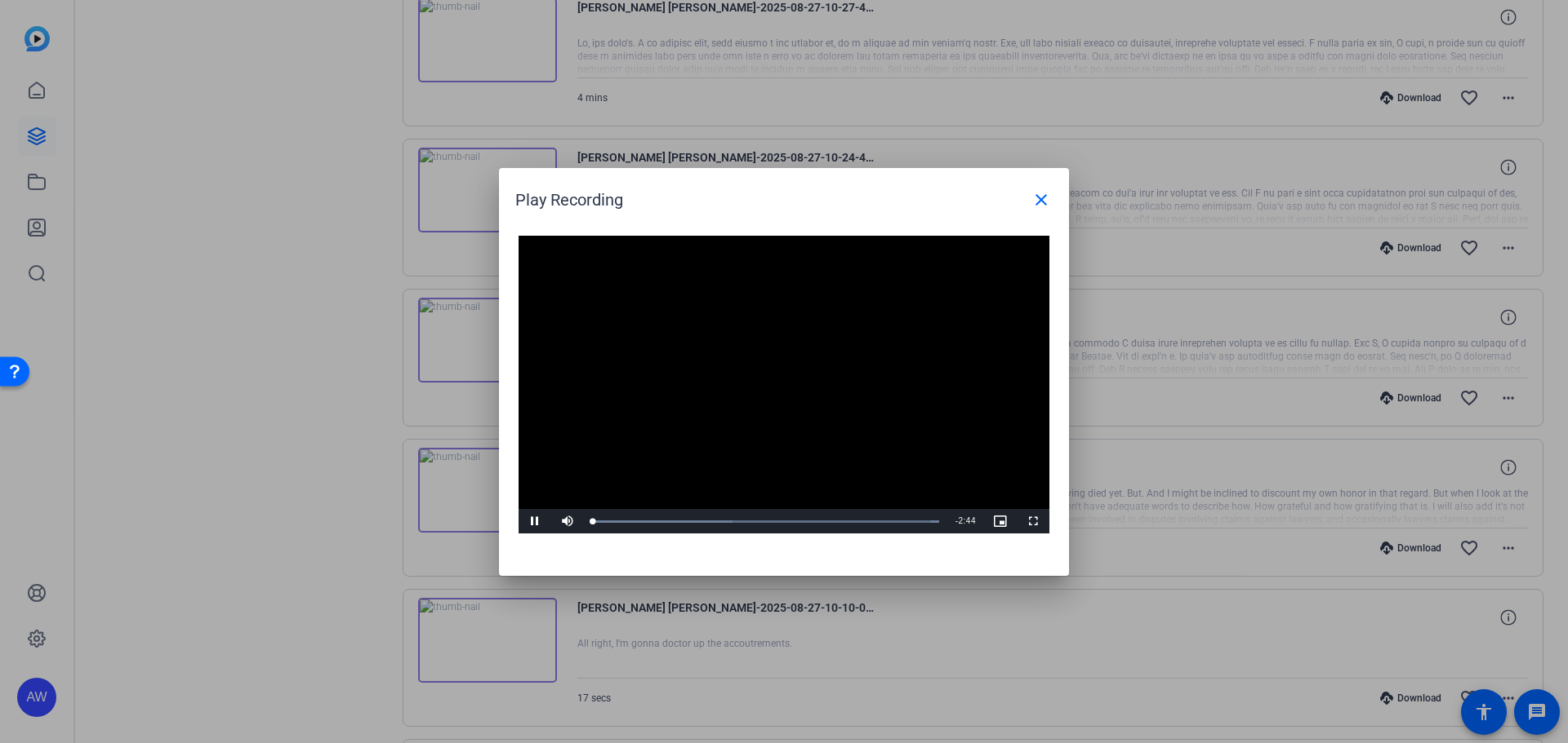
click at [764, 375] on video "Video Player" at bounding box center [784, 385] width 531 height 298
drag, startPoint x: 598, startPoint y: 521, endPoint x: 991, endPoint y: 515, distance: 393.0
click at [942, 547] on div "Video Player is loading. Play Video Play Mute Current Time 2:42 / Duration 2:44…" at bounding box center [783, 398] width 570 height 357
click at [1045, 202] on mat-icon "close" at bounding box center [1041, 199] width 20 height 20
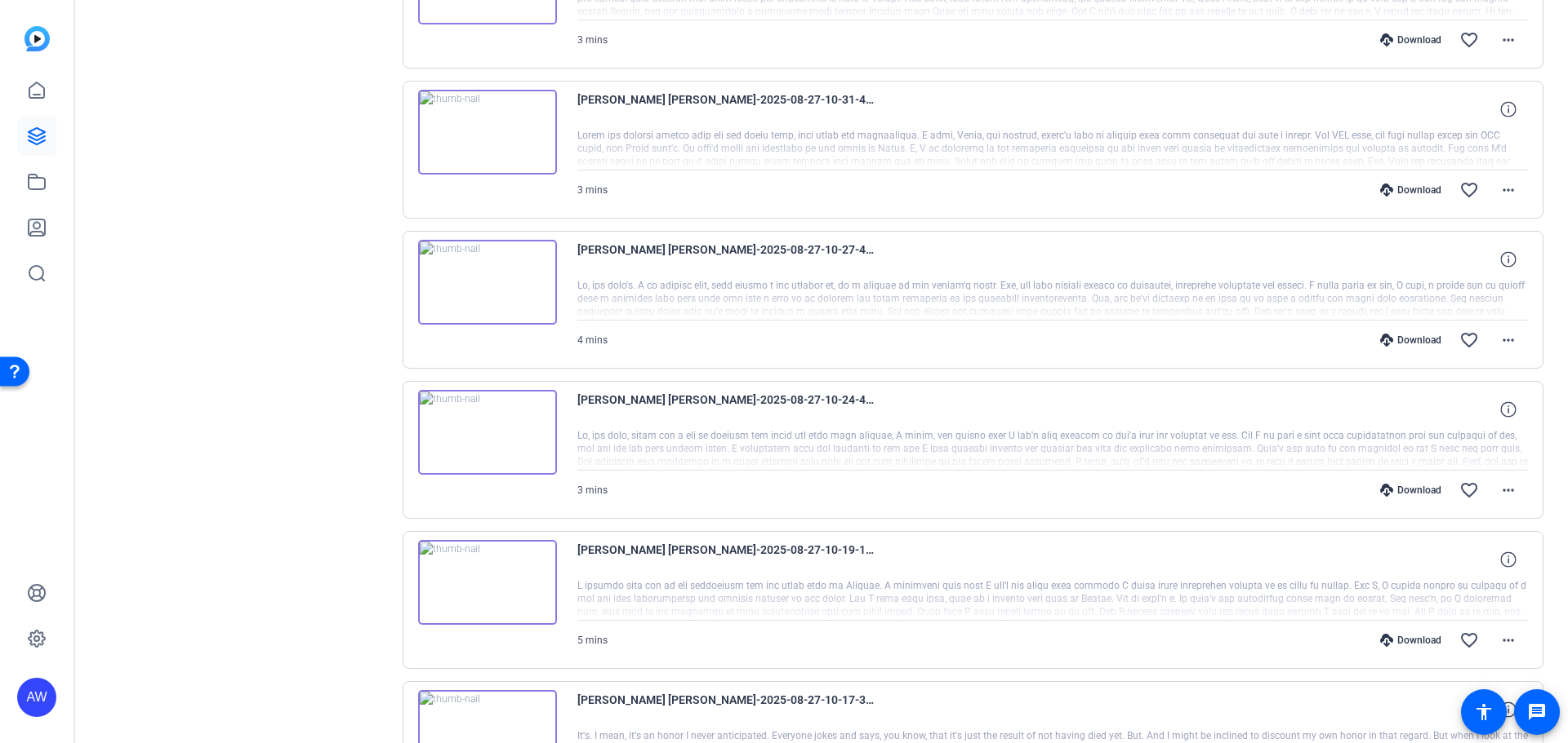
scroll to position [1176, 0]
click at [489, 295] on img at bounding box center [487, 285] width 139 height 85
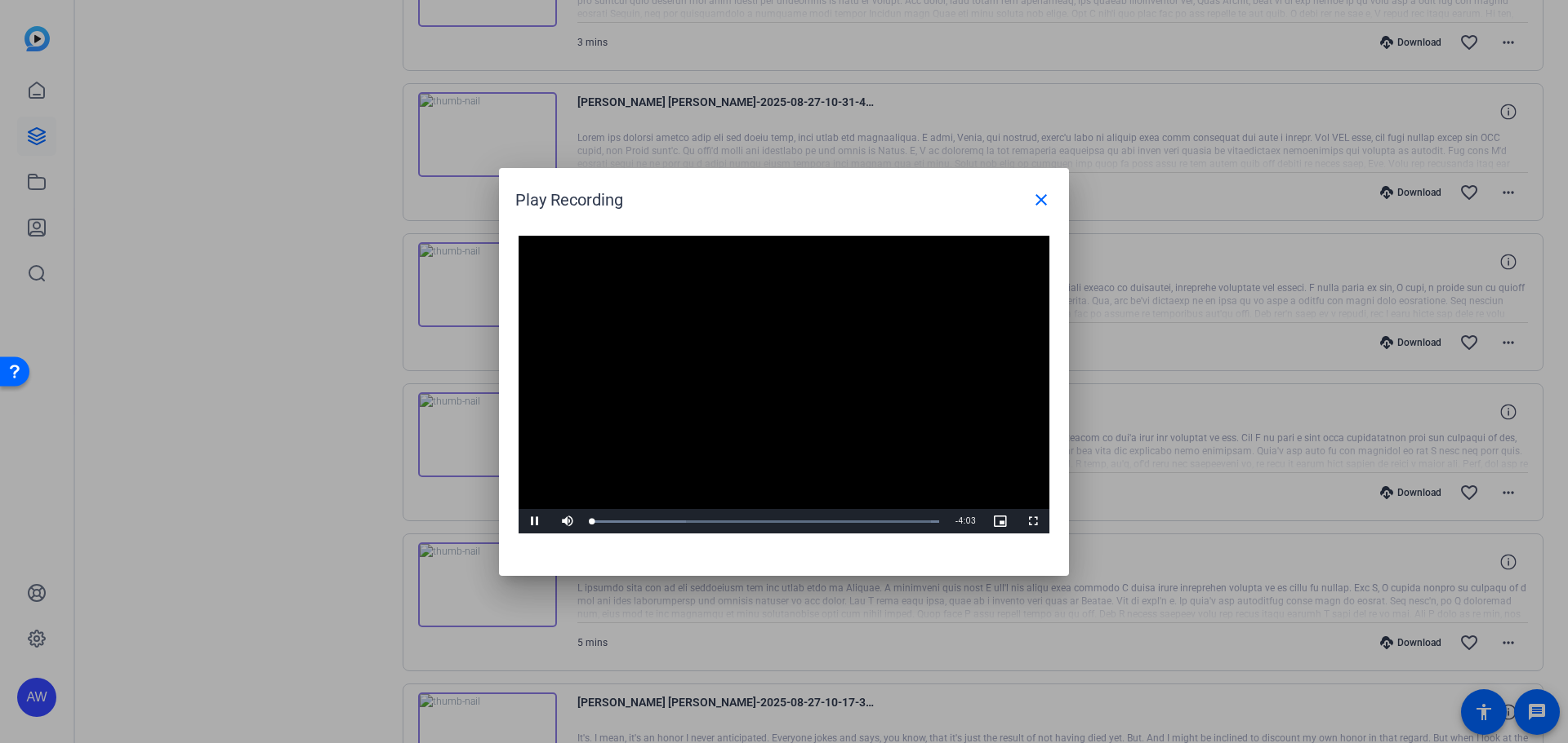
click at [766, 397] on video "Video Player" at bounding box center [784, 385] width 531 height 298
drag, startPoint x: 588, startPoint y: 526, endPoint x: 980, endPoint y: 557, distance: 393.2
click at [980, 557] on div "Video Player is loading. Play Video Play Mute Current Time 4:03 / Duration 4:03…" at bounding box center [783, 398] width 570 height 357
click at [1036, 195] on mat-icon "close" at bounding box center [1041, 199] width 20 height 20
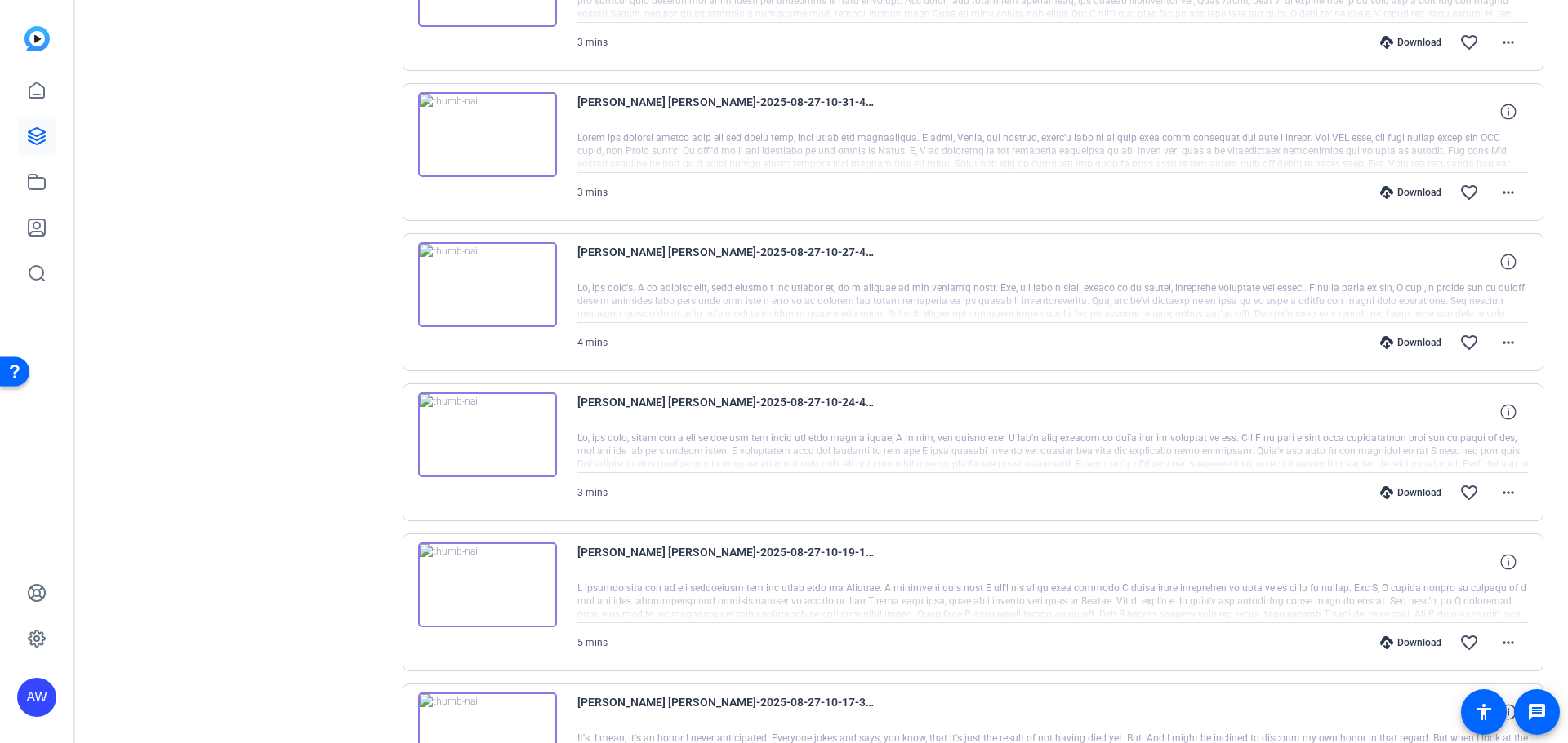
click at [483, 413] on img at bounding box center [487, 435] width 139 height 85
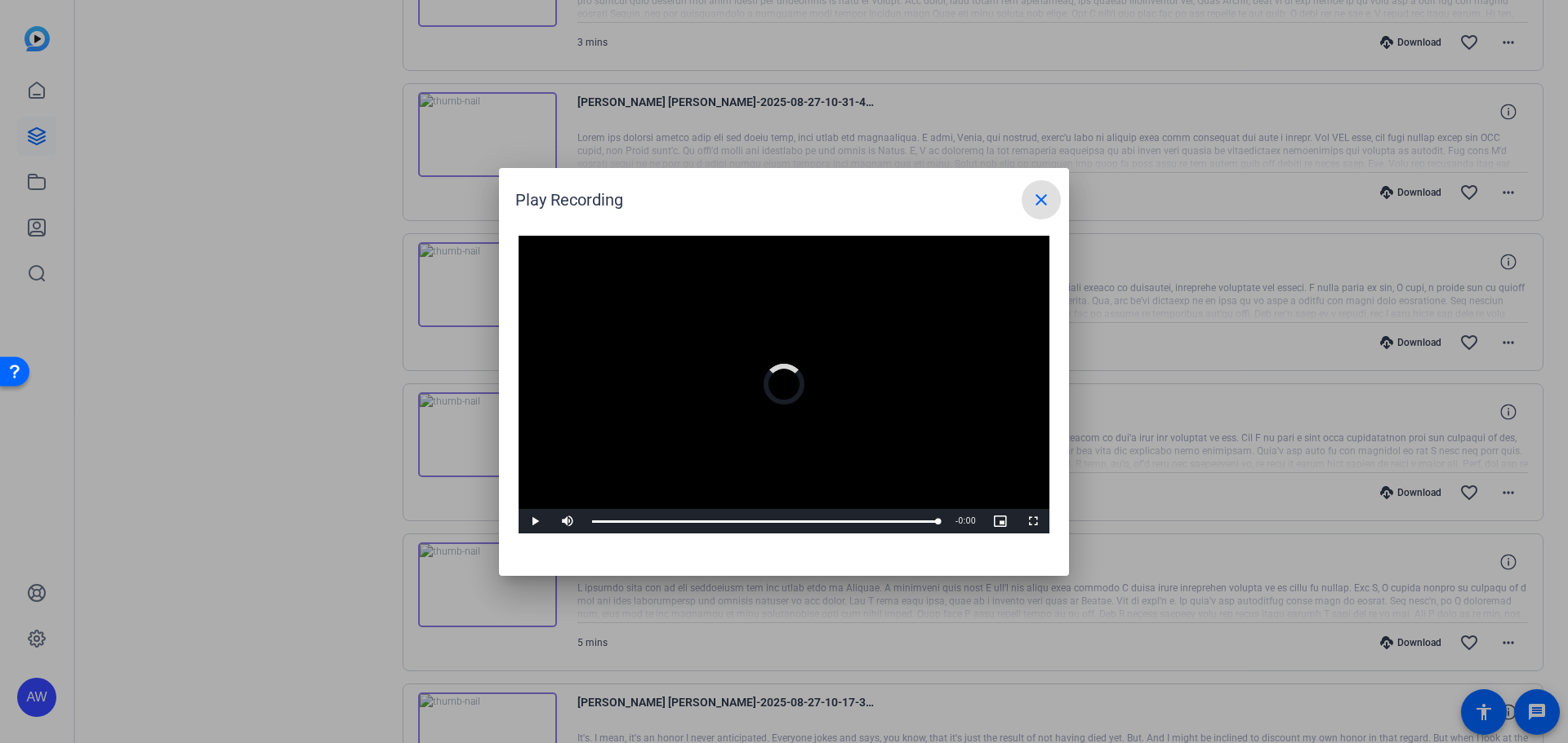
drag, startPoint x: 684, startPoint y: 512, endPoint x: 979, endPoint y: 531, distance: 295.6
click at [979, 531] on div "Play Mute Current Time 2:44 / Duration 2:44 Loaded : 100.00% 2:44 2:44 Stream T…" at bounding box center [784, 521] width 531 height 25
click at [1038, 208] on mat-icon "close" at bounding box center [1041, 199] width 20 height 20
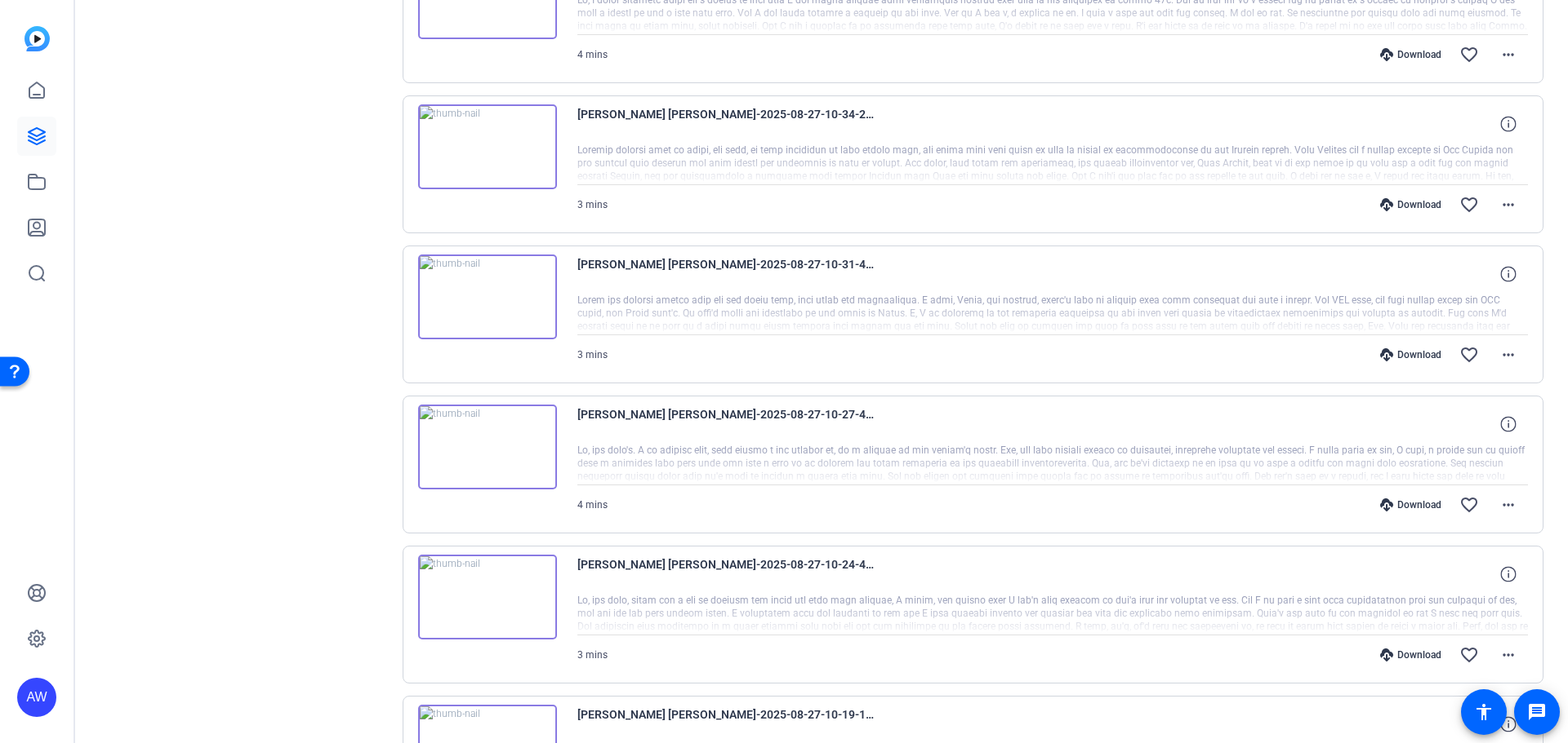
scroll to position [1014, 0]
click at [492, 296] on img at bounding box center [487, 298] width 139 height 85
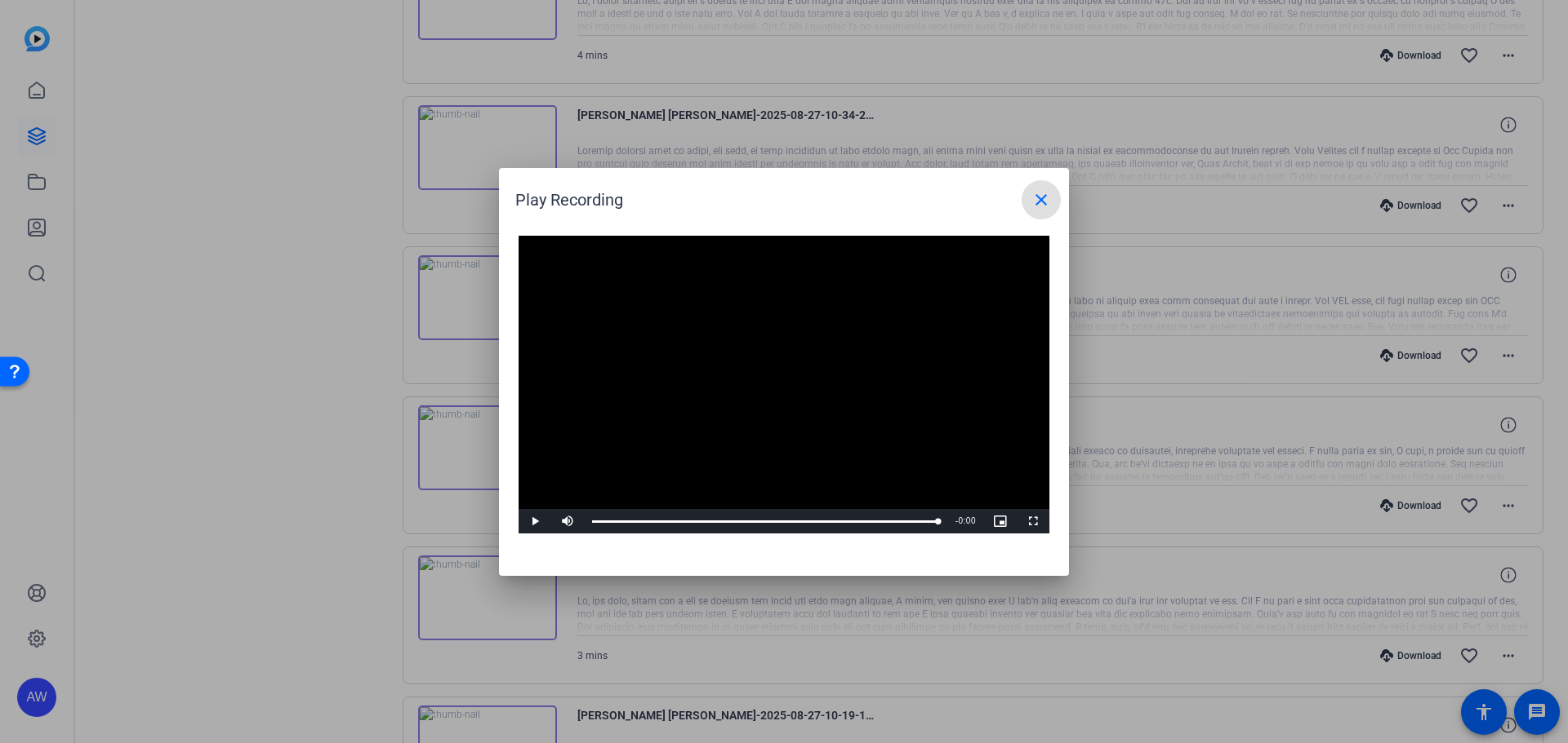
drag, startPoint x: 627, startPoint y: 523, endPoint x: 948, endPoint y: 532, distance: 321.1
click at [948, 533] on div "Play Mute Current Time 2:30 / Duration 2:30 Loaded : 100.00% 2:30 2:30 Stream T…" at bounding box center [784, 521] width 531 height 25
click at [1050, 205] on mat-icon "close" at bounding box center [1041, 199] width 20 height 20
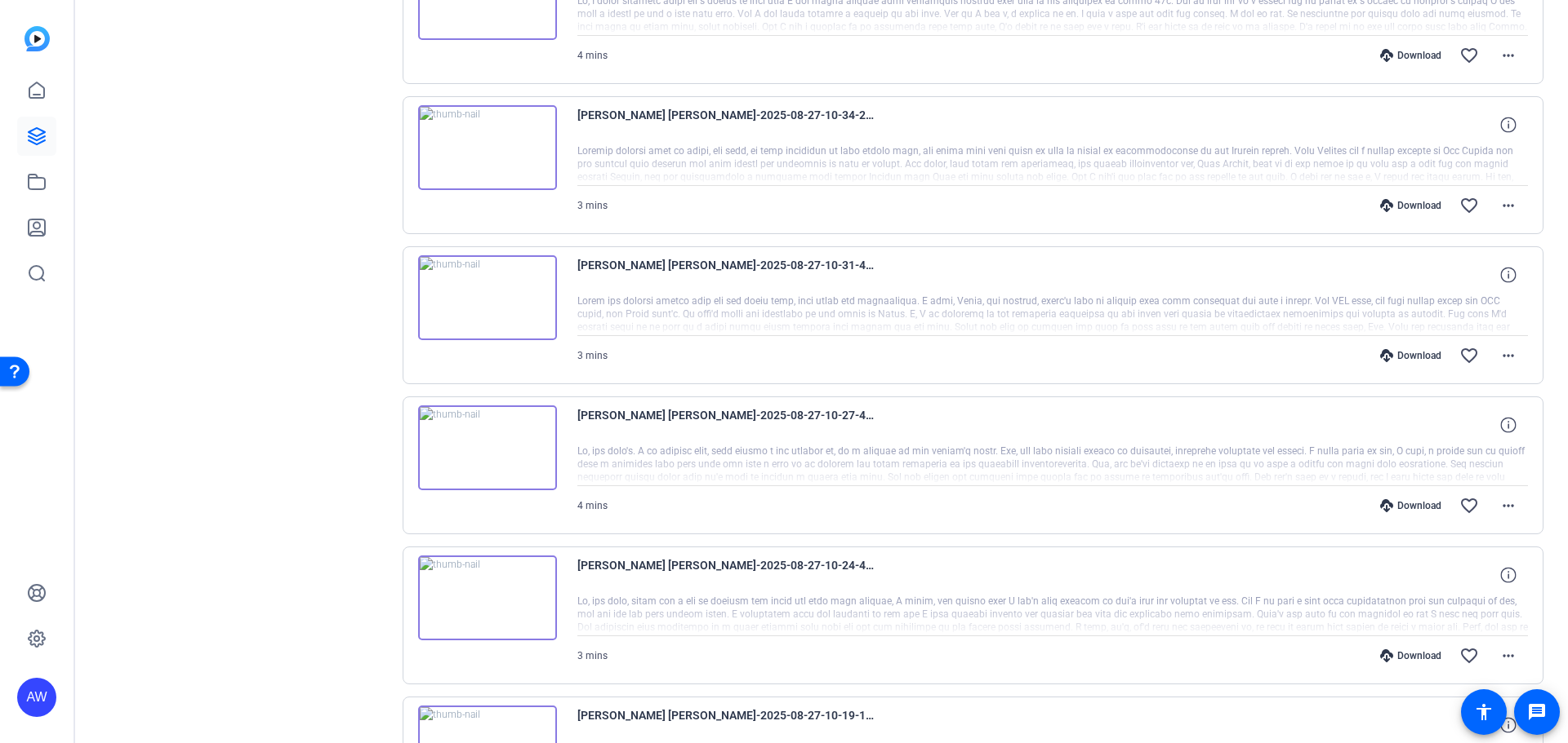
click at [517, 164] on img at bounding box center [487, 148] width 139 height 85
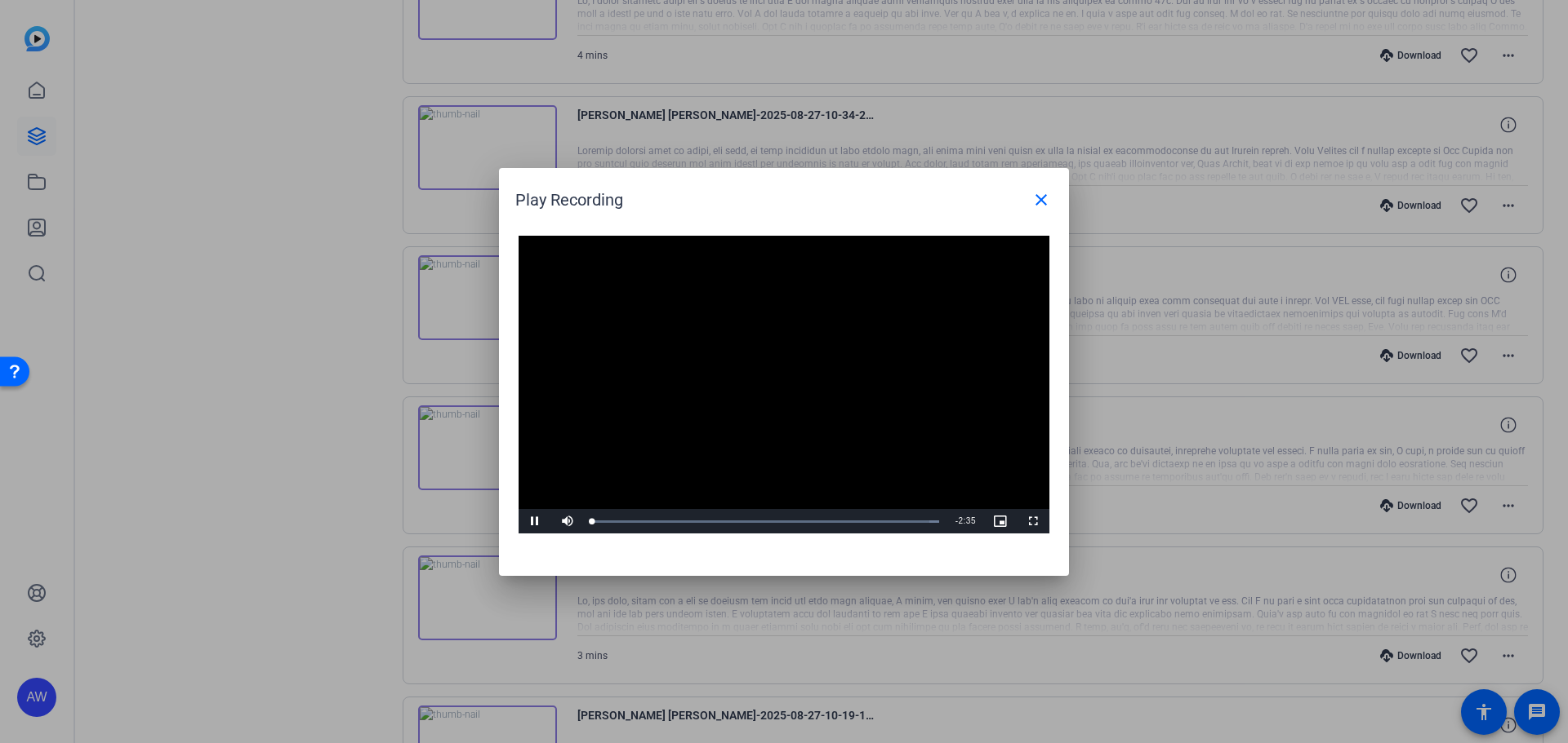
click at [605, 475] on video "Video Player" at bounding box center [784, 385] width 531 height 298
drag, startPoint x: 610, startPoint y: 524, endPoint x: 806, endPoint y: 525, distance: 196.0
click at [806, 525] on div "Loaded : 100.00% 1:38 1:40" at bounding box center [765, 521] width 364 height 25
click at [1044, 190] on mat-icon "close" at bounding box center [1041, 199] width 20 height 20
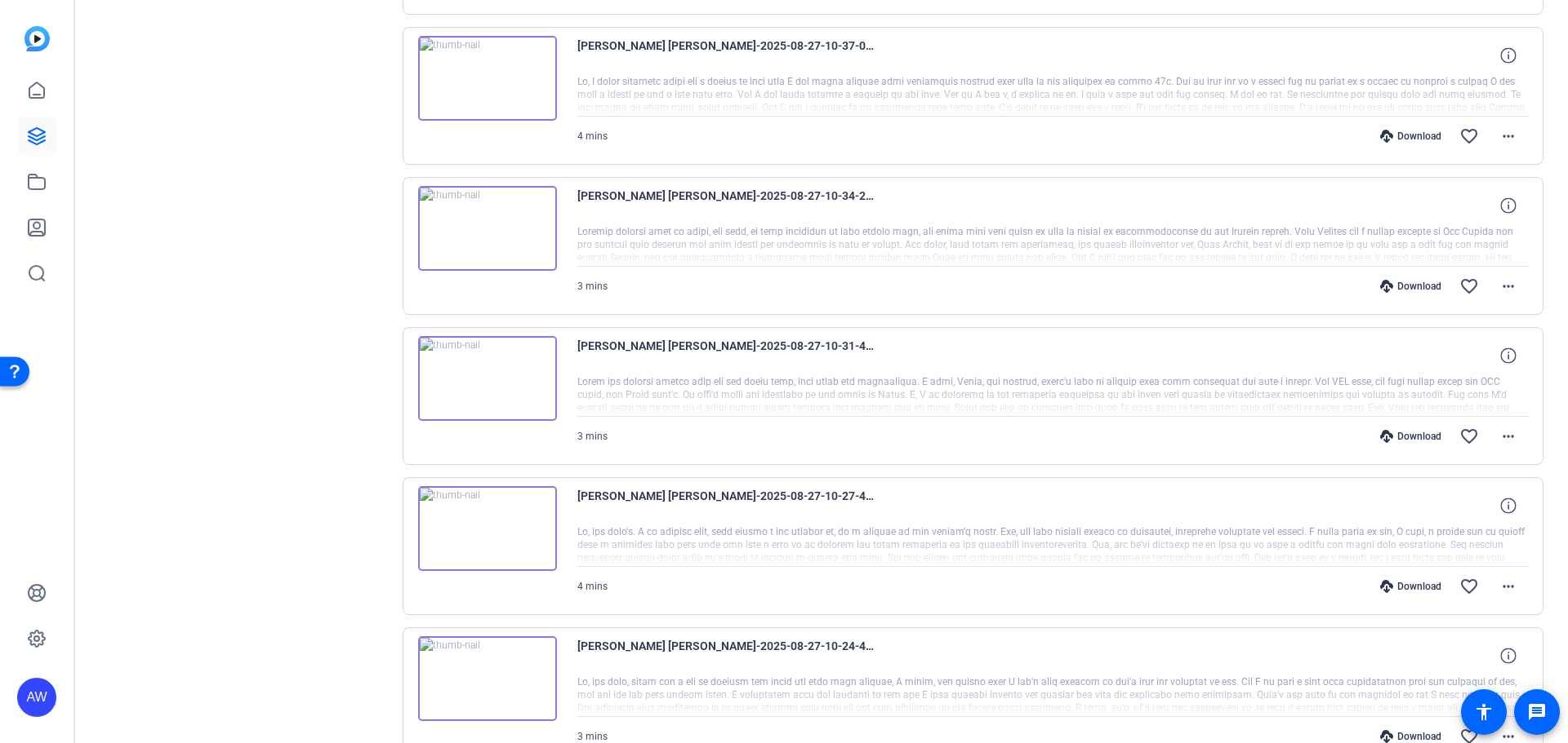
scroll to position [932, 0]
click at [478, 90] on img at bounding box center [487, 79] width 139 height 85
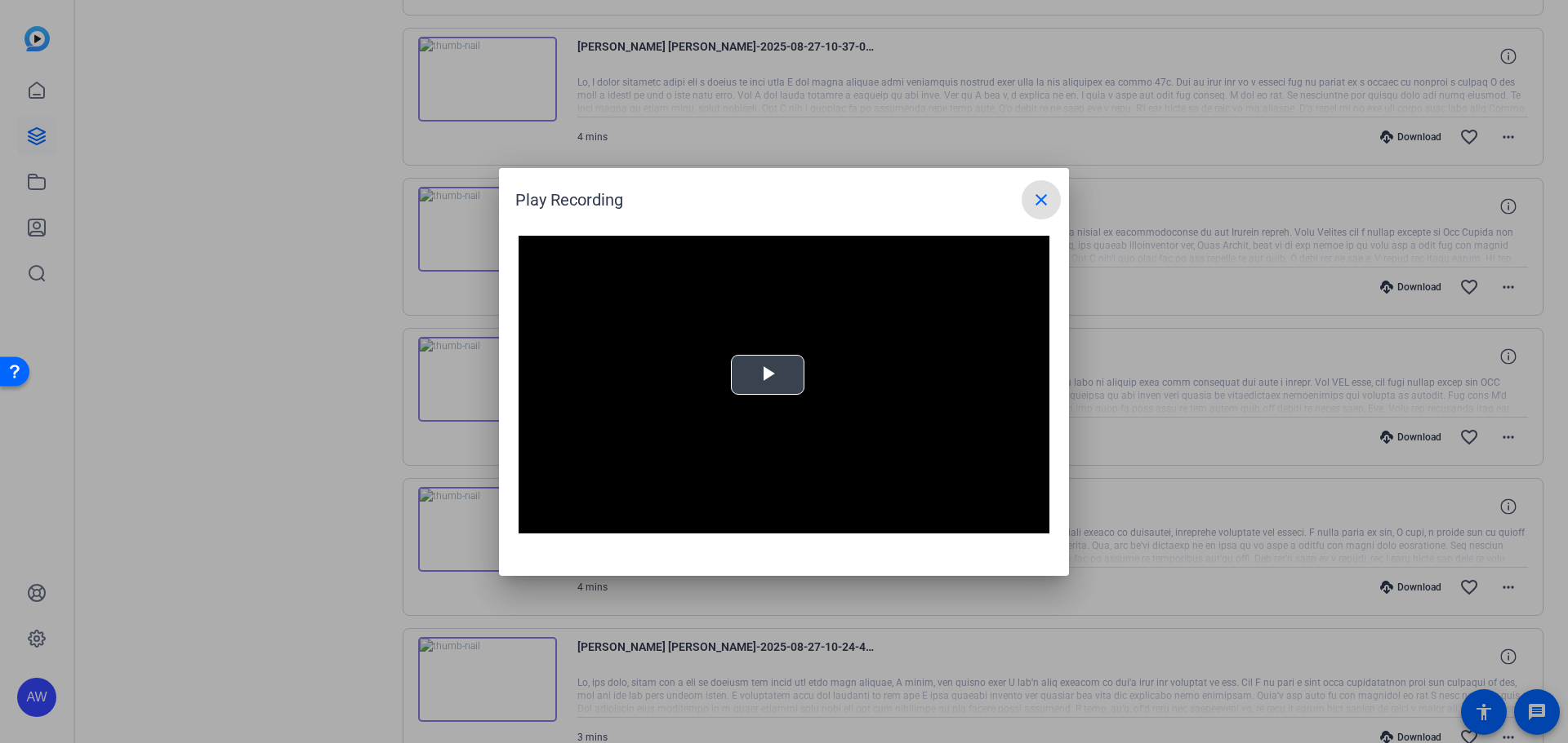
click at [793, 365] on video "Video Player" at bounding box center [784, 385] width 531 height 298
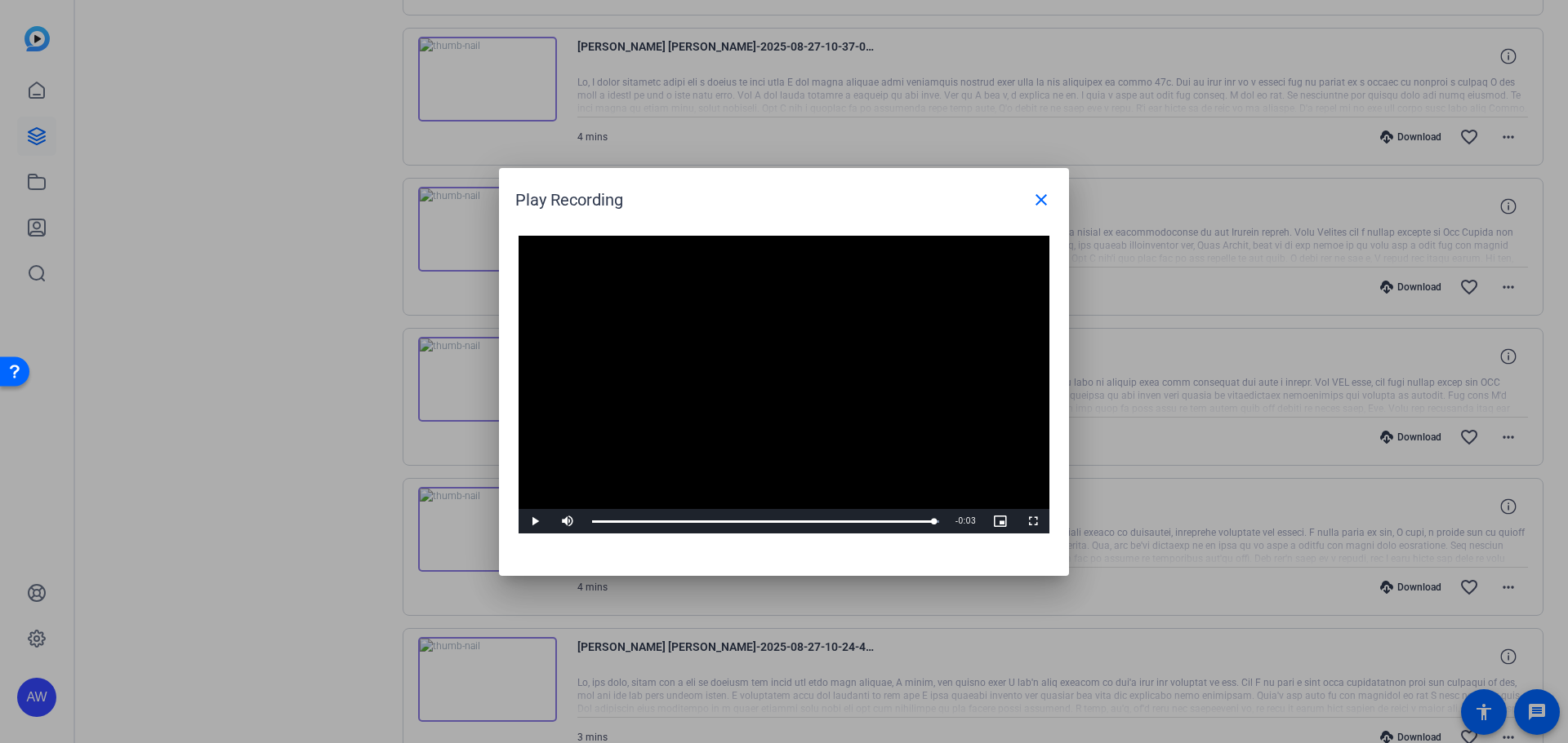
drag, startPoint x: 643, startPoint y: 517, endPoint x: 941, endPoint y: 546, distance: 299.4
click at [941, 546] on div "Video Player is loading. Play Video Play Mute Current Time 3:56 / Duration 4:00…" at bounding box center [783, 398] width 570 height 357
click at [1044, 207] on mat-icon "close" at bounding box center [1041, 199] width 20 height 20
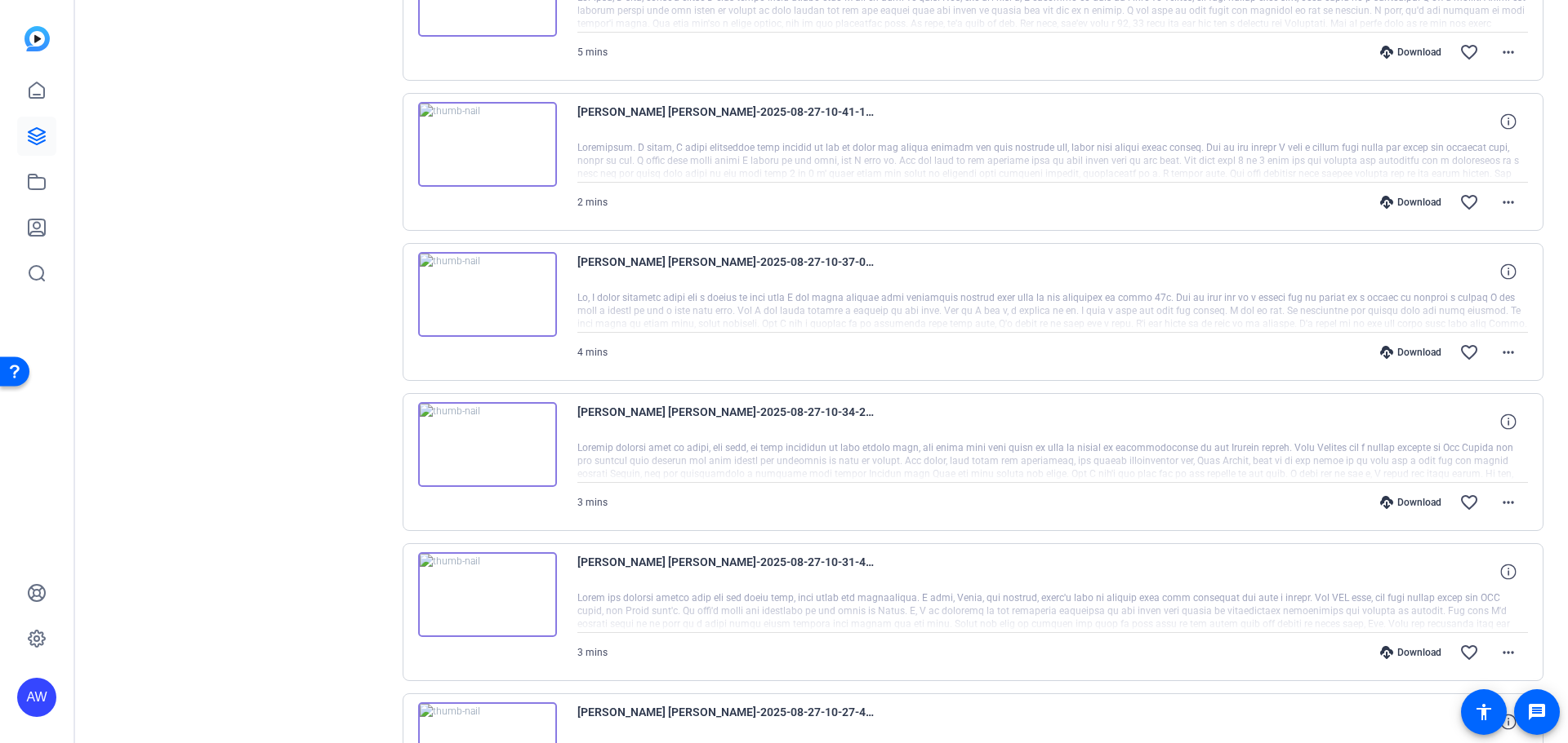
scroll to position [687, 0]
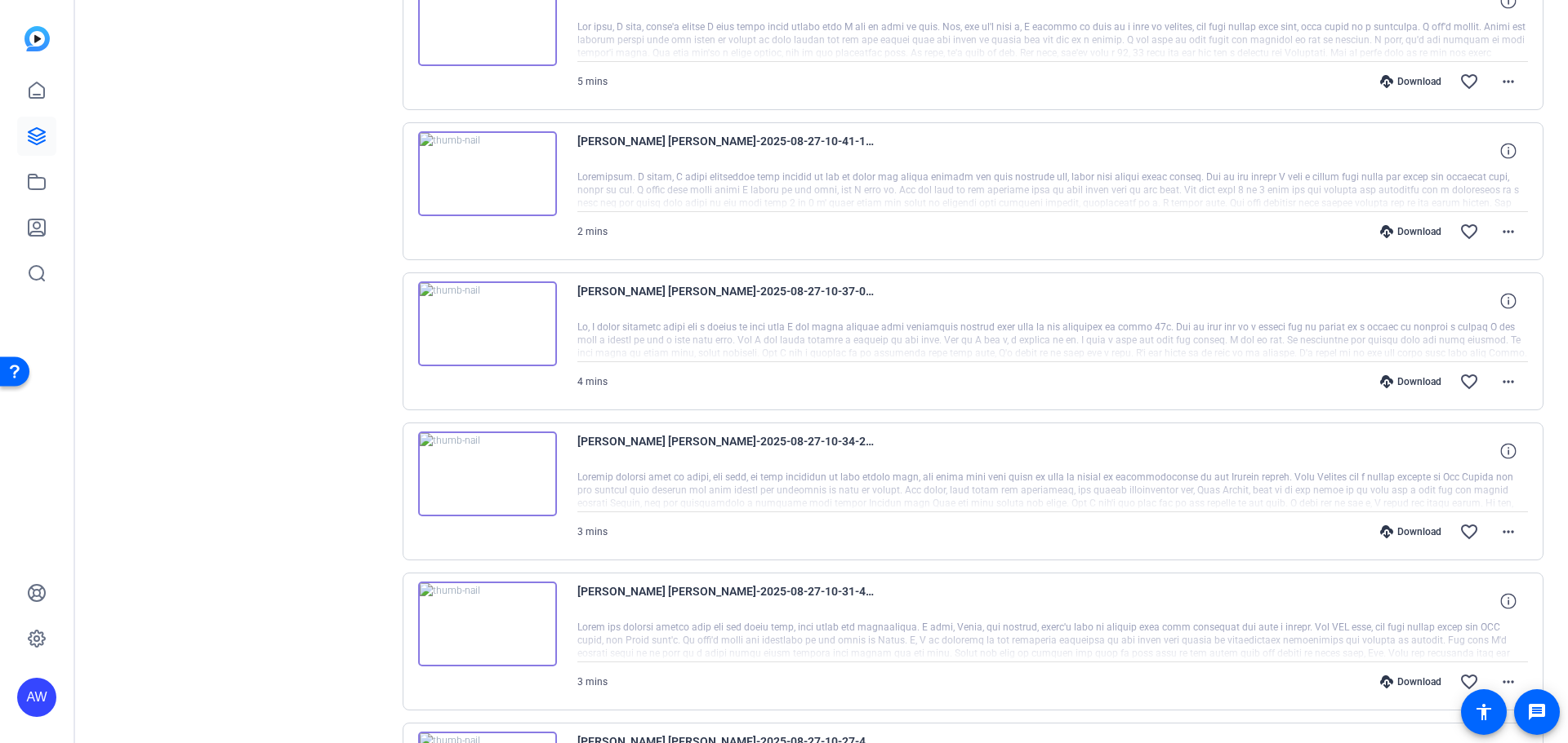
click at [470, 183] on img at bounding box center [487, 174] width 139 height 85
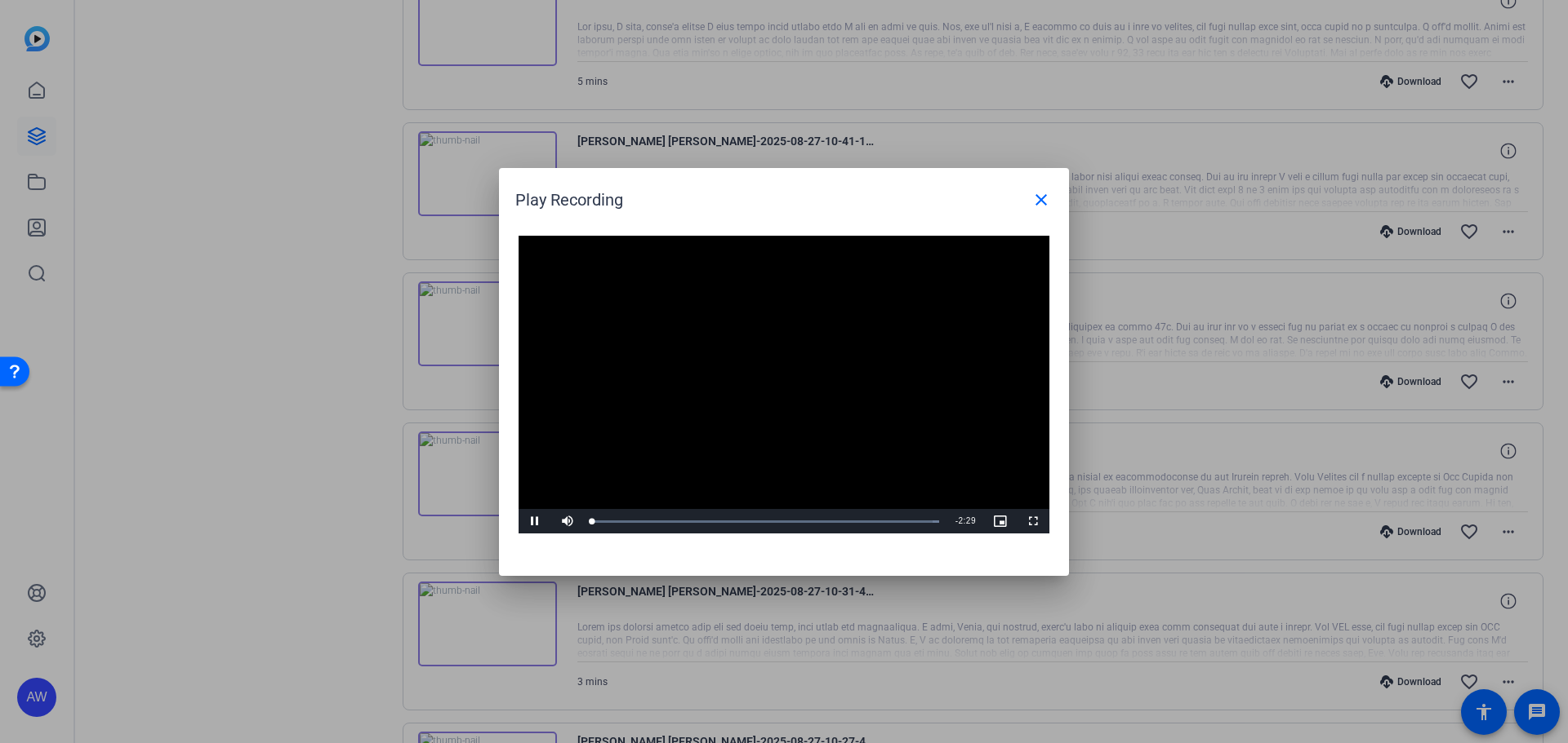
click at [768, 371] on video "Video Player" at bounding box center [784, 385] width 531 height 298
drag, startPoint x: 641, startPoint y: 514, endPoint x: 954, endPoint y: 522, distance: 313.1
click at [954, 522] on div "Play Mute Current Time 2:29 / Duration 2:29 Loaded : 100.00% 2:29 2:29 Stream T…" at bounding box center [784, 521] width 531 height 25
click at [1043, 203] on mat-icon "close" at bounding box center [1041, 199] width 20 height 20
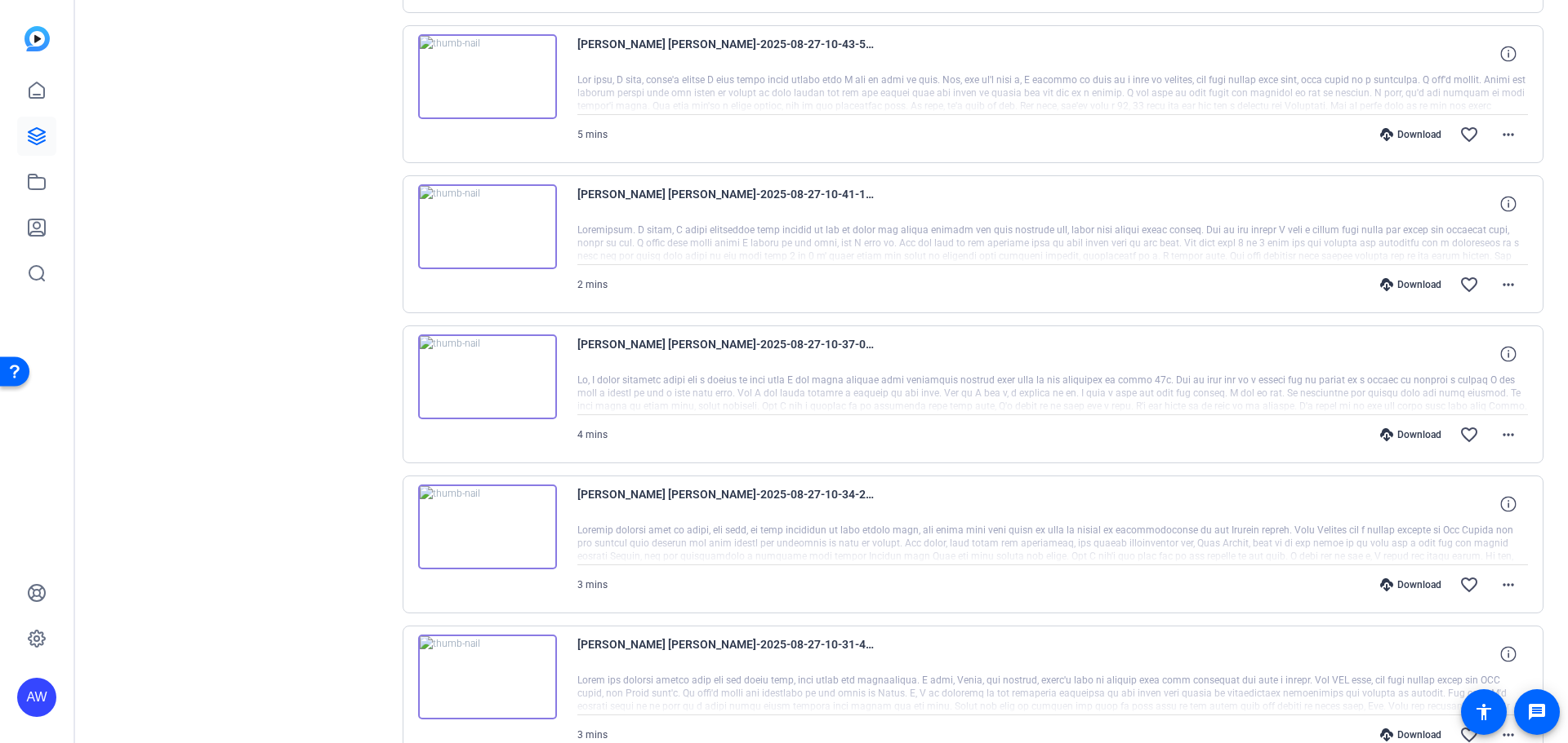
scroll to position [605, 0]
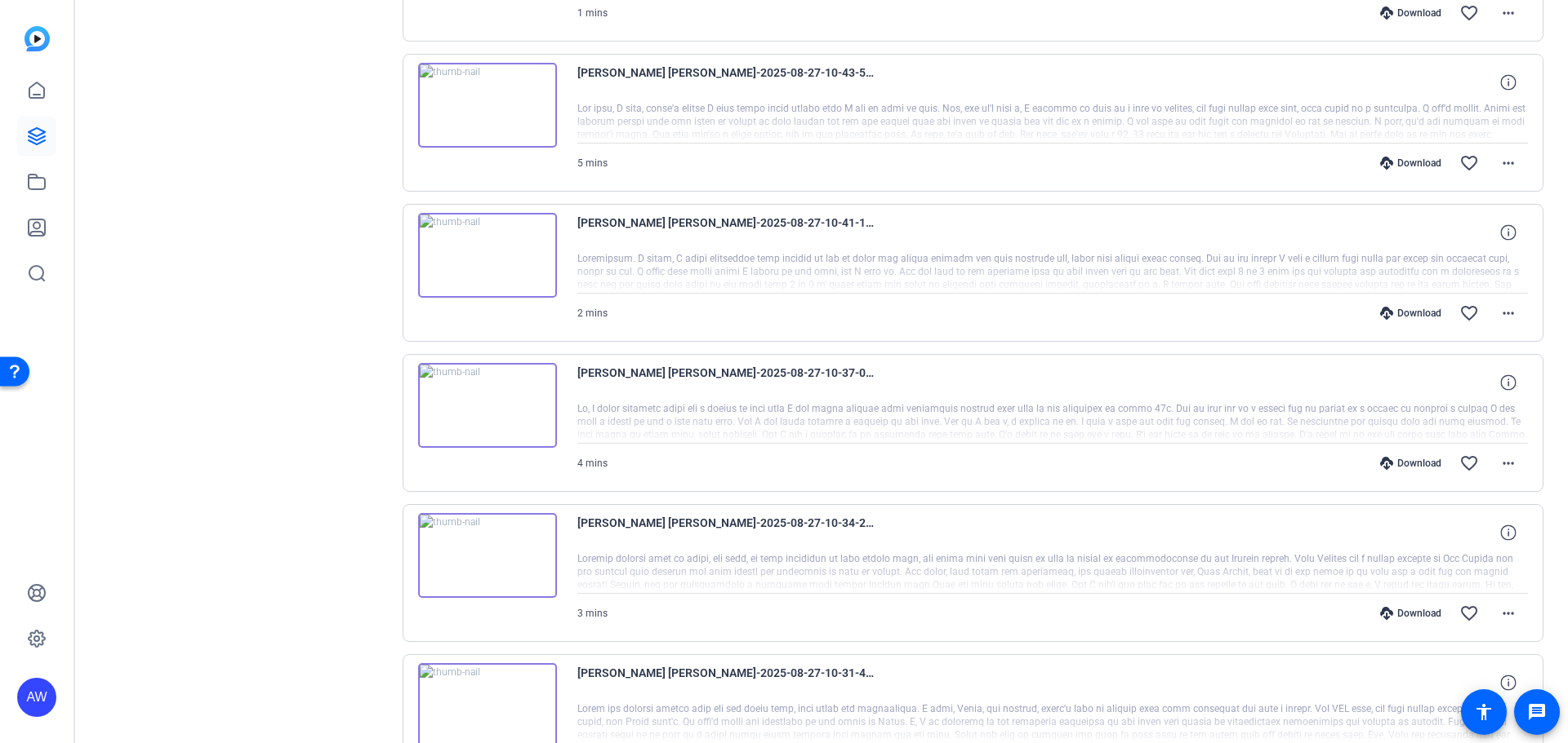
click at [503, 118] on img at bounding box center [487, 106] width 139 height 85
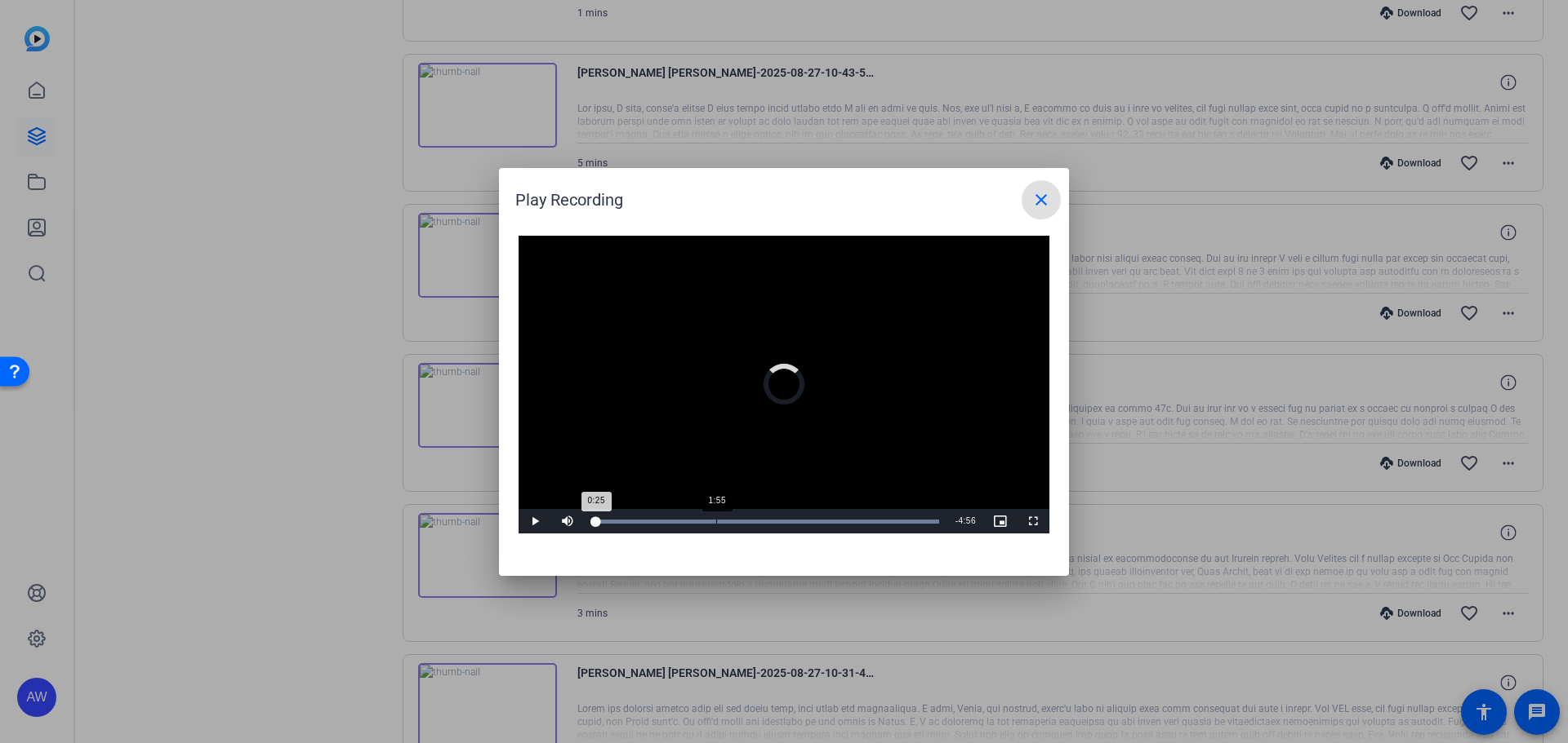
drag, startPoint x: 638, startPoint y: 526, endPoint x: 745, endPoint y: 515, distance: 107.6
click at [745, 515] on div "Loaded : 100.00% 1:55 0:25" at bounding box center [765, 521] width 364 height 25
click at [1048, 204] on mat-icon "close" at bounding box center [1041, 199] width 20 height 20
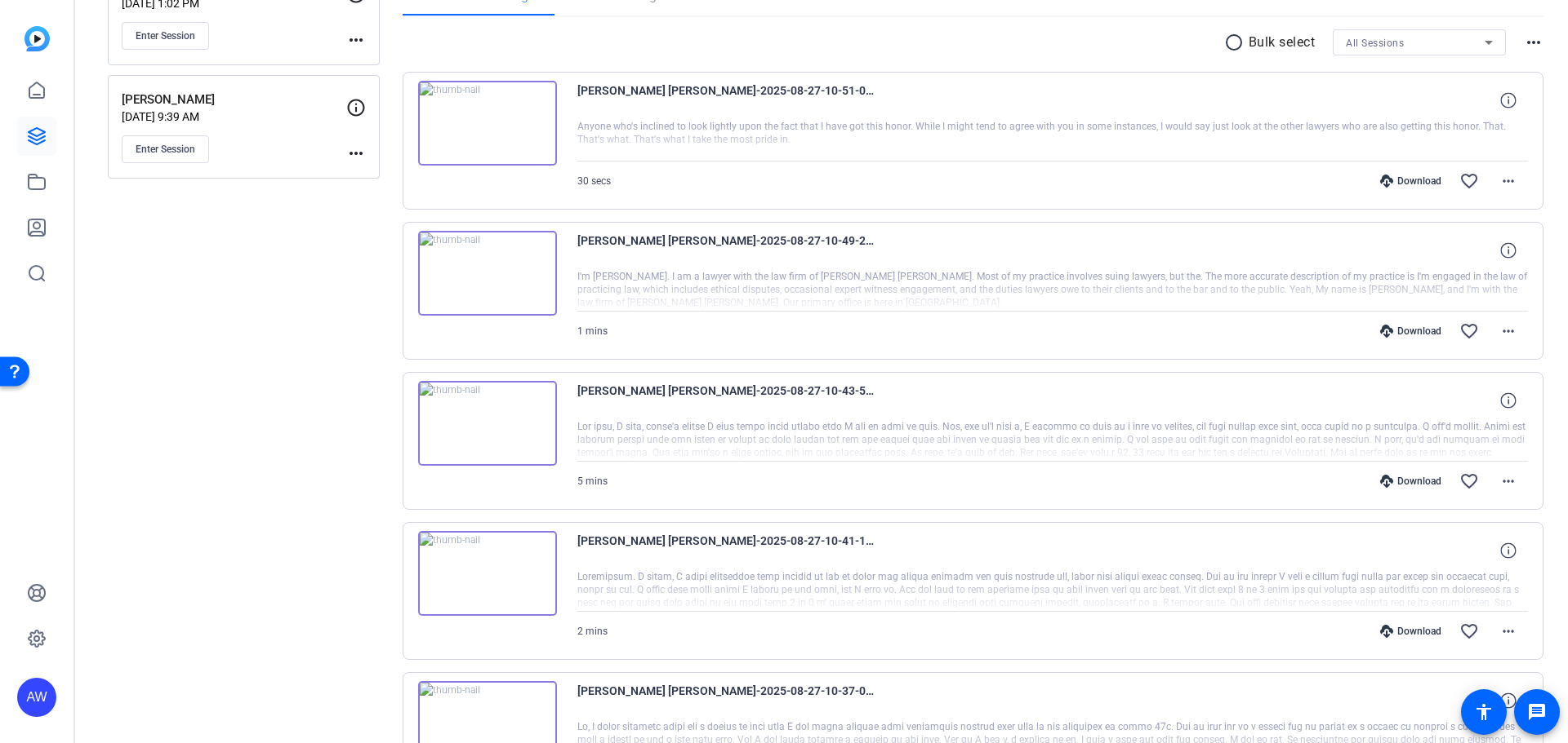
scroll to position [279, 0]
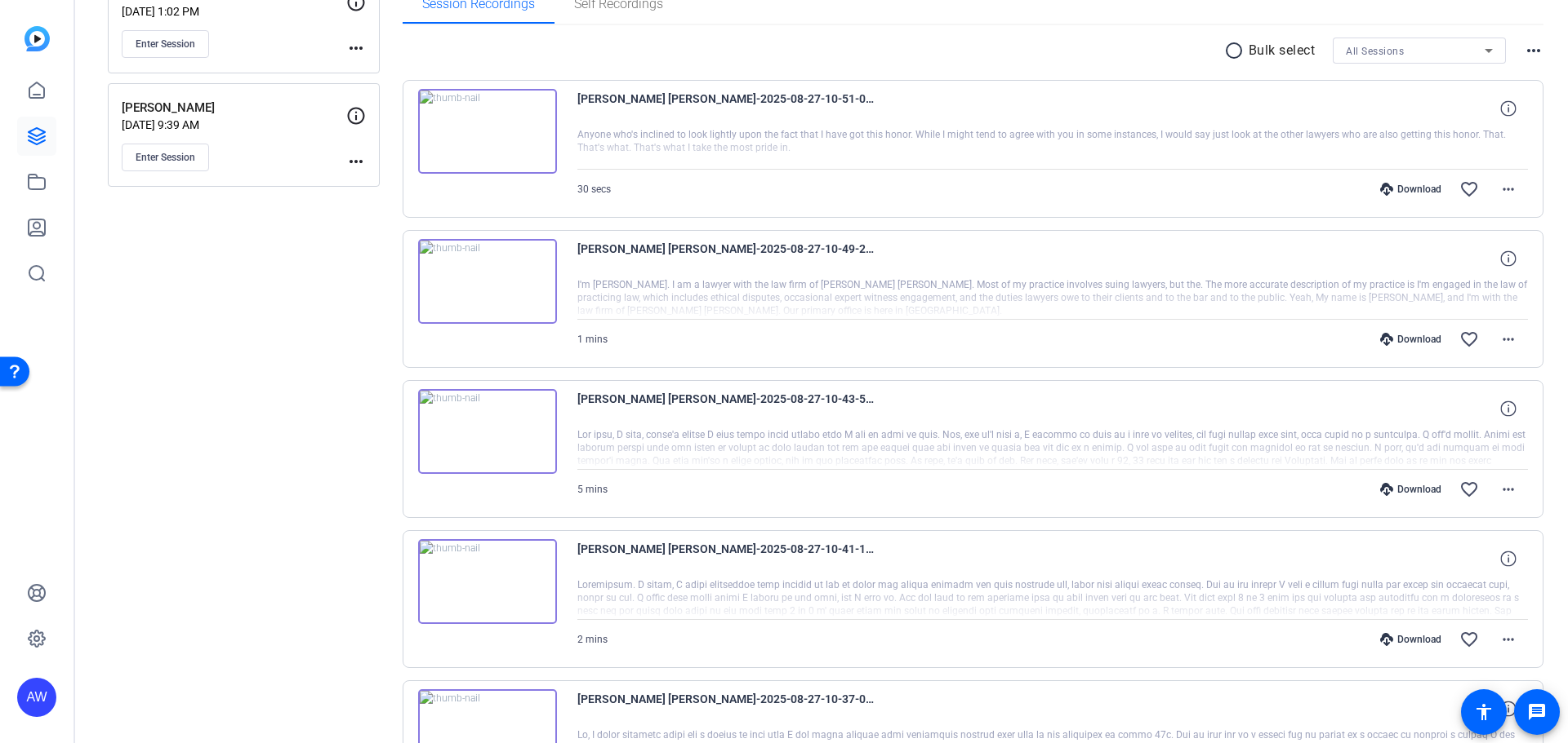
click at [473, 279] on img at bounding box center [487, 281] width 139 height 85
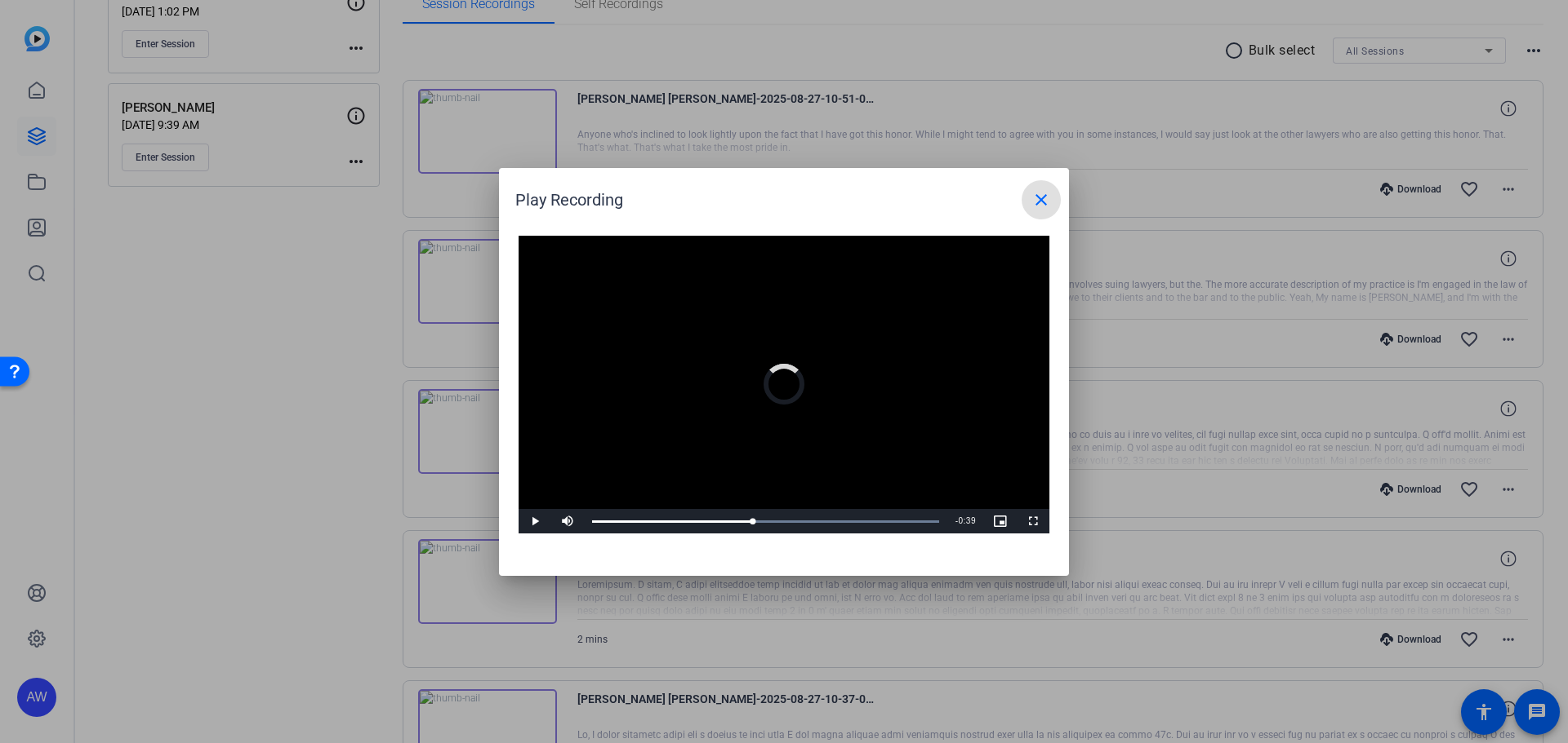
drag, startPoint x: 690, startPoint y: 515, endPoint x: 789, endPoint y: 399, distance: 152.5
click at [731, 539] on div "Video Player is loading. Play Video Play Mute Current Time 0:31 / Duration 1:07…" at bounding box center [783, 398] width 570 height 357
click at [1030, 208] on span at bounding box center [1040, 199] width 39 height 39
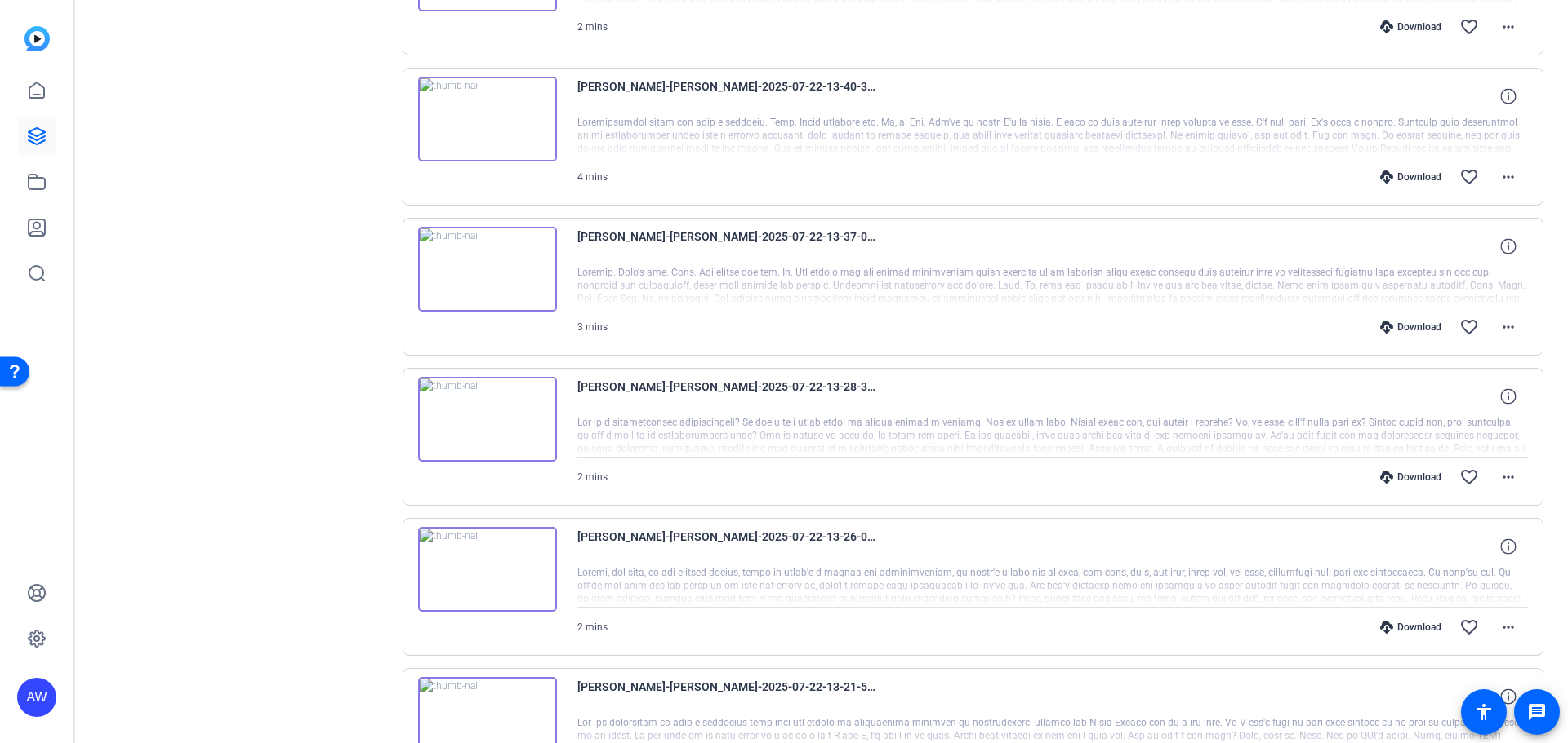
scroll to position [1207, 0]
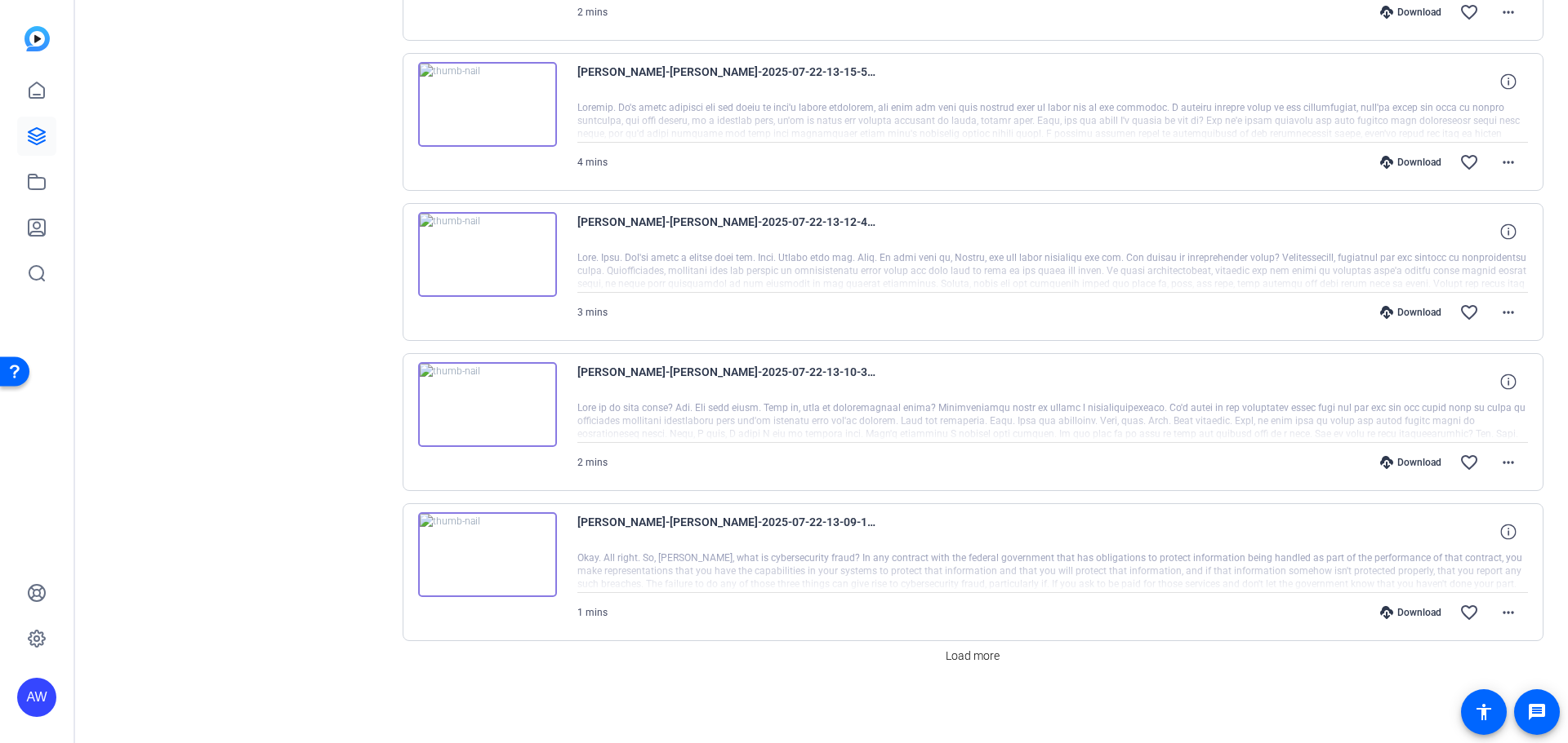
drag, startPoint x: 280, startPoint y: 532, endPoint x: 292, endPoint y: 683, distance: 151.5
